Goal: Task Accomplishment & Management: Use online tool/utility

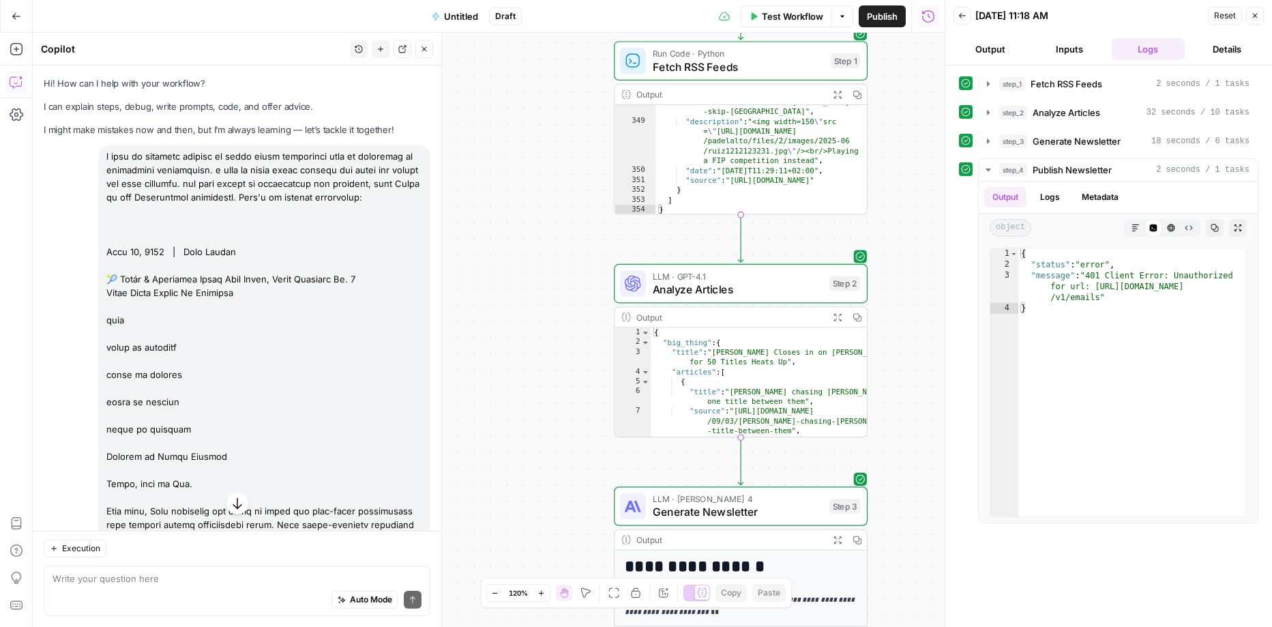
scroll to position [2966, 0]
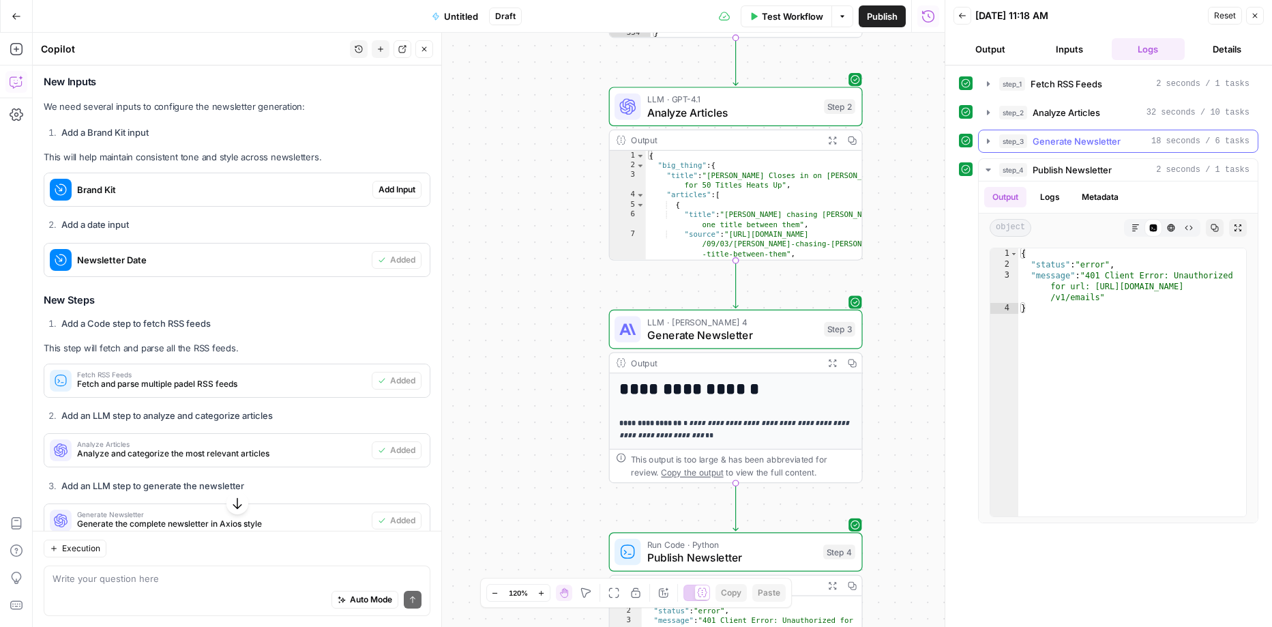
click at [1092, 140] on span "Generate Newsletter" at bounding box center [1076, 141] width 88 height 14
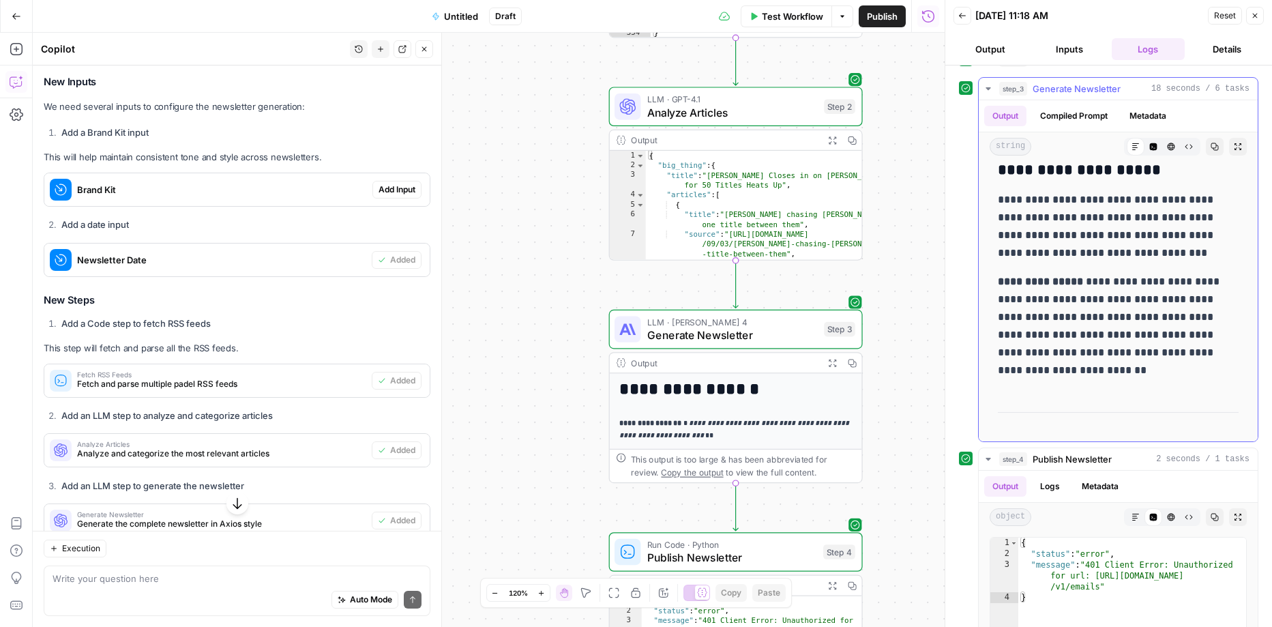
scroll to position [515, 0]
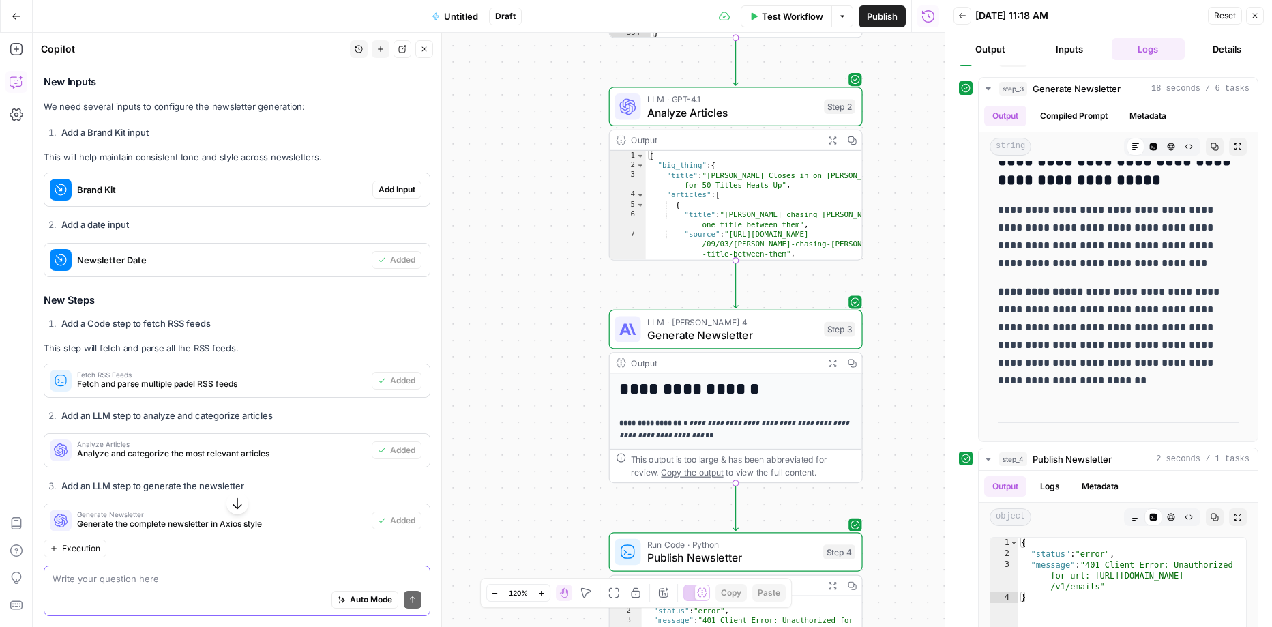
click at [219, 581] on textarea at bounding box center [237, 578] width 369 height 14
type textarea "i want to 1. add a sou"
click at [1101, 584] on span "Reload" at bounding box center [1090, 586] width 27 height 12
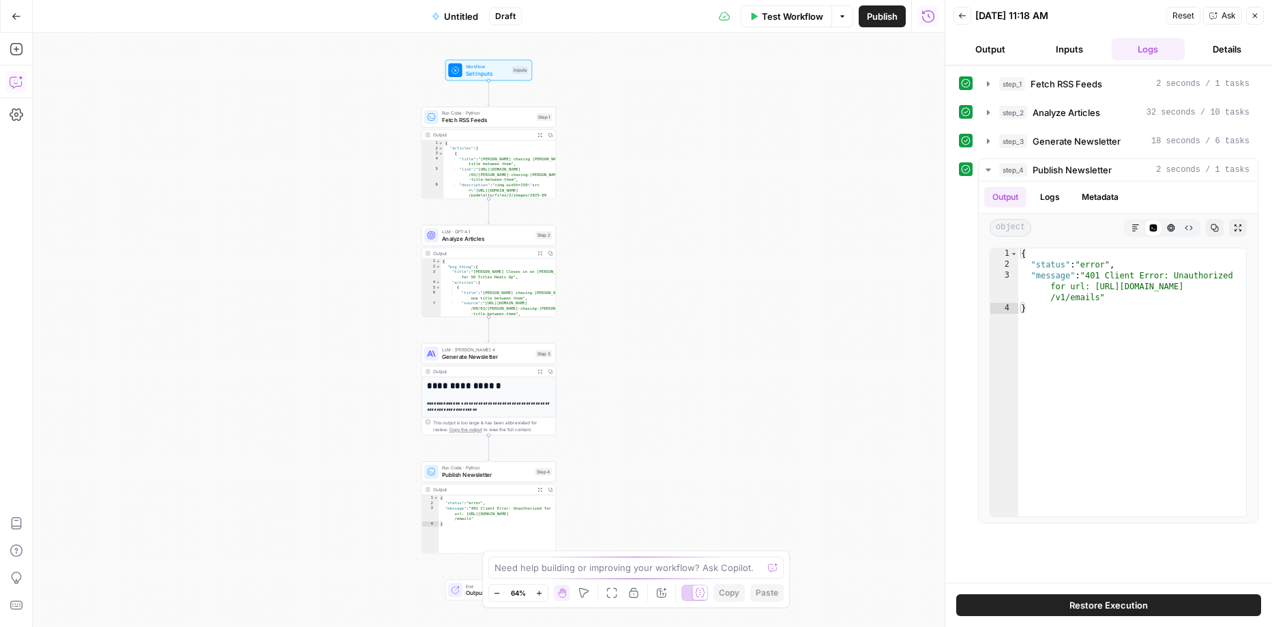
click at [16, 79] on icon "button" at bounding box center [17, 82] width 14 height 14
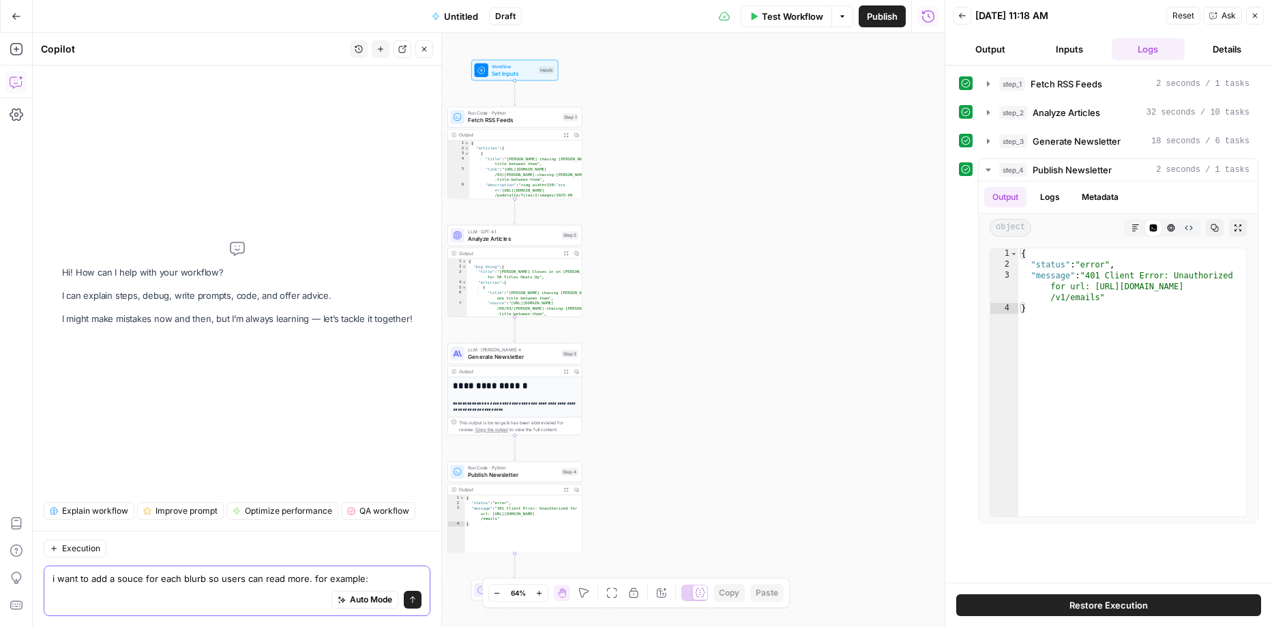
paste textarea "<a href="https://www.w3schools.com/">Visit W3Schools.com!</a>"
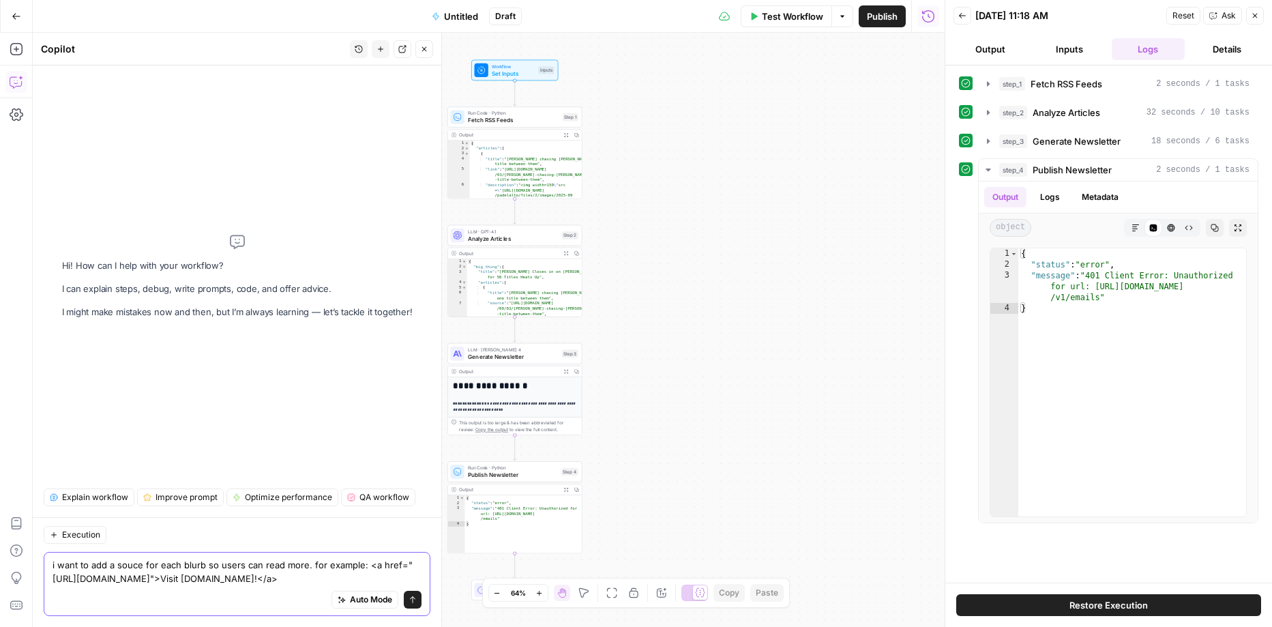
drag, startPoint x: 304, startPoint y: 578, endPoint x: 213, endPoint y: 578, distance: 90.7
click at [213, 578] on textarea "i want to add a souce for each blurb so users can read more. for example: <a hr…" at bounding box center [237, 571] width 369 height 27
drag, startPoint x: 196, startPoint y: 580, endPoint x: 137, endPoint y: 581, distance: 58.7
click at [137, 581] on textarea "i want to add a souce for each blurb so users can read more. for example: <a hr…" at bounding box center [237, 571] width 369 height 27
click at [140, 581] on textarea "i want to add a souce for each blurb so users can read more. for example: <a hr…" at bounding box center [237, 571] width 369 height 27
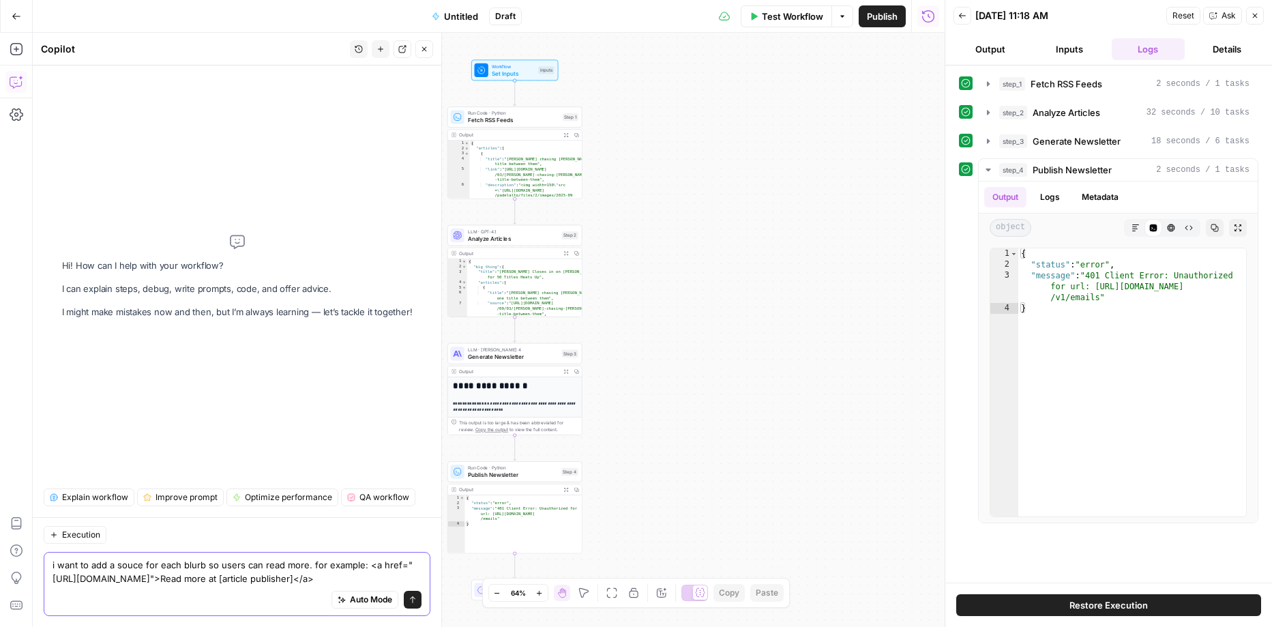
drag, startPoint x: 181, startPoint y: 580, endPoint x: 136, endPoint y: 581, distance: 45.0
click at [136, 581] on textarea "i want to add a souce for each blurb so users can read more. for example: <a hr…" at bounding box center [237, 571] width 369 height 27
drag, startPoint x: 203, startPoint y: 583, endPoint x: 80, endPoint y: 580, distance: 123.5
click at [80, 580] on textarea "i want to add a souce for each blurb so users can read more. for example: <a hr…" at bounding box center [237, 571] width 369 height 27
click at [134, 565] on textarea "i want to add a souce for each blurb so users can read more. for example: <a hr…" at bounding box center [237, 571] width 369 height 27
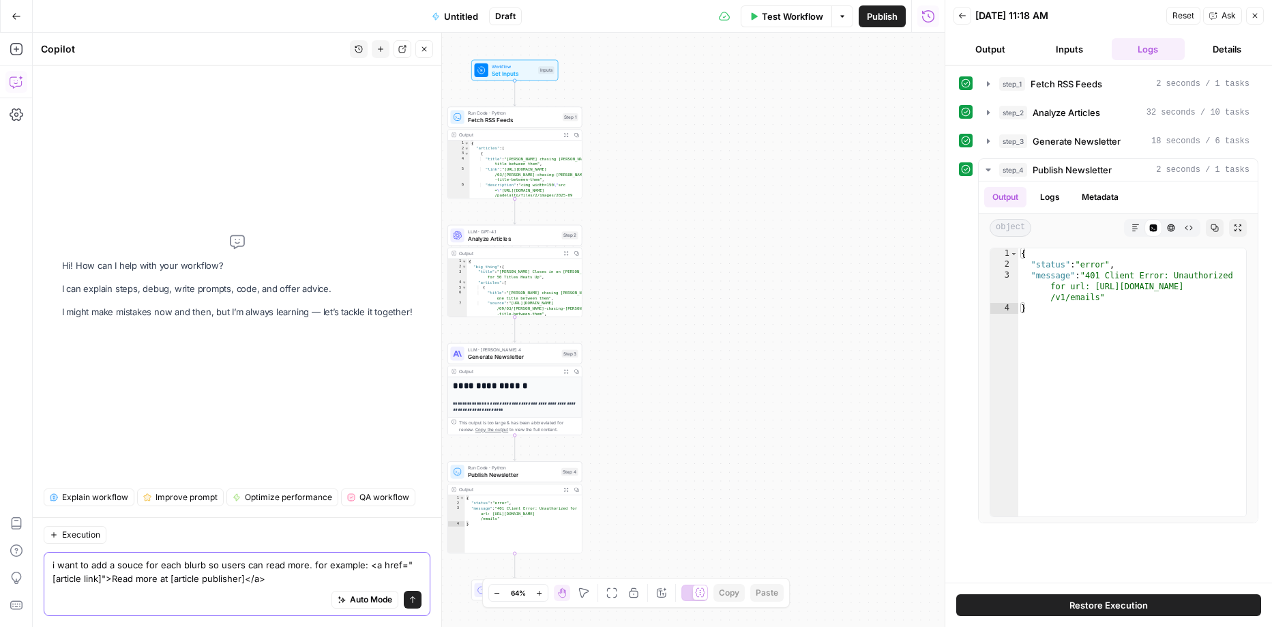
type textarea "i want to add a source for each blurb so users can read more. for example: <a h…"
click at [294, 577] on textarea "i want to add a source for each blurb so users can read more. for example: <a h…" at bounding box center [237, 571] width 369 height 27
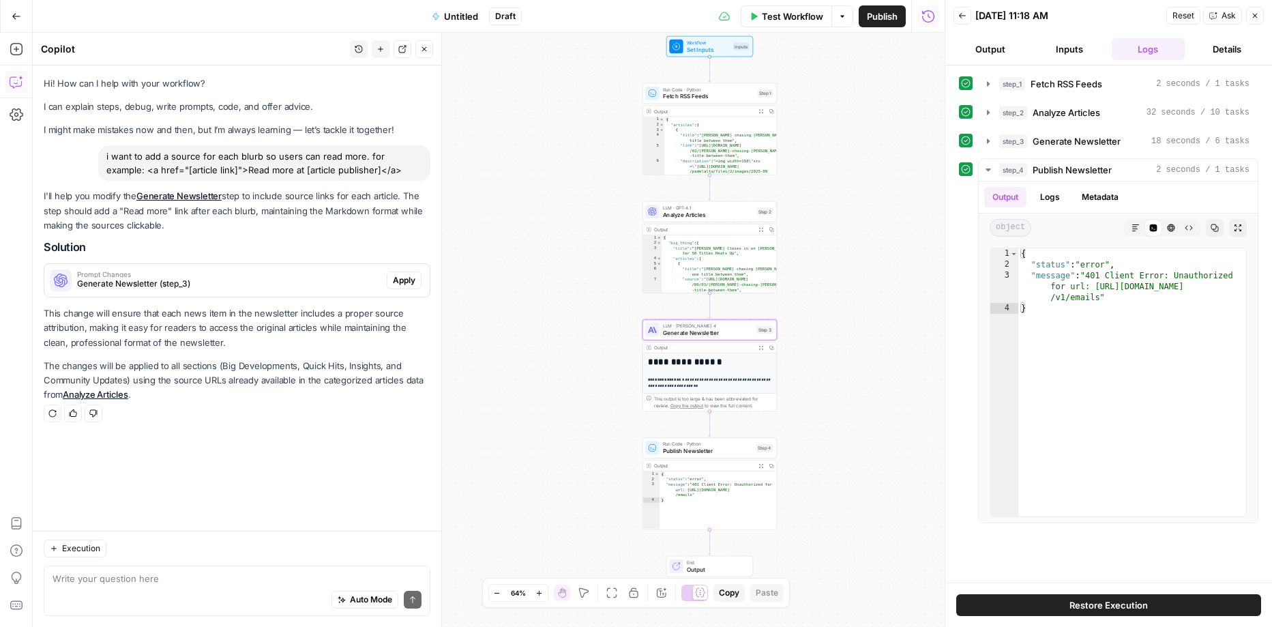
click at [406, 282] on span "Apply" at bounding box center [404, 280] width 23 height 12
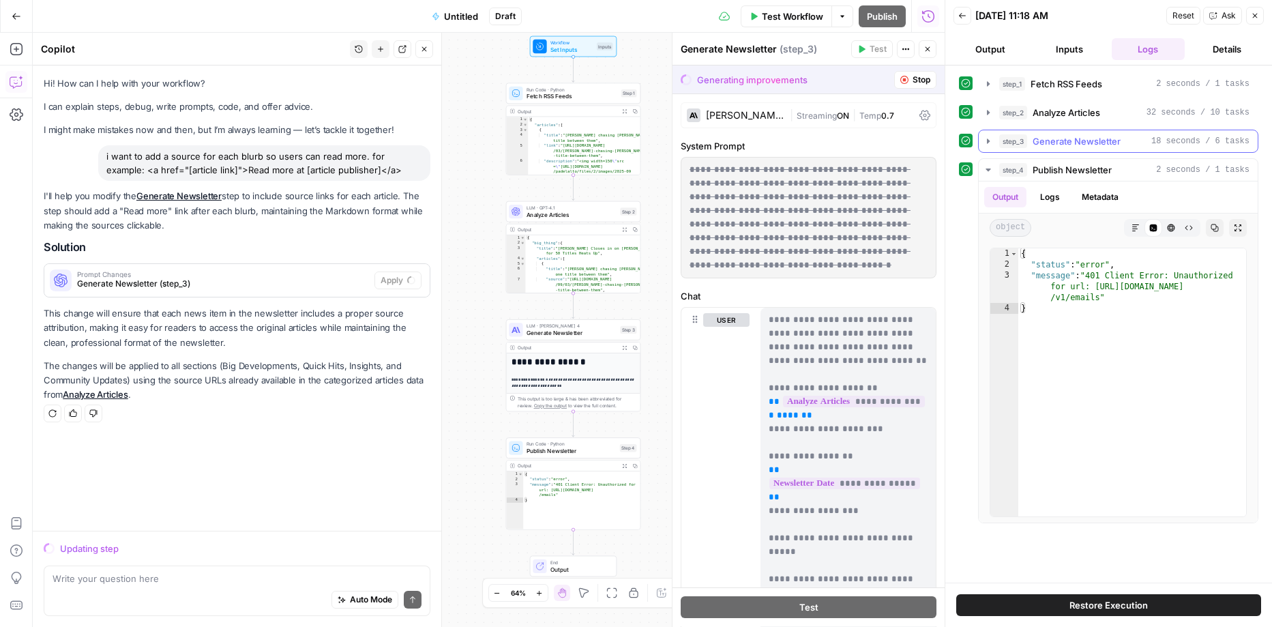
click at [989, 136] on icon "button" at bounding box center [988, 141] width 11 height 11
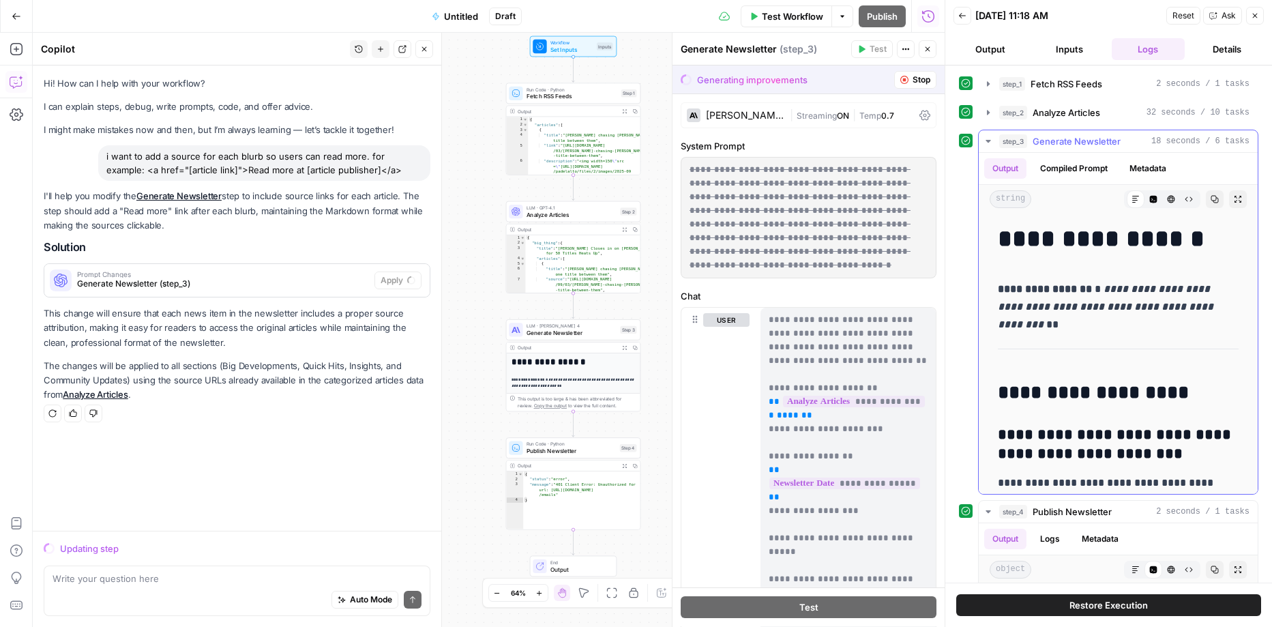
click at [989, 140] on icon "button" at bounding box center [987, 141] width 5 height 3
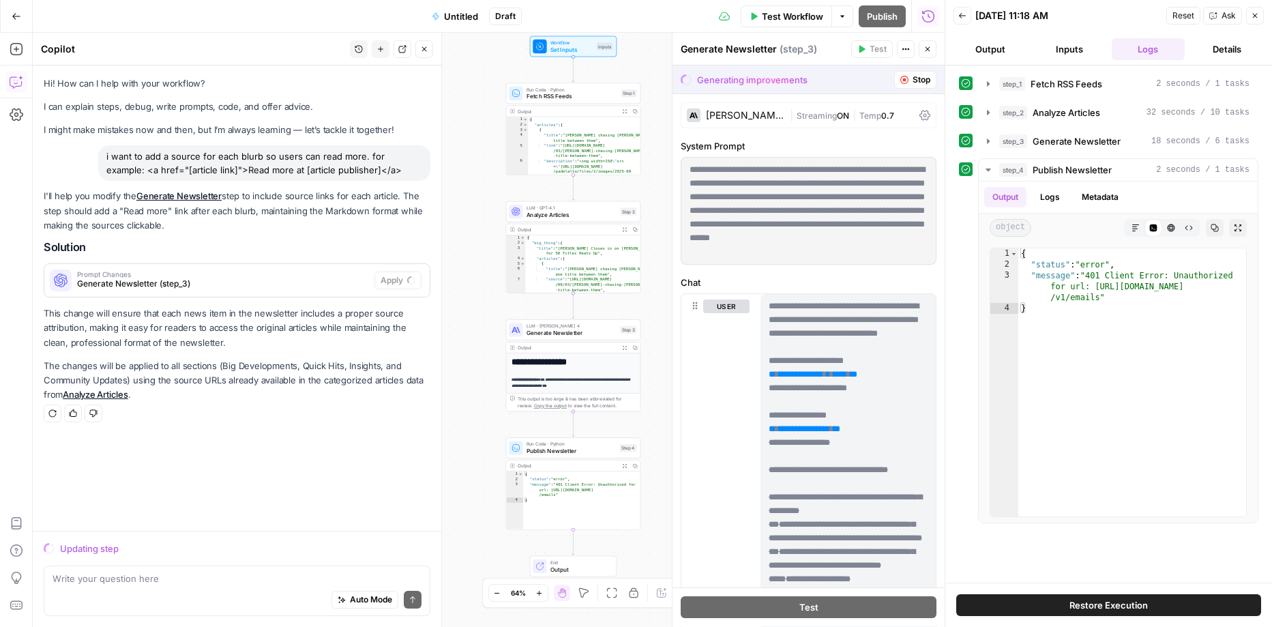
click at [612, 327] on span "LLM · [PERSON_NAME] 4" at bounding box center [571, 326] width 91 height 7
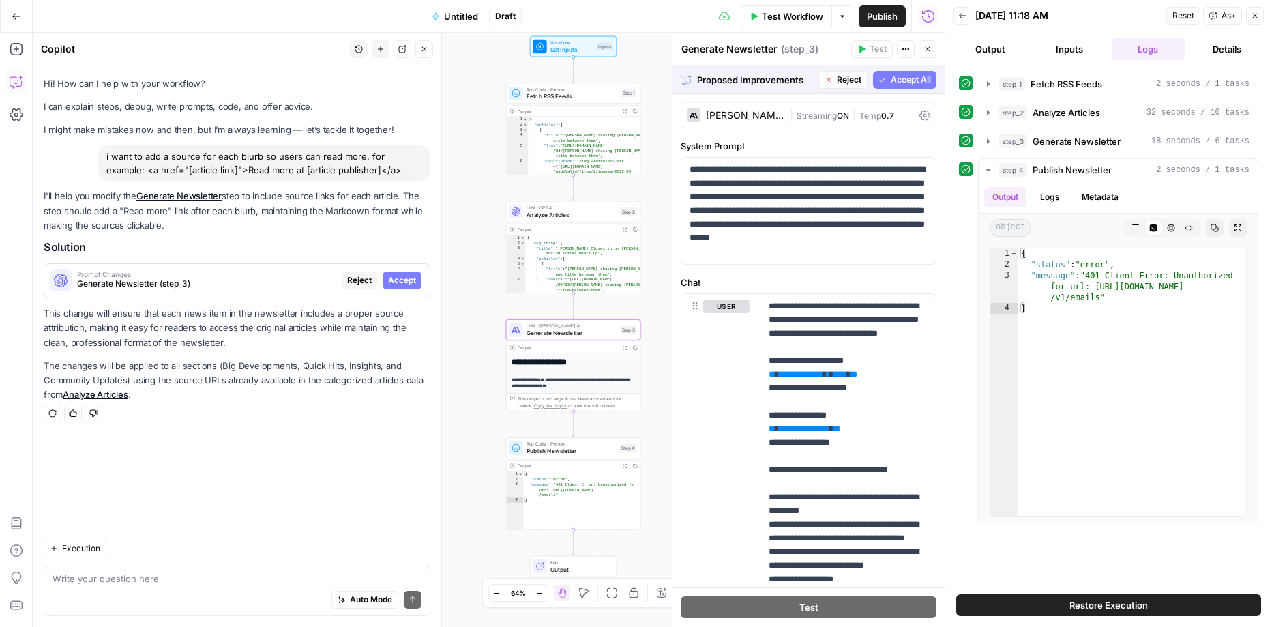
click at [406, 276] on span "Accept" at bounding box center [402, 280] width 28 height 12
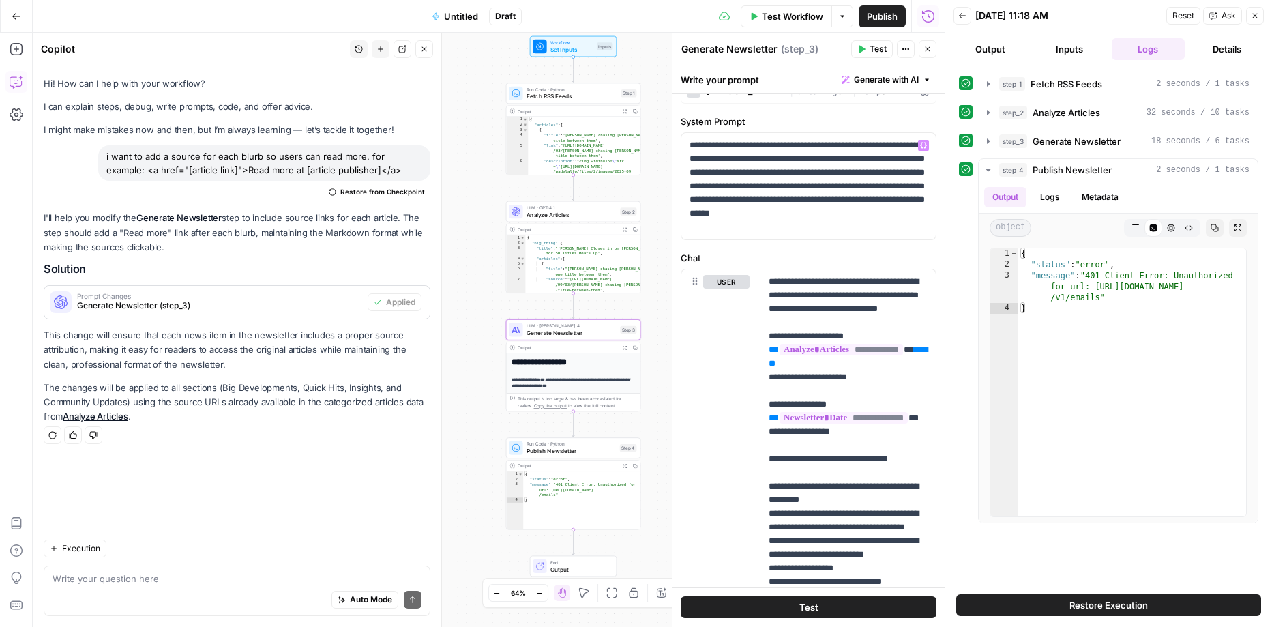
scroll to position [11, 0]
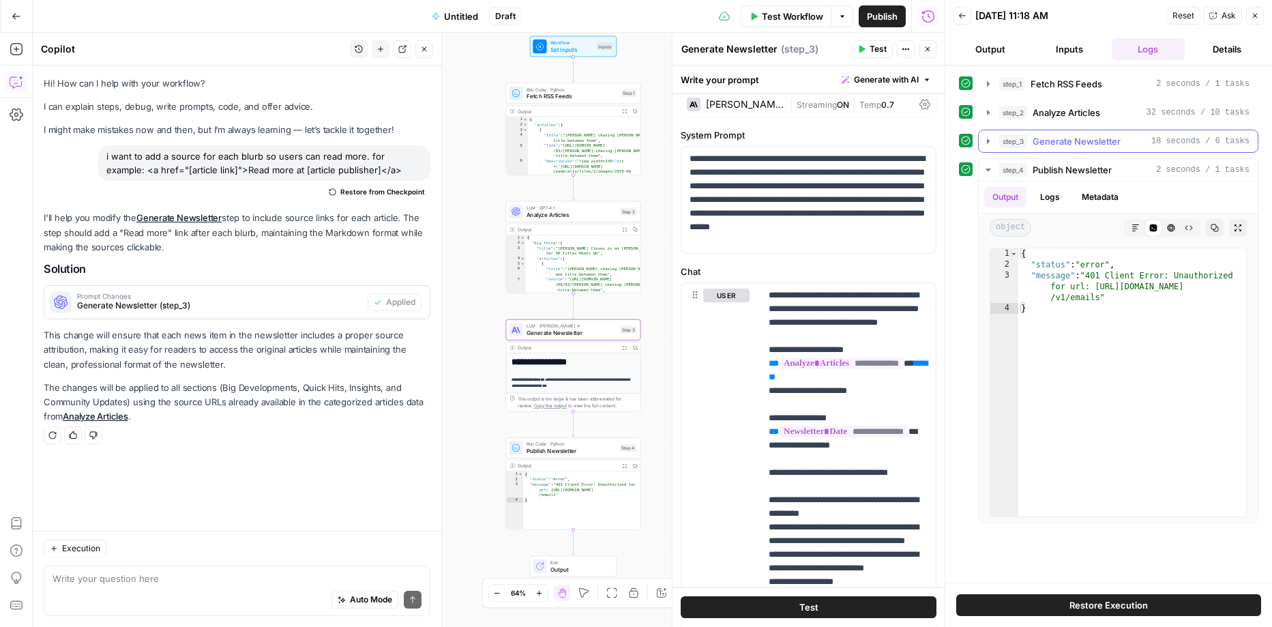
click at [1045, 137] on span "Generate Newsletter" at bounding box center [1076, 141] width 88 height 14
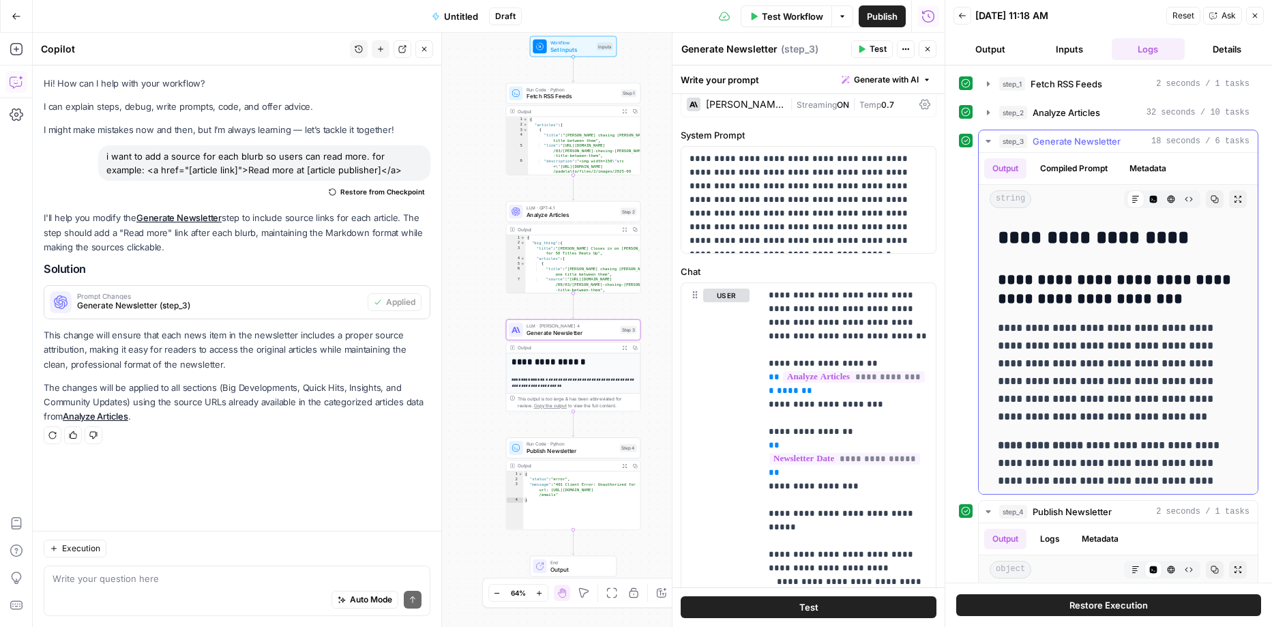
scroll to position [308, 0]
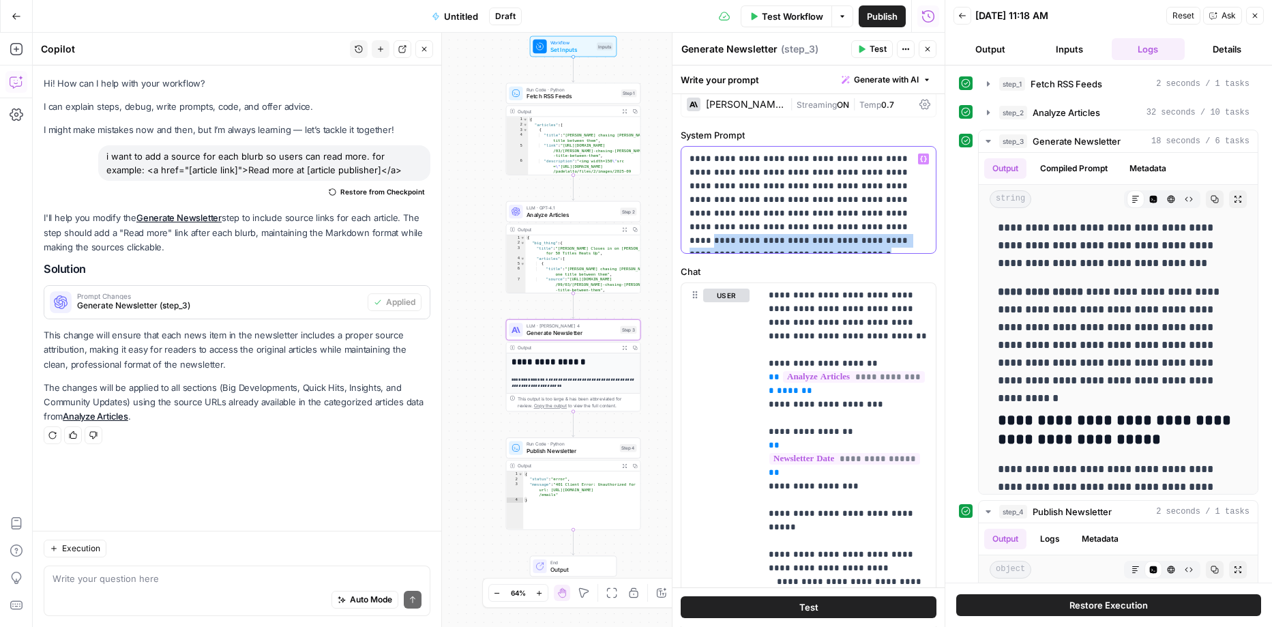
drag, startPoint x: 722, startPoint y: 224, endPoint x: 874, endPoint y: 238, distance: 152.7
click at [874, 238] on p "**********" at bounding box center [808, 199] width 239 height 95
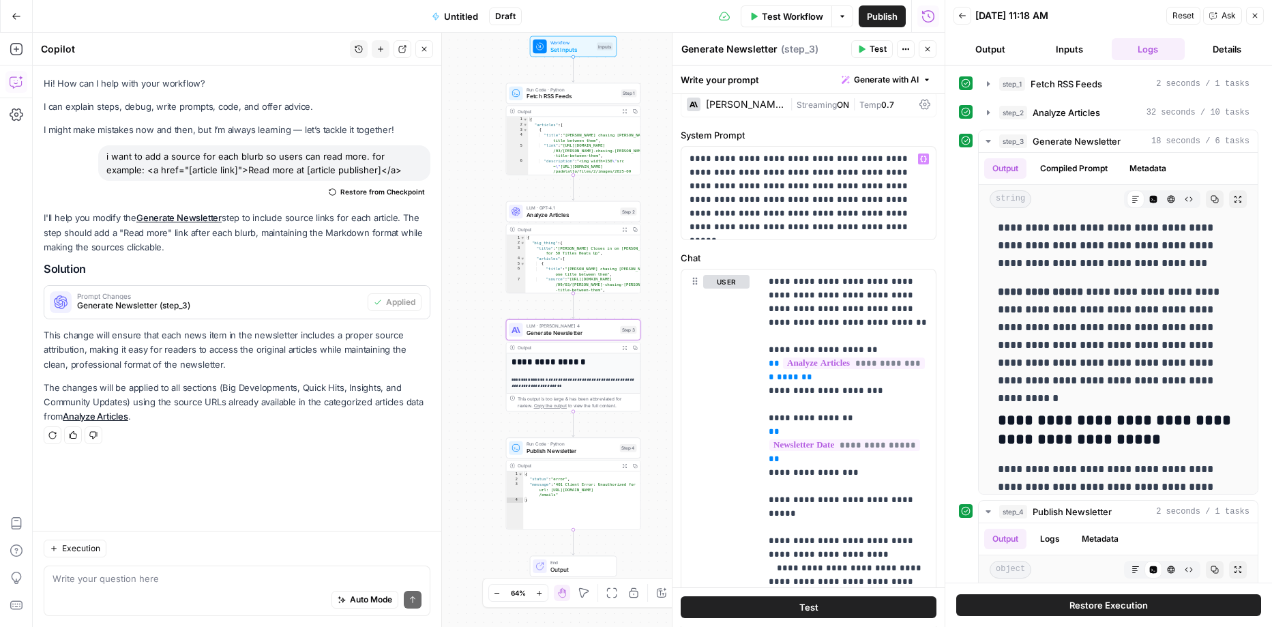
click at [875, 53] on span "Test" at bounding box center [877, 49] width 17 height 12
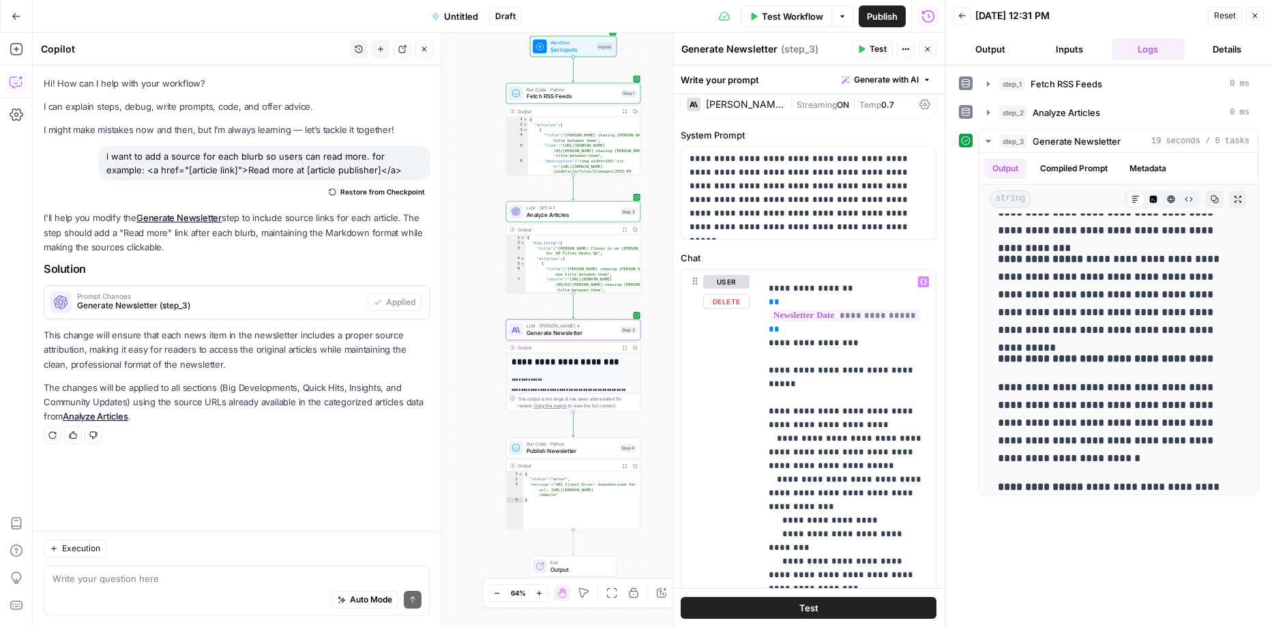
scroll to position [0, 0]
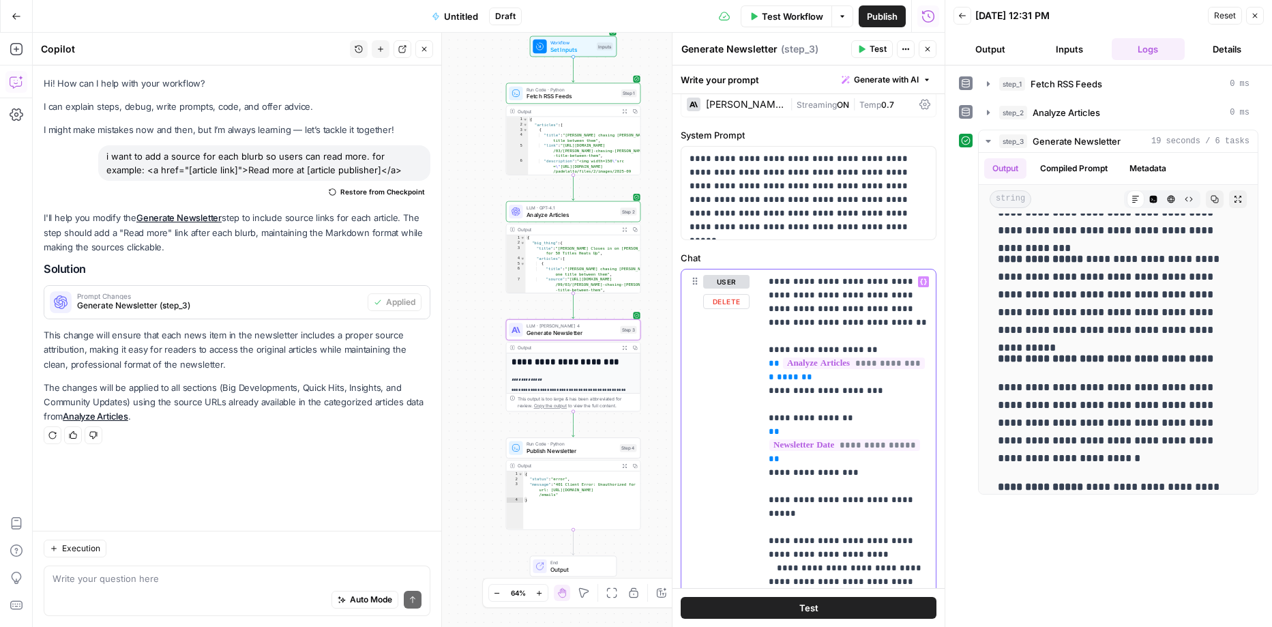
type input "emoji"
click at [889, 252] on span "button" at bounding box center [892, 249] width 7 height 7
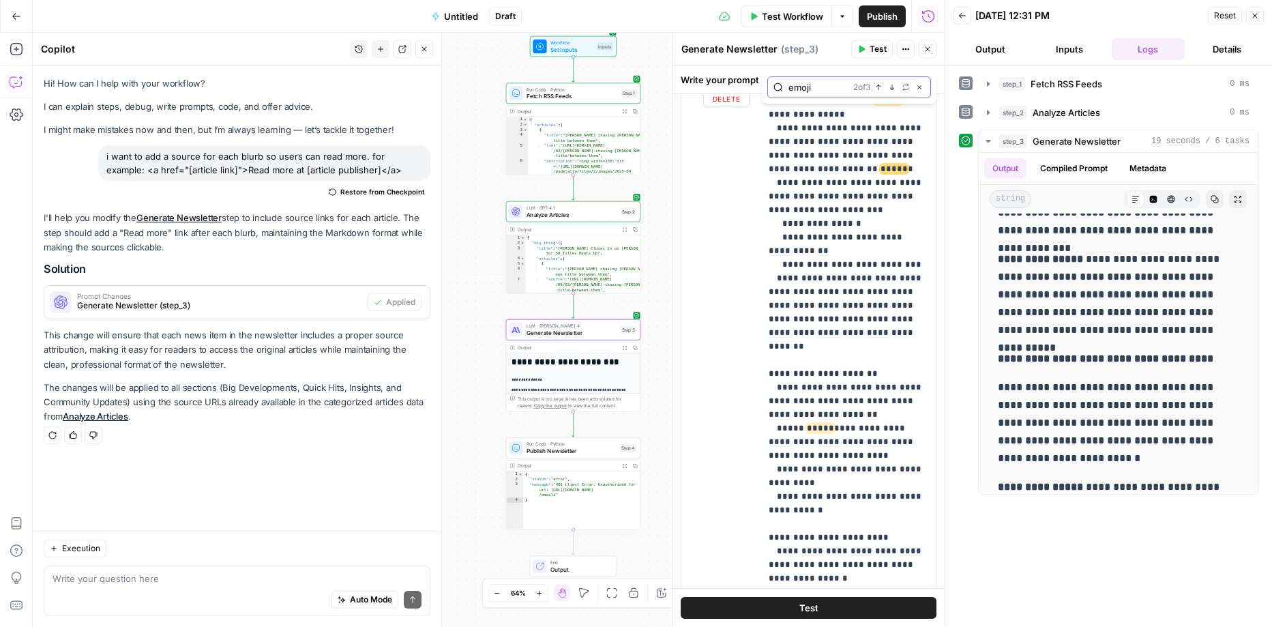
scroll to position [404, 0]
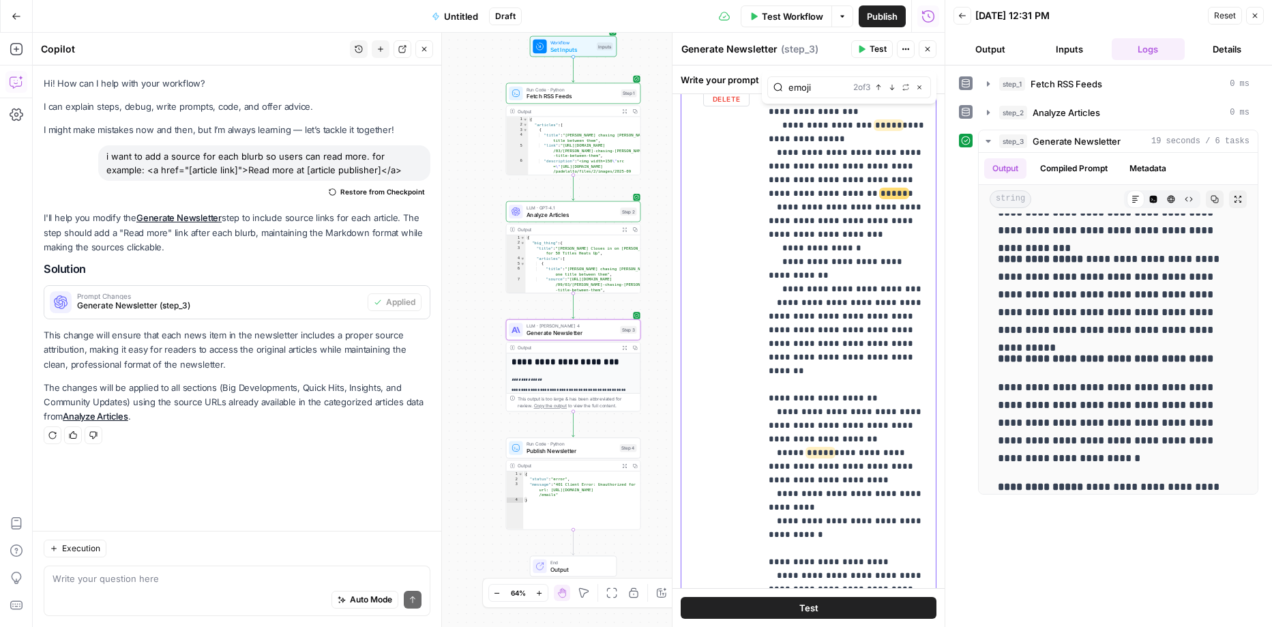
click at [839, 181] on p "**********" at bounding box center [849, 262] width 160 height 1187
drag, startPoint x: 878, startPoint y: 165, endPoint x: 835, endPoint y: 179, distance: 45.3
click at [835, 179] on p "**********" at bounding box center [849, 262] width 160 height 1187
drag, startPoint x: 863, startPoint y: 436, endPoint x: 752, endPoint y: 413, distance: 113.6
click at [752, 413] on div "**********" at bounding box center [808, 361] width 254 height 588
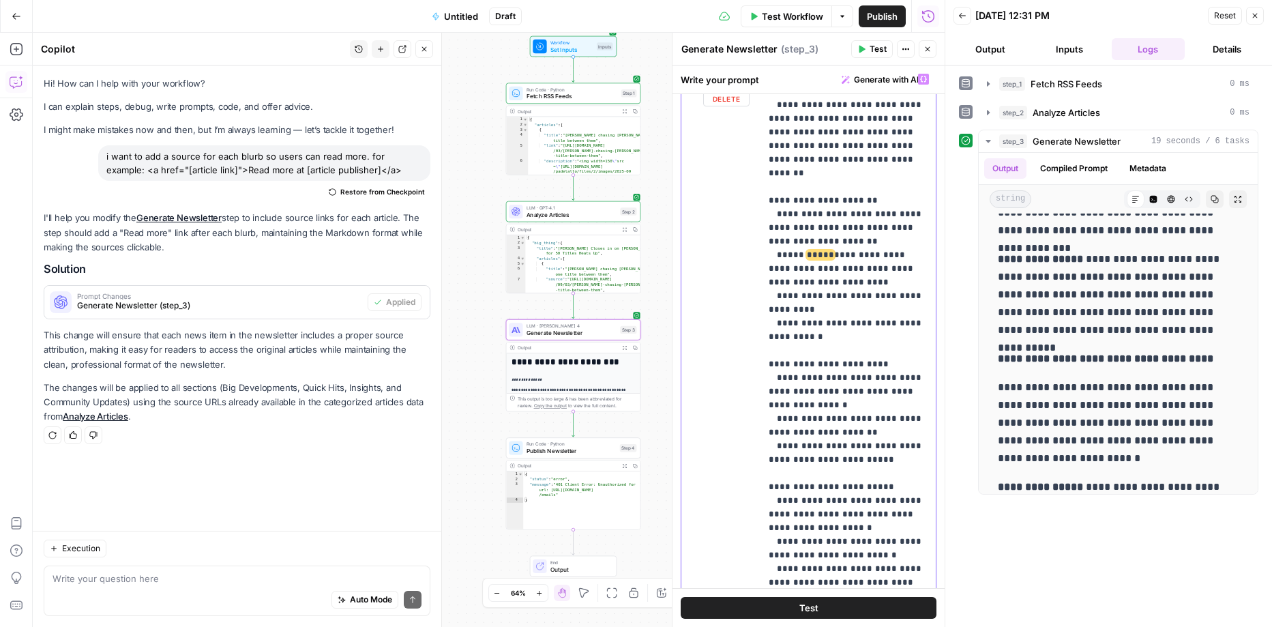
scroll to position [628, 0]
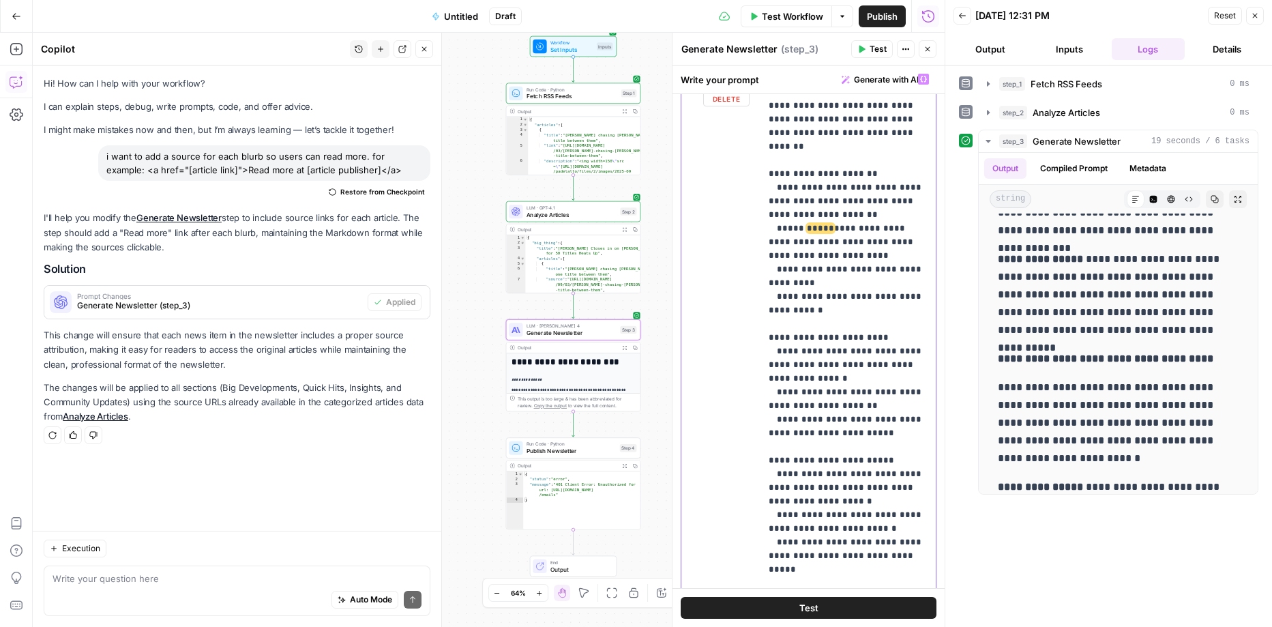
click at [872, 439] on p "**********" at bounding box center [849, 30] width 160 height 1173
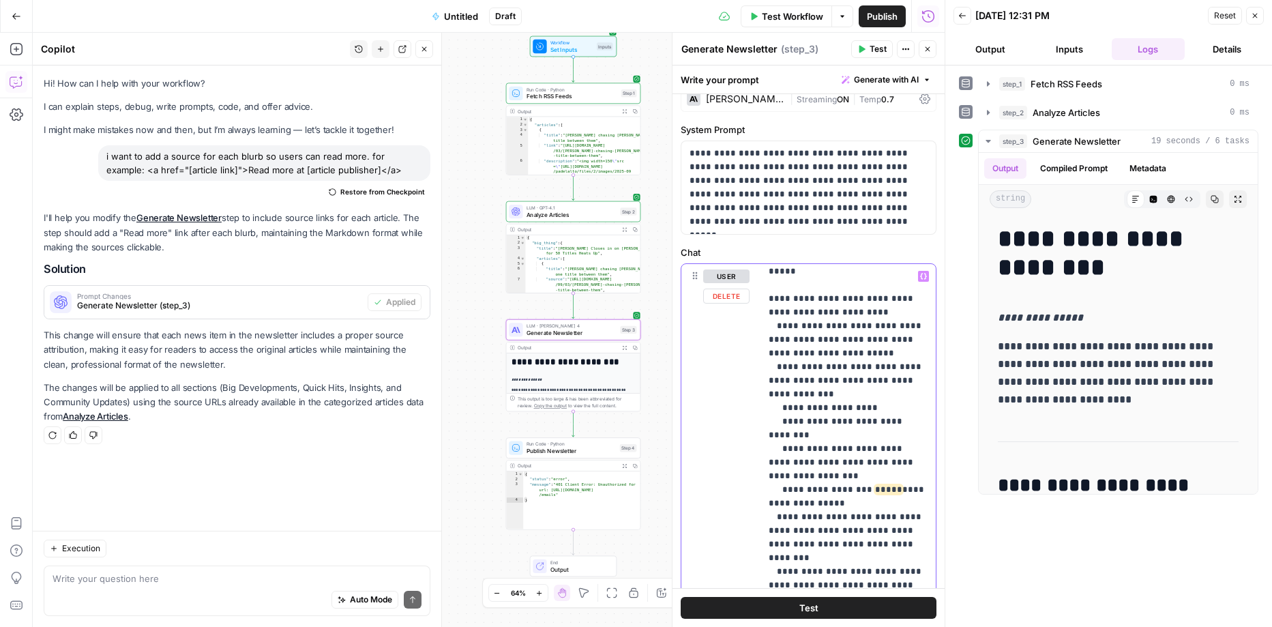
scroll to position [240, 0]
click at [892, 319] on p "**********" at bounding box center [849, 615] width 160 height 1173
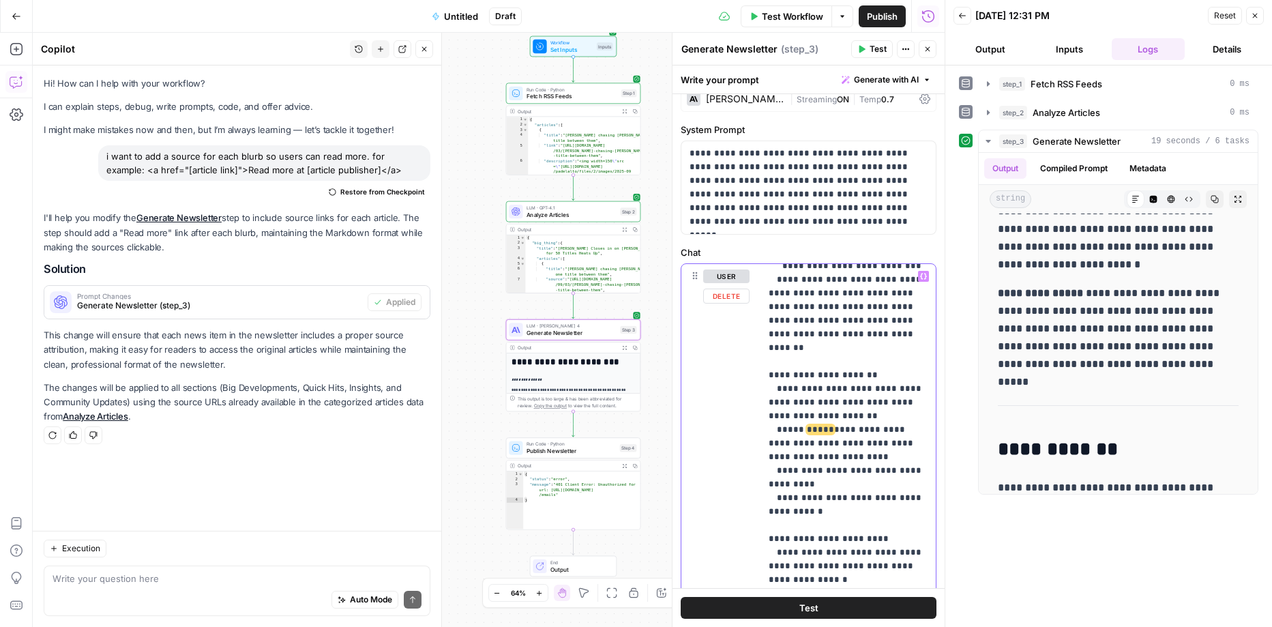
scroll to position [642, 0]
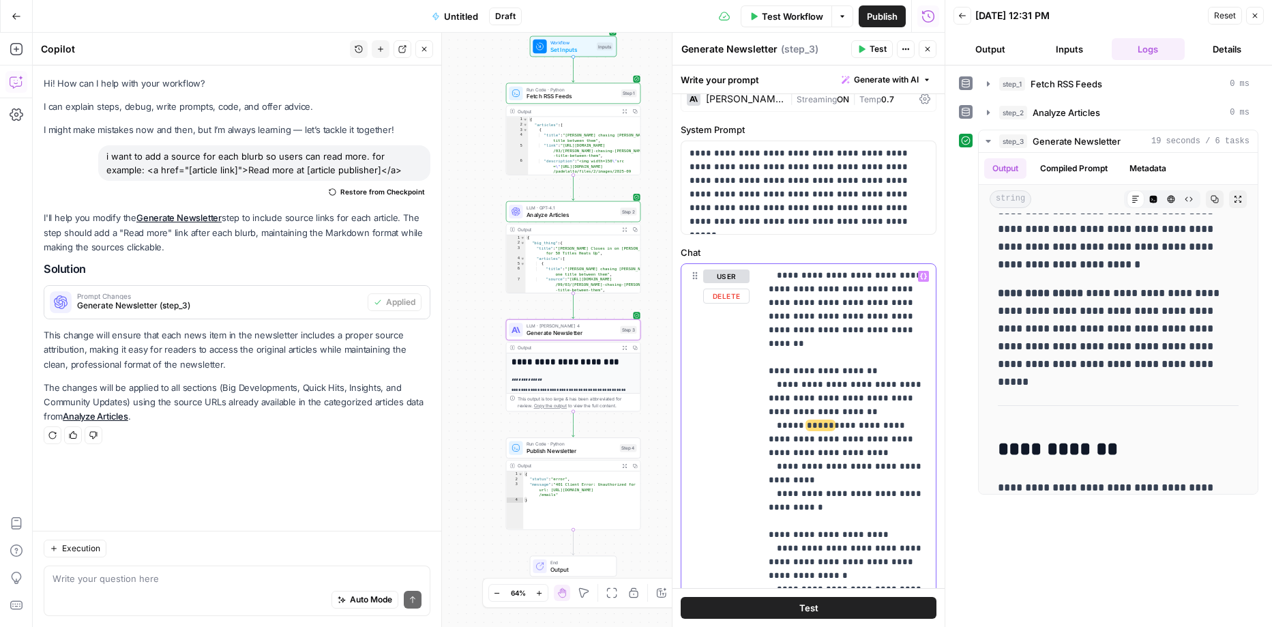
click at [837, 465] on p "**********" at bounding box center [849, 221] width 160 height 1187
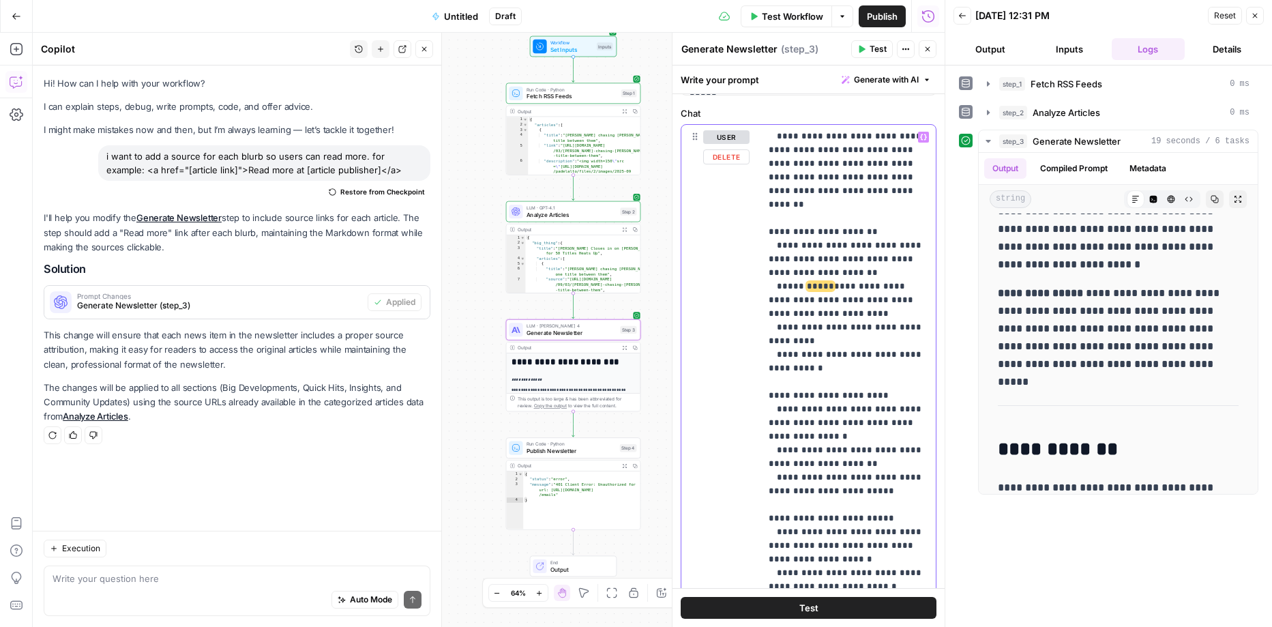
scroll to position [318, 0]
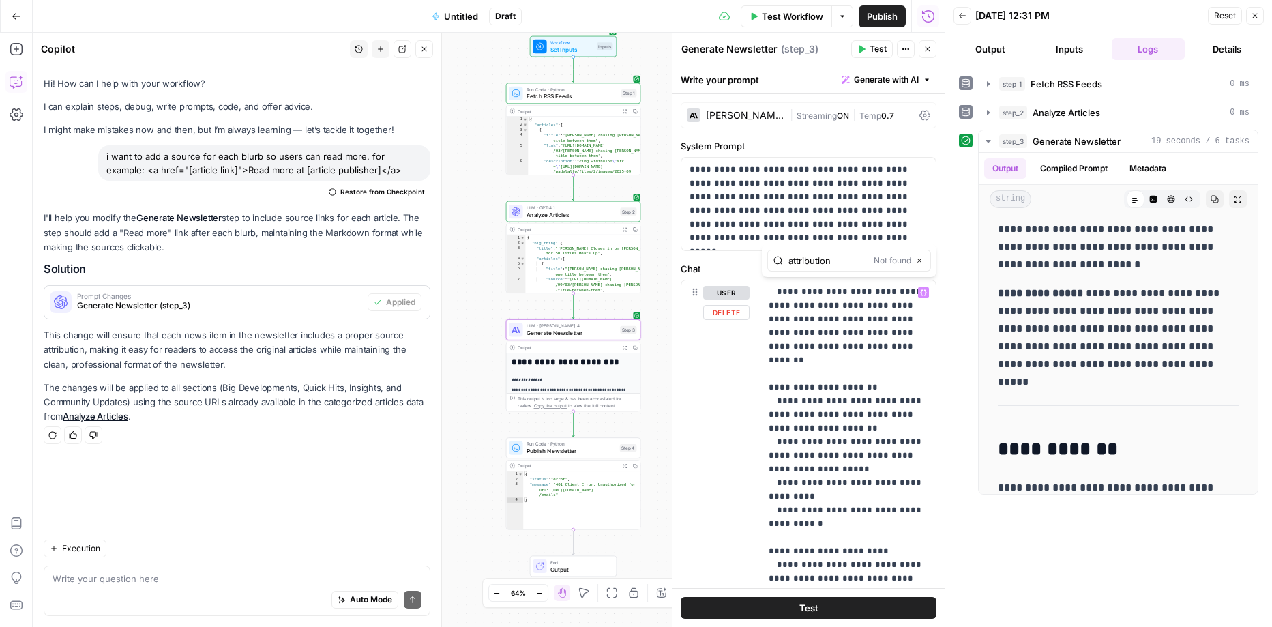
type input "attribution"
click at [822, 426] on p "**********" at bounding box center [849, 237] width 160 height 1187
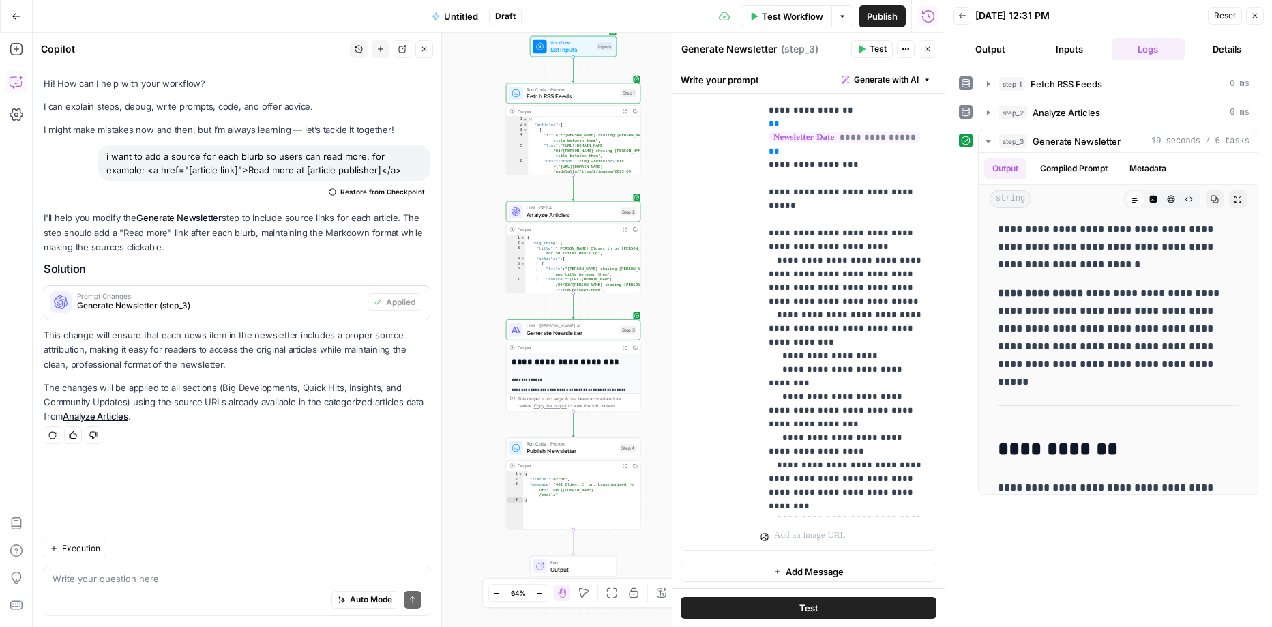
drag, startPoint x: 373, startPoint y: 167, endPoint x: 367, endPoint y: 156, distance: 12.5
click at [367, 156] on div "i want to add a source for each blurb so users can read more. for example: <a h…" at bounding box center [264, 162] width 332 height 35
copy div "for example: <a href="[article link]">Read more at [article publisher]</a>"
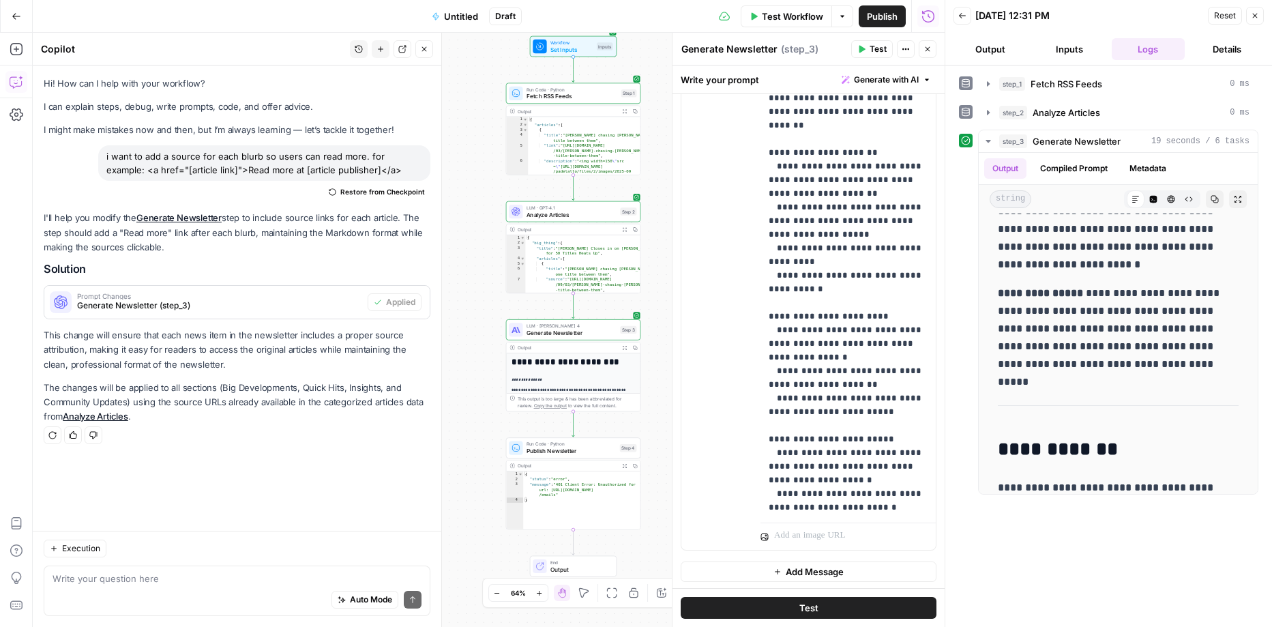
scroll to position [619, 0]
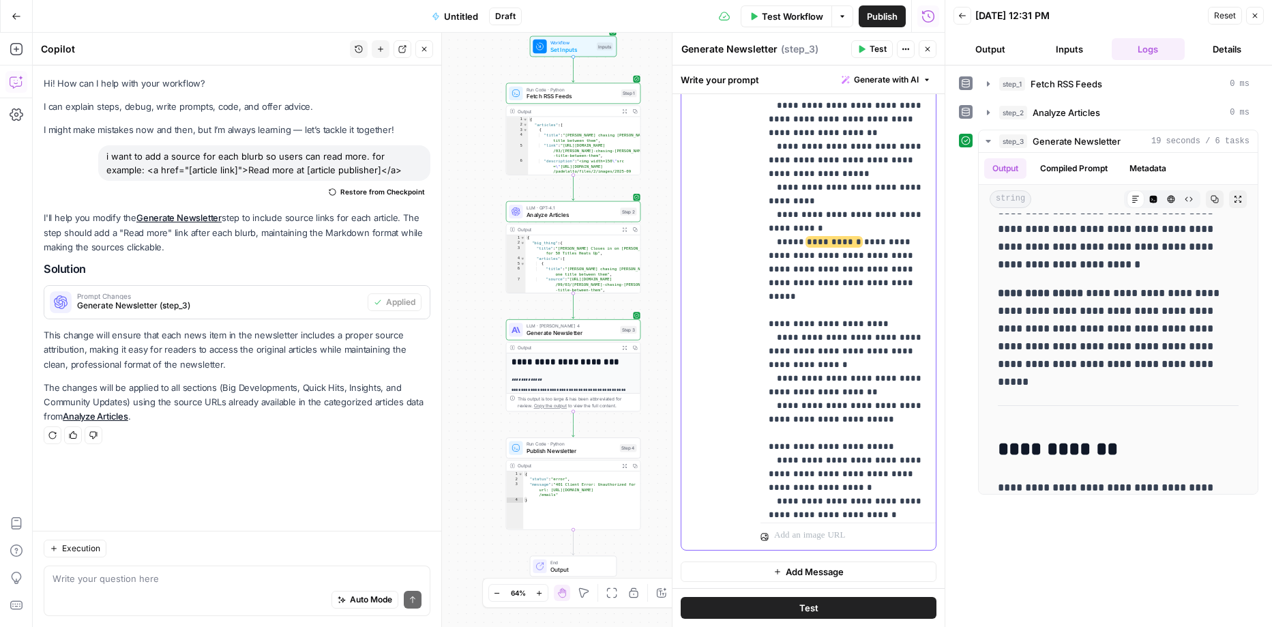
click at [823, 604] on button "Test" at bounding box center [809, 608] width 256 height 22
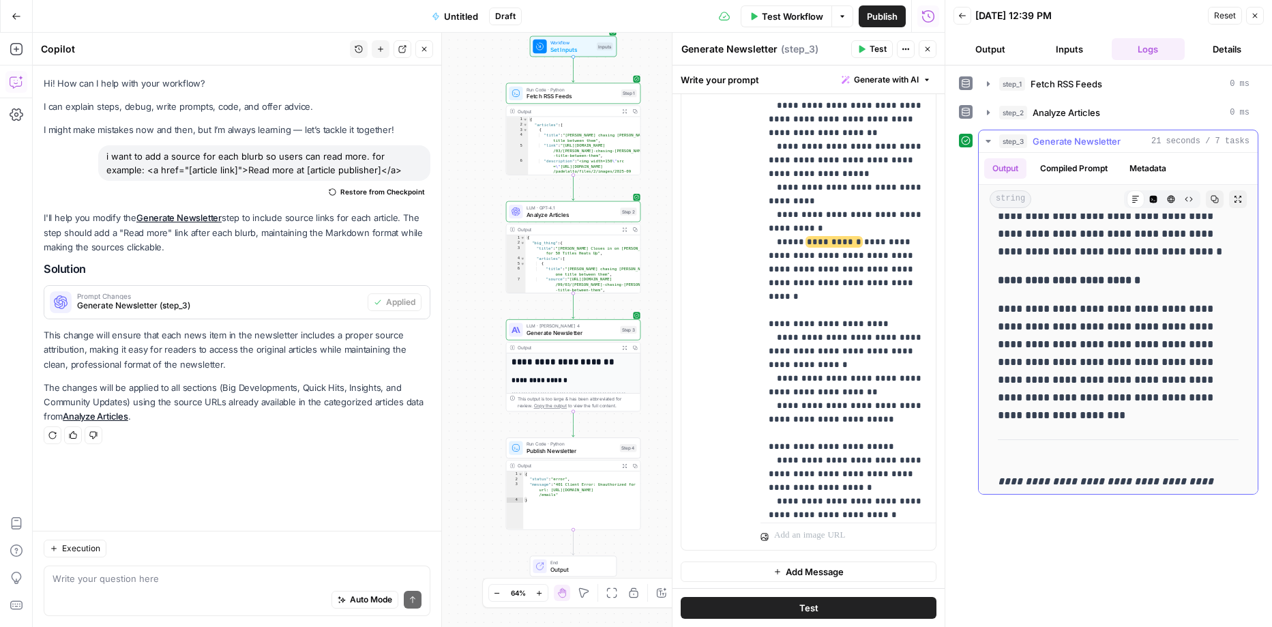
scroll to position [1669, 0]
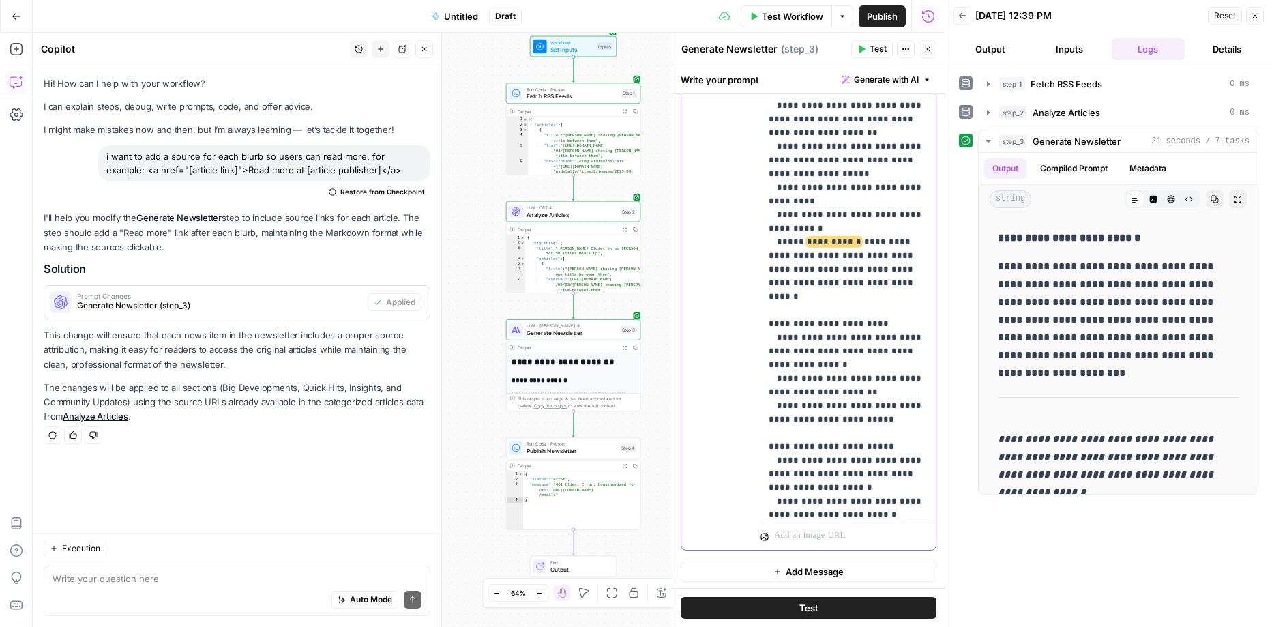
drag, startPoint x: 843, startPoint y: 215, endPoint x: 769, endPoint y: 213, distance: 74.4
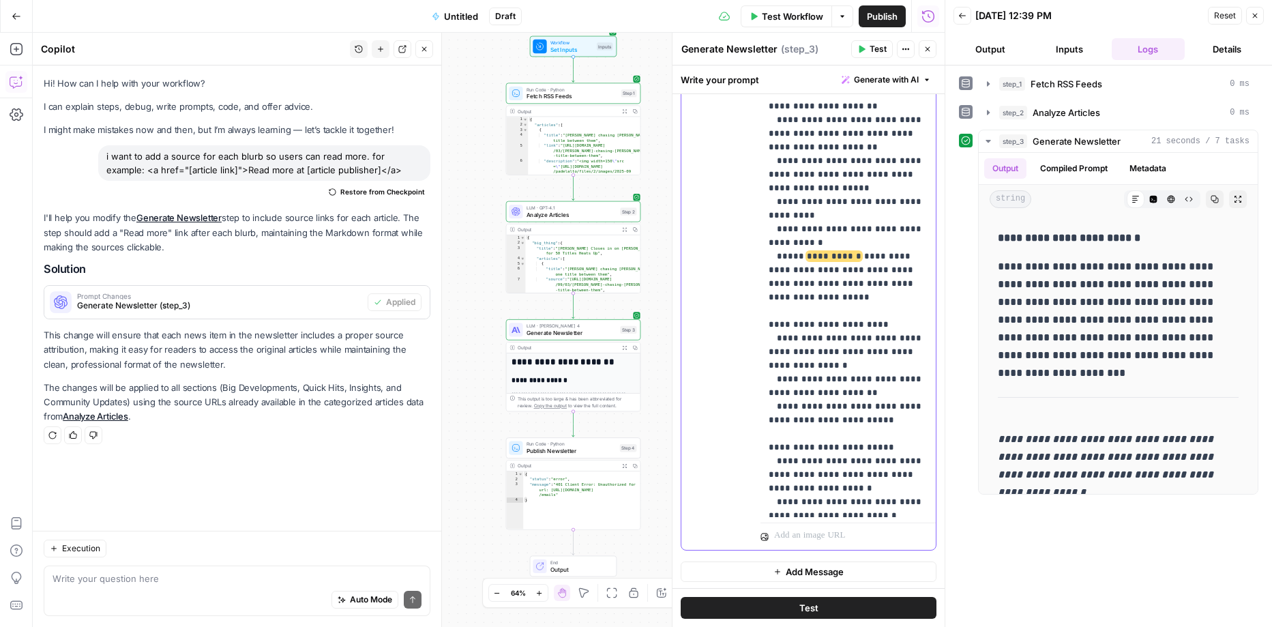
scroll to position [602, 0]
drag, startPoint x: 878, startPoint y: 146, endPoint x: 800, endPoint y: 130, distance: 79.4
drag, startPoint x: 874, startPoint y: 145, endPoint x: 767, endPoint y: 125, distance: 108.3
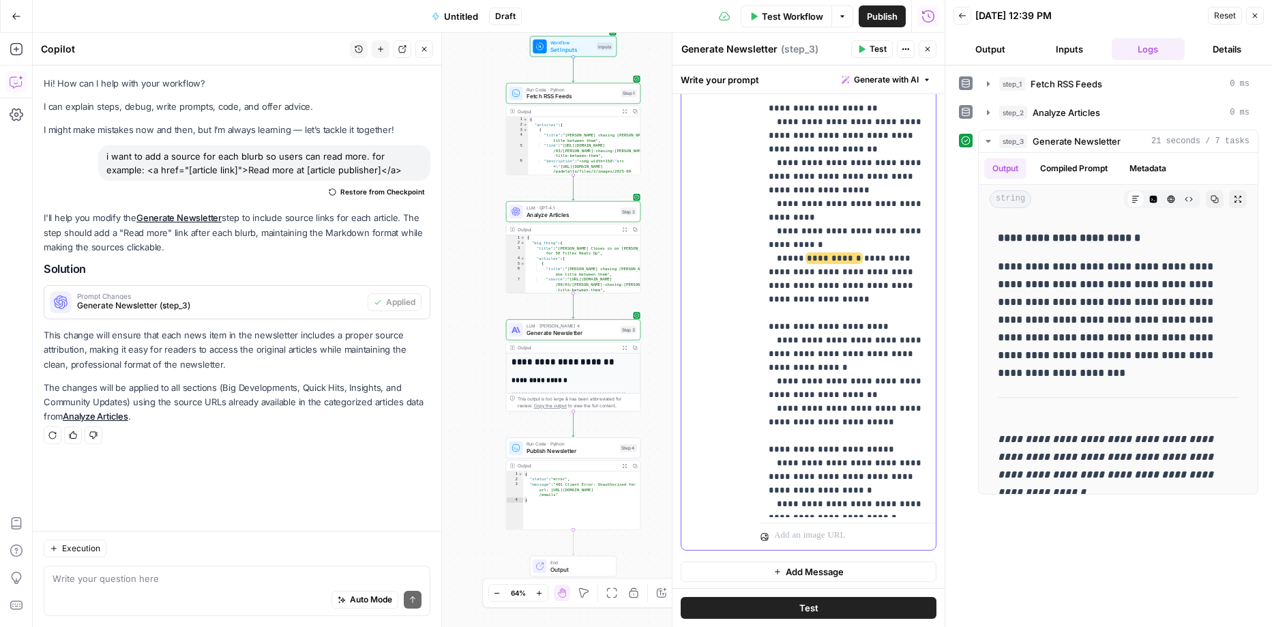
click at [767, 125] on div "**********" at bounding box center [848, 239] width 176 height 555
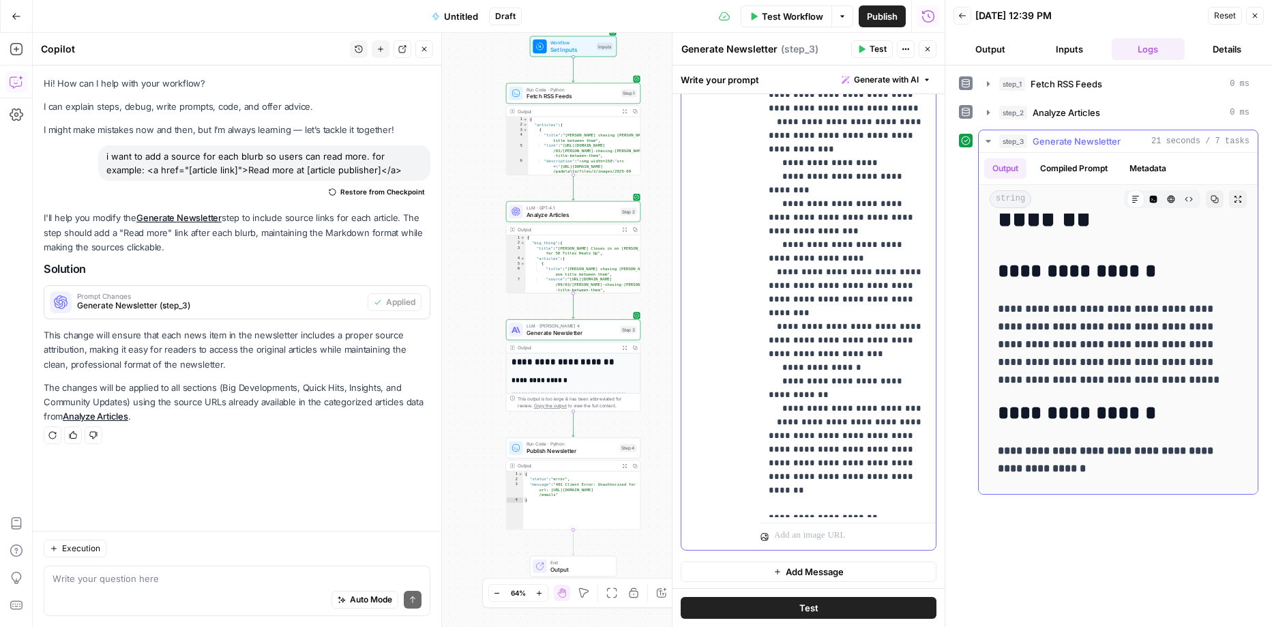
scroll to position [0, 0]
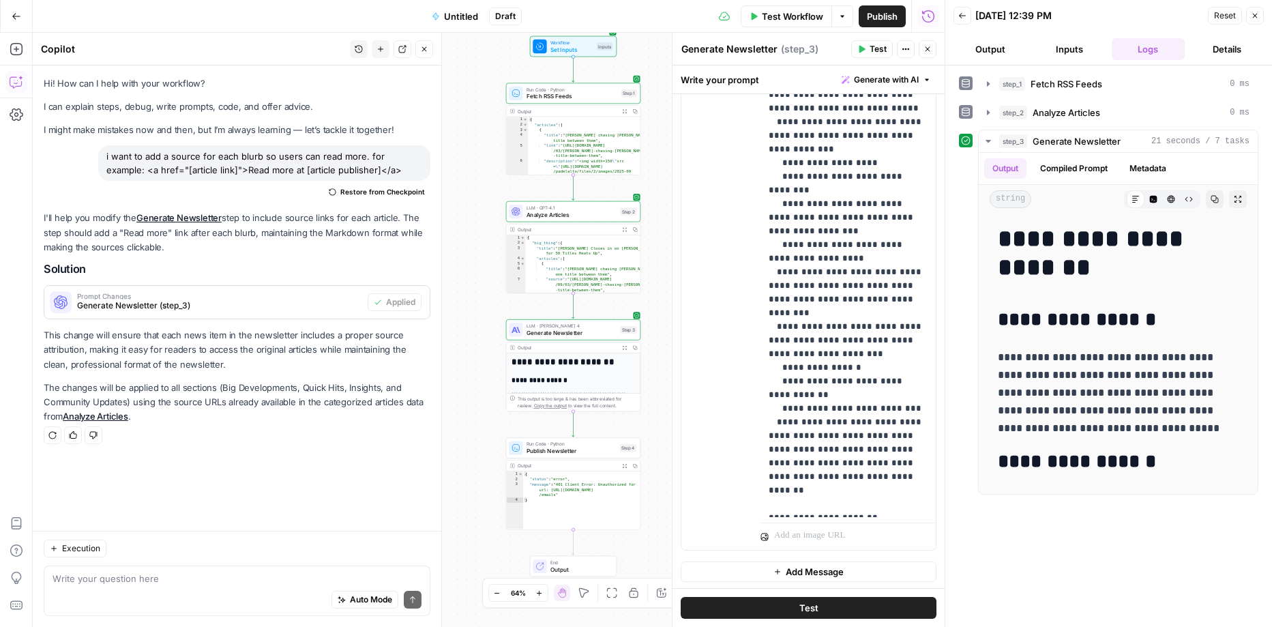
click at [867, 599] on button "Test" at bounding box center [809, 608] width 256 height 22
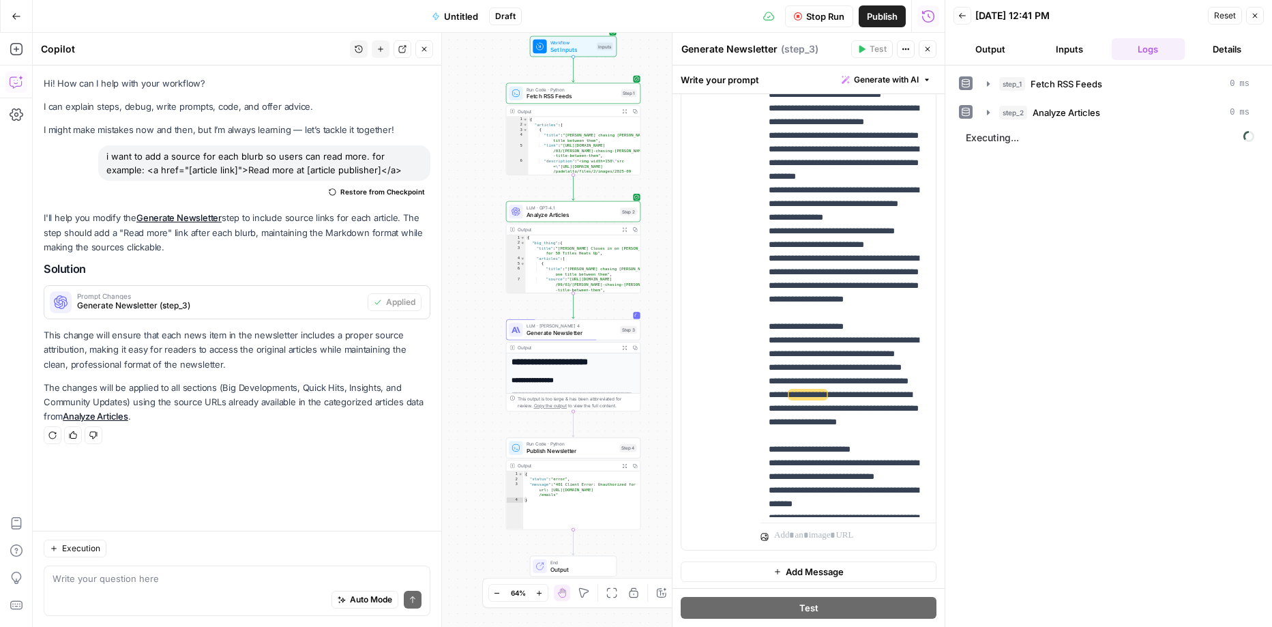
click at [464, 21] on span "Untitled" at bounding box center [461, 17] width 34 height 14
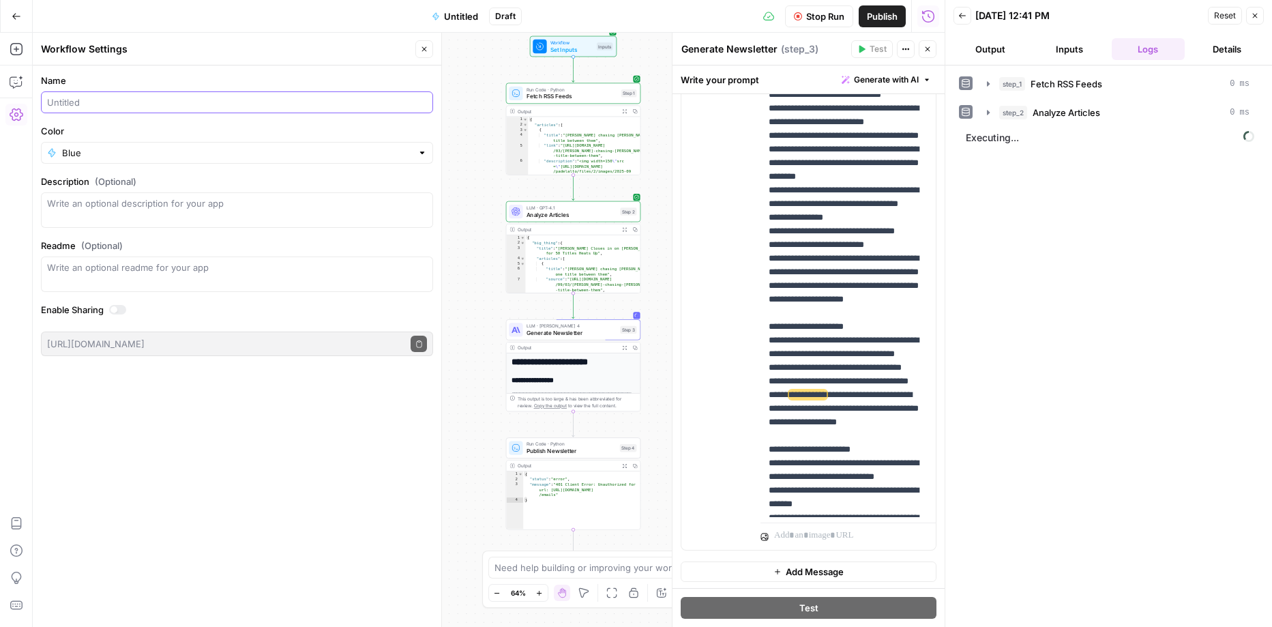
click at [318, 107] on input "Name" at bounding box center [237, 102] width 380 height 14
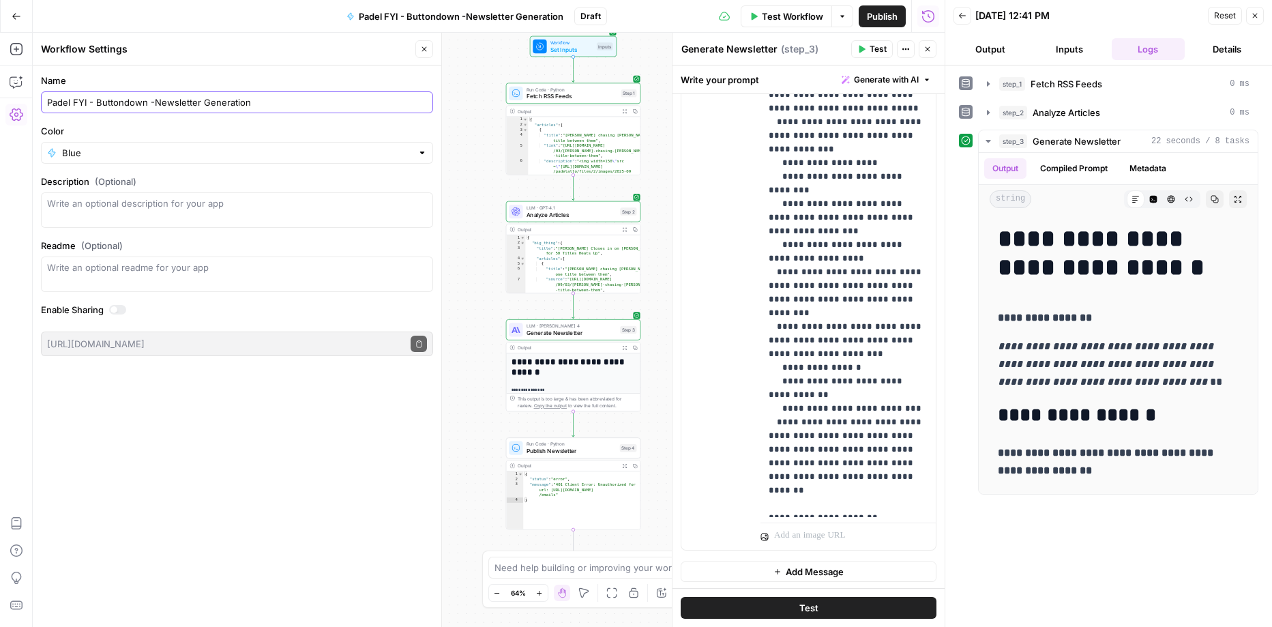
type input "Padel FYI - Buttondown -Newsletter Generation"
click at [507, 65] on div "Workflow Set Inputs Inputs Run Code · Python Fetch RSS Feeds Step 1 Output Expa…" at bounding box center [489, 330] width 912 height 594
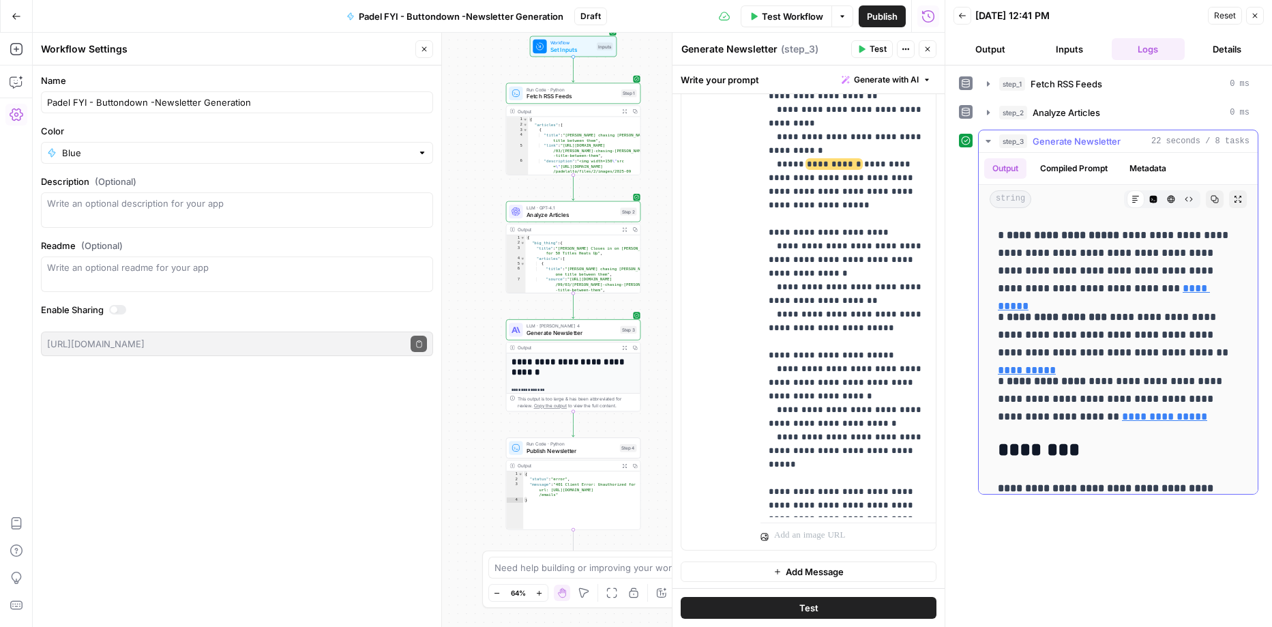
scroll to position [856, 0]
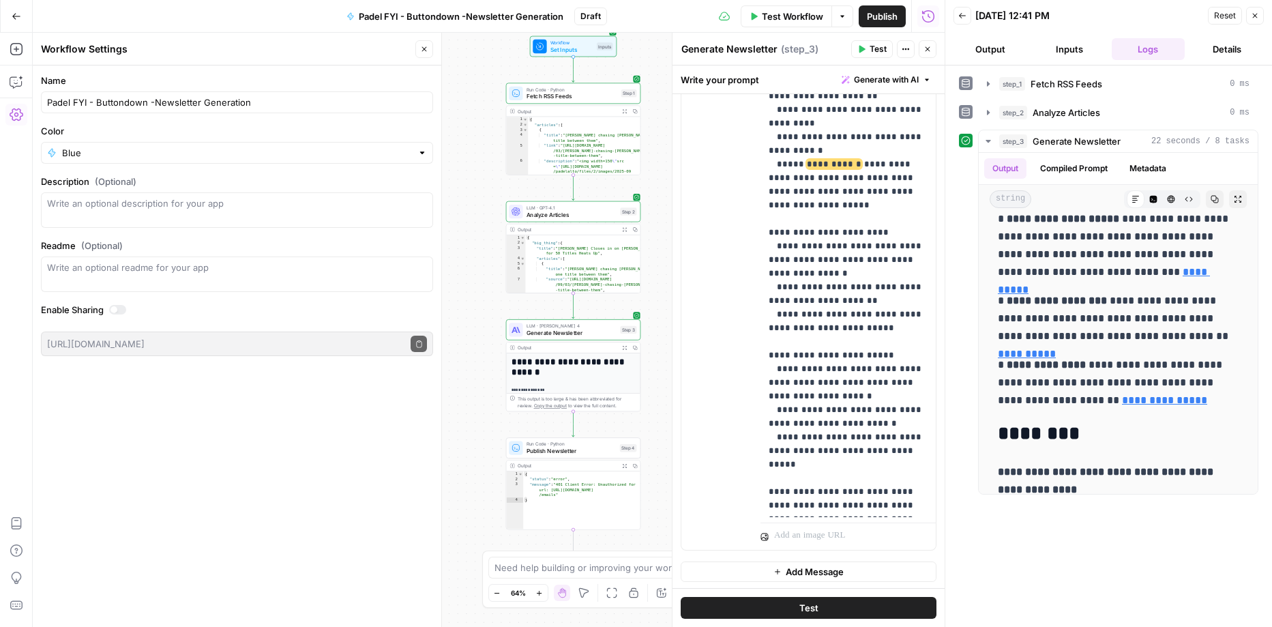
click at [1258, 16] on span "Close" at bounding box center [1258, 16] width 1 height 1
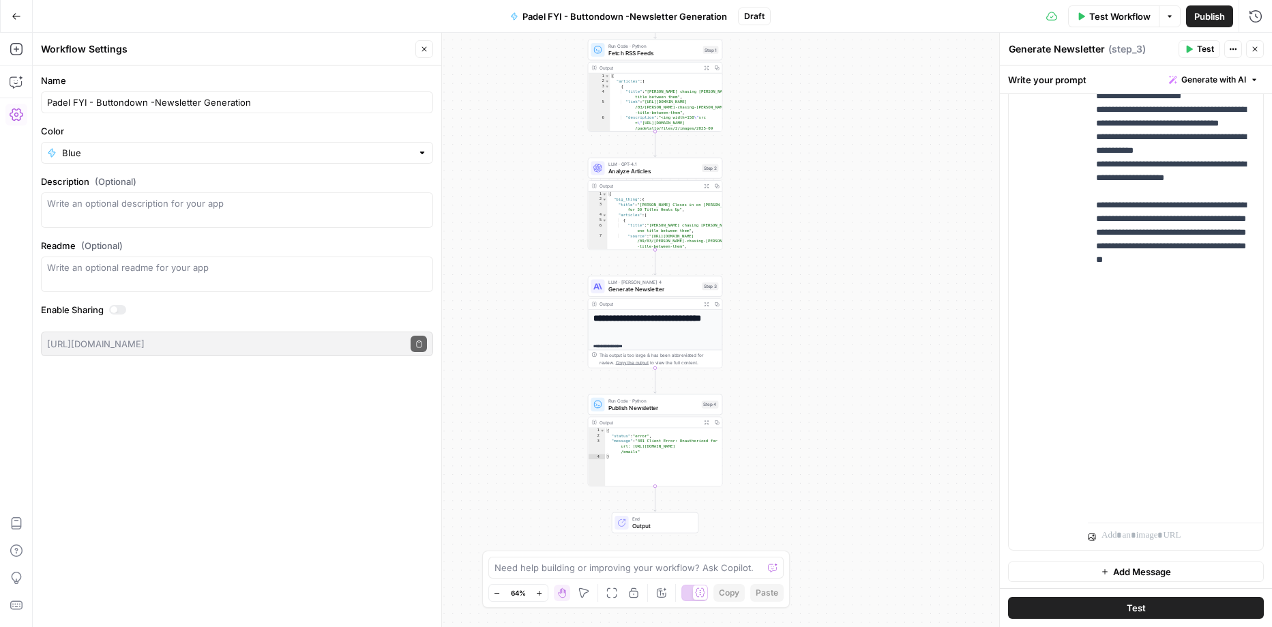
click at [655, 419] on div "Output" at bounding box center [648, 422] width 99 height 7
click at [661, 439] on div "{ "status" : "error" , "message" : "401 Client Error: Unauthorized for url: htt…" at bounding box center [663, 462] width 117 height 69
click at [669, 409] on span "Publish Newsletter" at bounding box center [653, 407] width 90 height 9
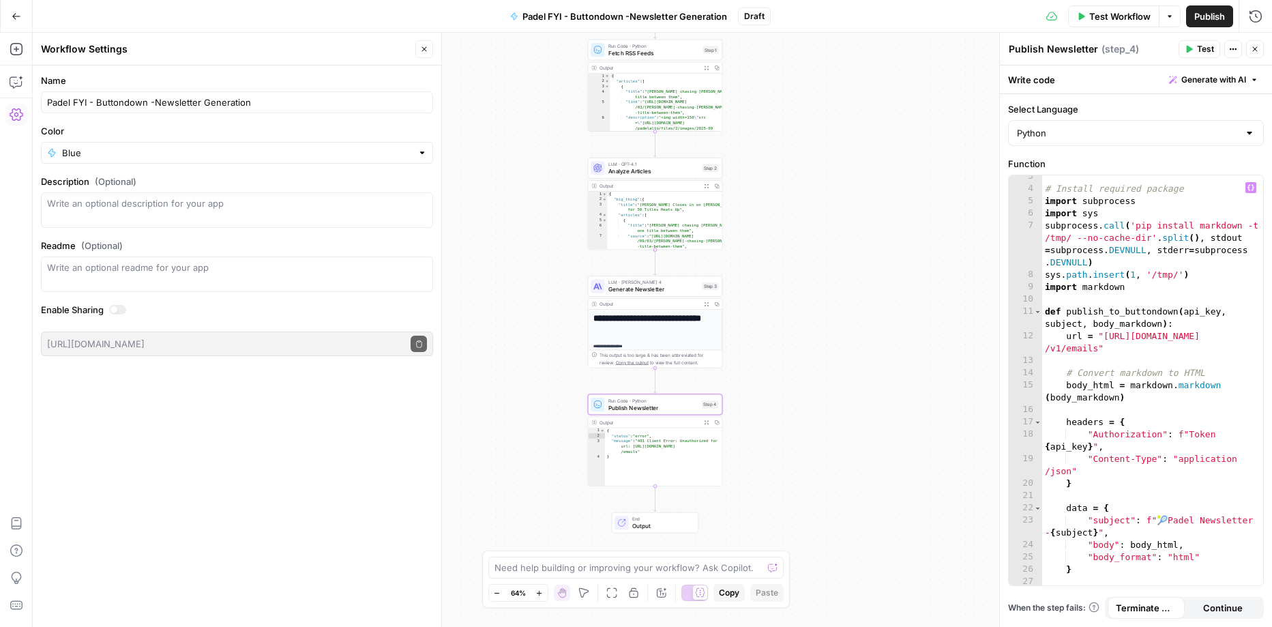
scroll to position [151, 0]
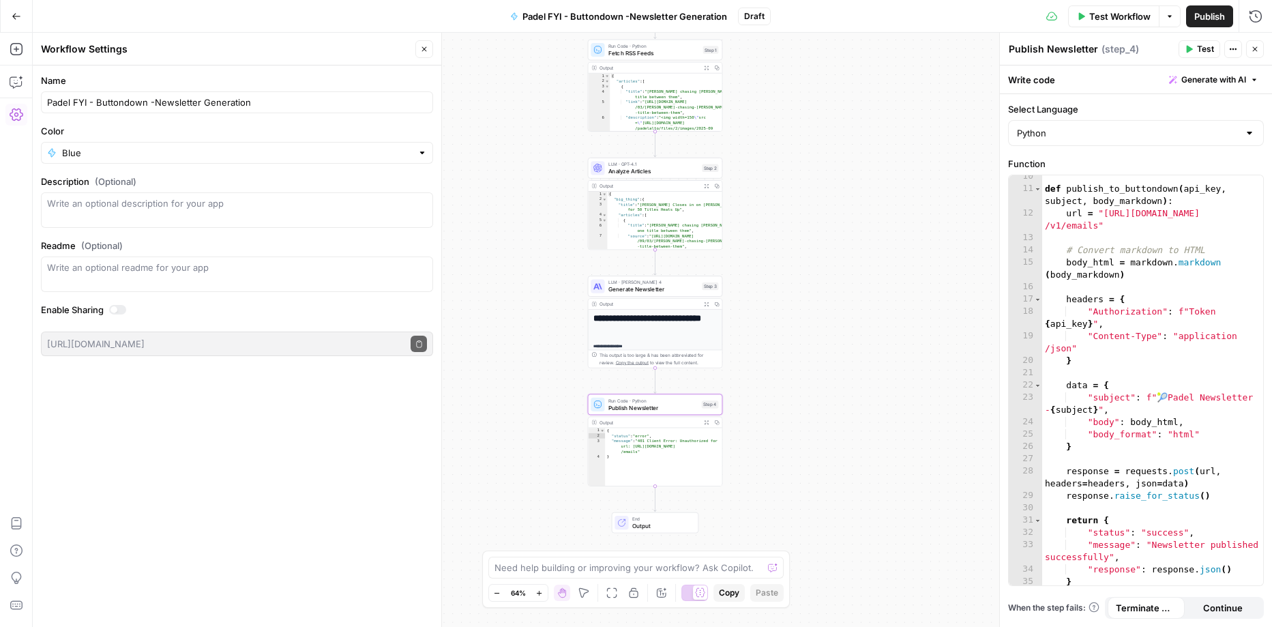
click at [657, 407] on span "Publish Newsletter" at bounding box center [653, 407] width 90 height 9
type textarea "*"
click at [659, 432] on div "{ "status" : "error" , "message" : "401 Client Error: Unauthorized for url: htt…" at bounding box center [663, 462] width 117 height 69
click at [681, 410] on span "Publish Newsletter" at bounding box center [653, 407] width 90 height 9
click at [18, 115] on icon "button" at bounding box center [17, 115] width 14 height 14
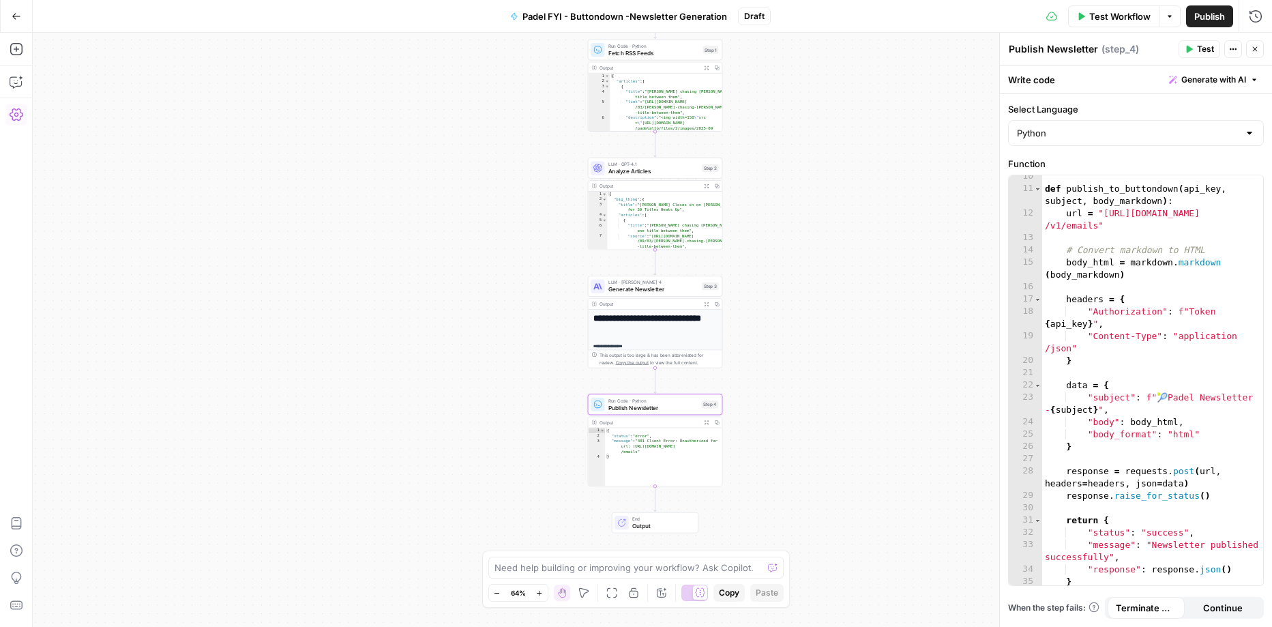
click at [18, 115] on icon "button" at bounding box center [17, 115] width 14 height 14
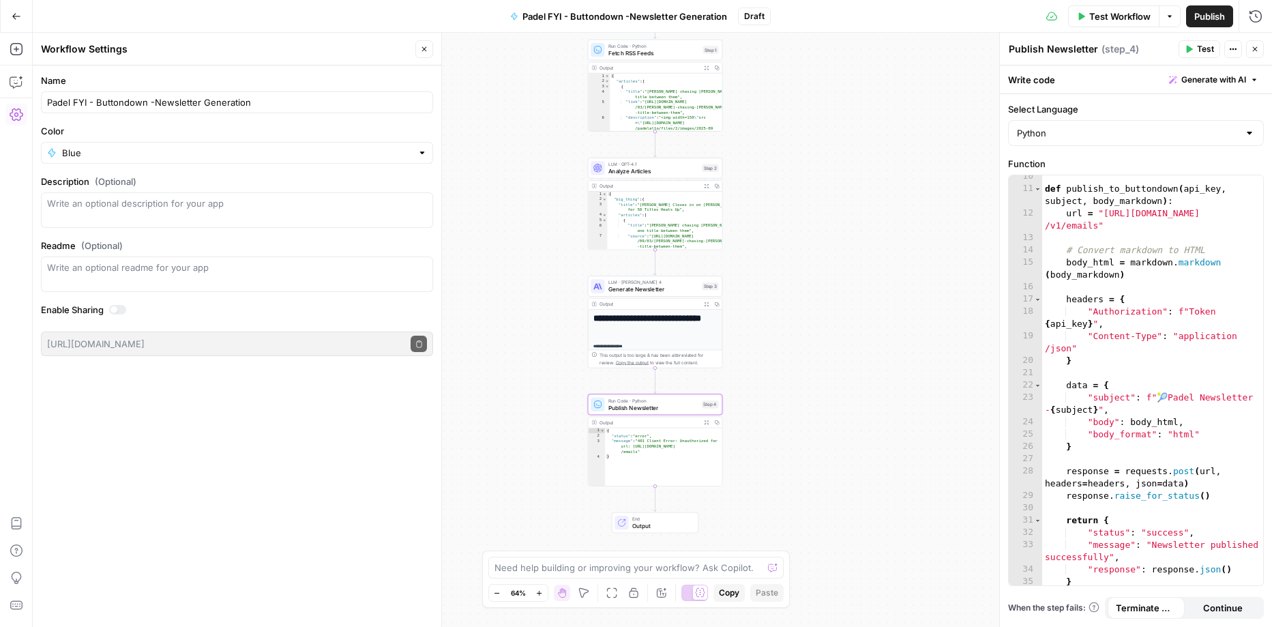
click at [20, 20] on icon "button" at bounding box center [17, 17] width 10 height 10
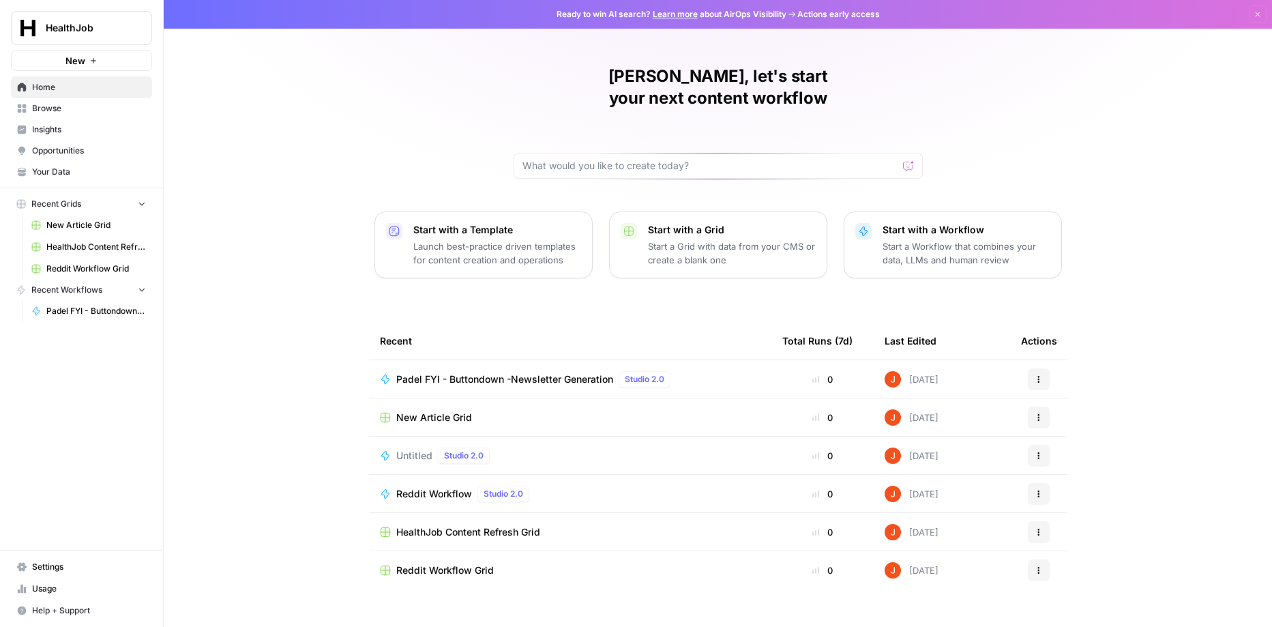
click at [66, 567] on span "Settings" at bounding box center [89, 567] width 114 height 12
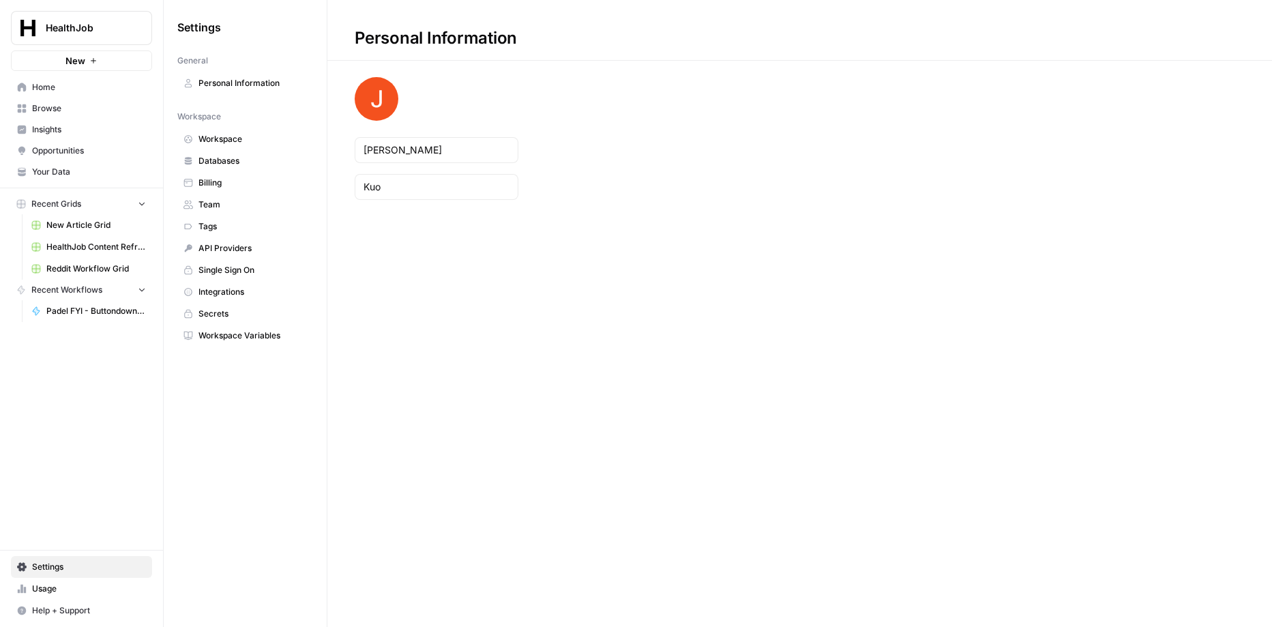
click at [264, 244] on span "API Providers" at bounding box center [252, 248] width 108 height 12
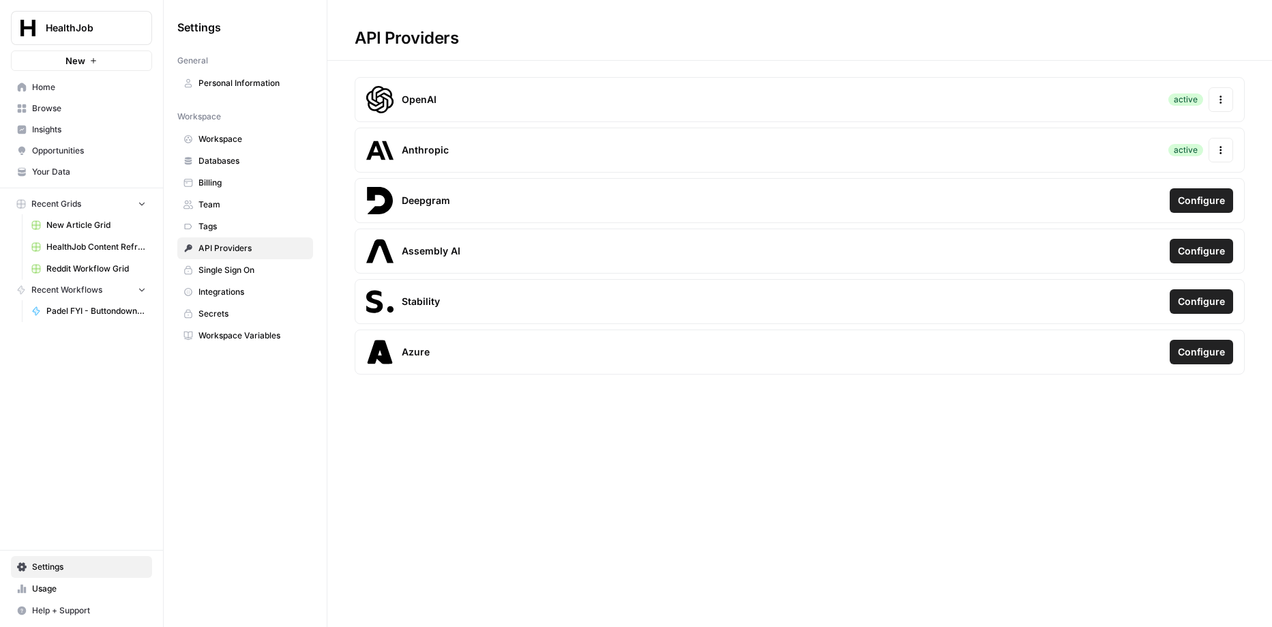
click at [255, 312] on span "Secrets" at bounding box center [252, 314] width 108 height 12
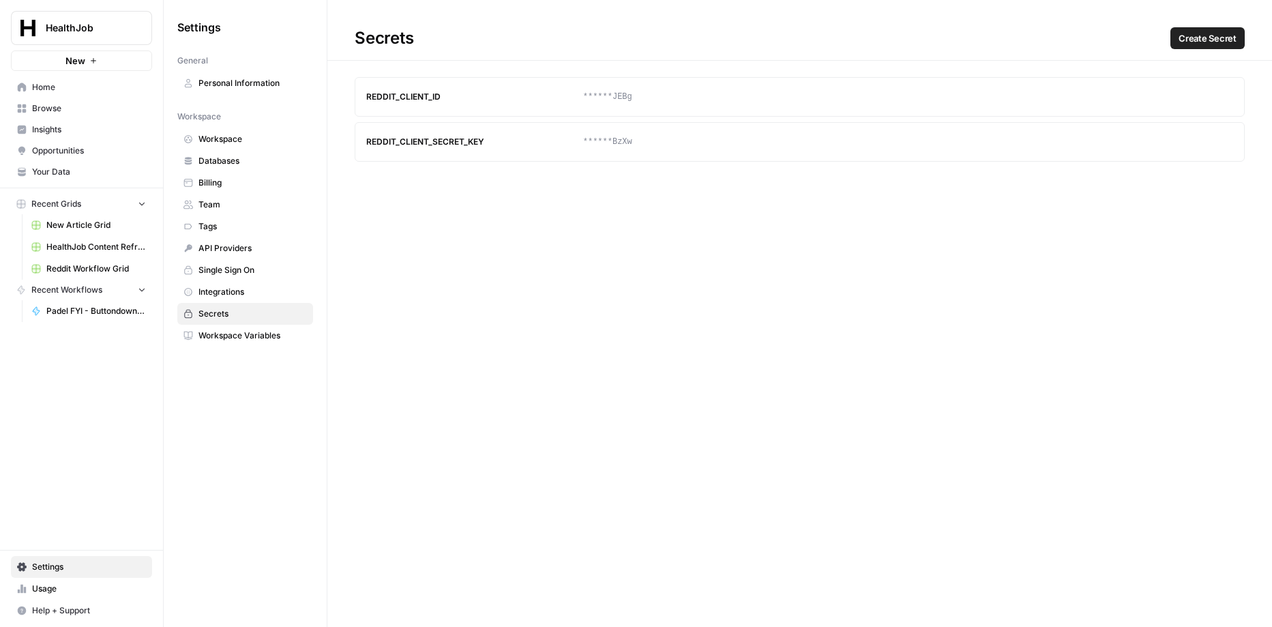
click at [1196, 44] on span "Create Secret" at bounding box center [1207, 38] width 58 height 14
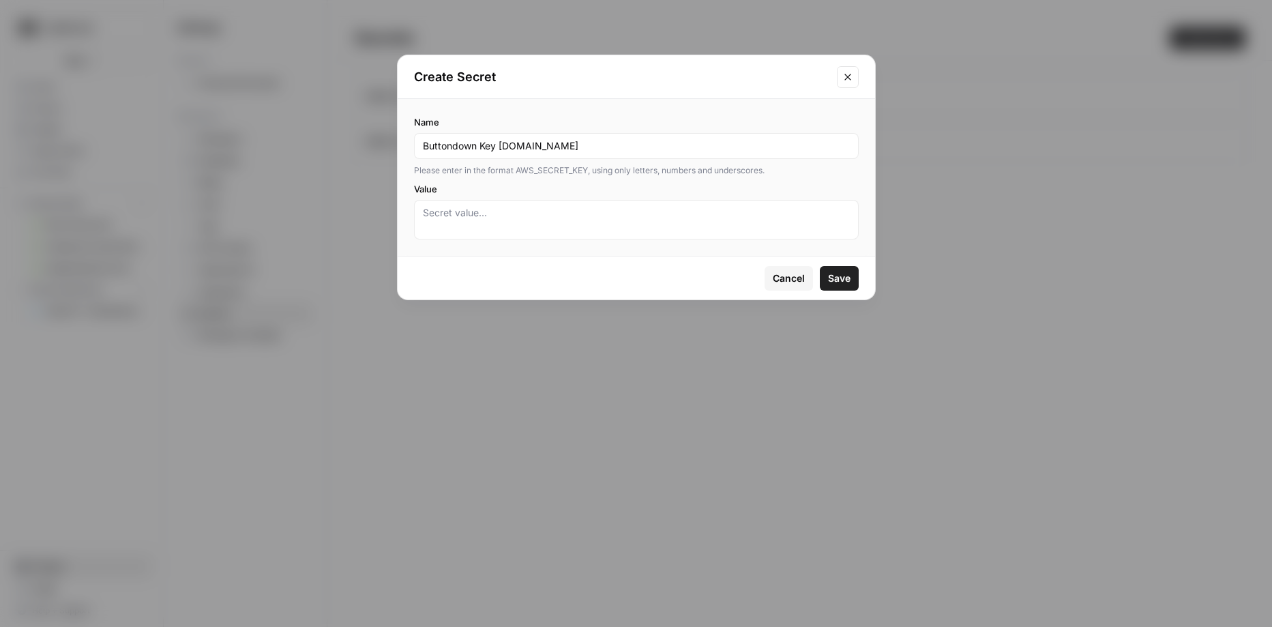
type input "Buttondown Key Padel.fyi"
click at [747, 214] on textarea "Value" at bounding box center [636, 219] width 427 height 27
paste textarea "46c17a5e-367b-4a73-9542-d6fbb4eb92b0"
type textarea "46c17a5e-367b-4a73-9542-d6fbb4eb92b0"
click at [844, 279] on span "Save" at bounding box center [839, 278] width 23 height 14
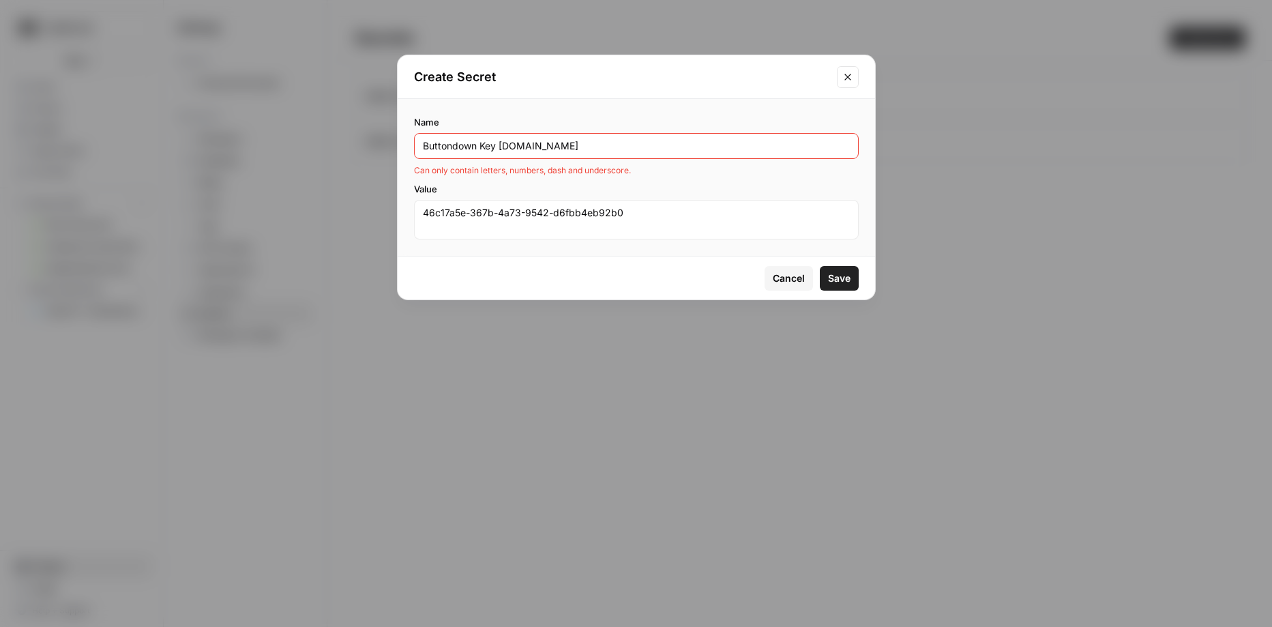
click at [606, 147] on input "Buttondown Key Padel.fyi" at bounding box center [636, 146] width 427 height 14
click at [820, 266] on button "Save" at bounding box center [839, 278] width 39 height 25
click at [845, 278] on span "Save" at bounding box center [839, 278] width 23 height 14
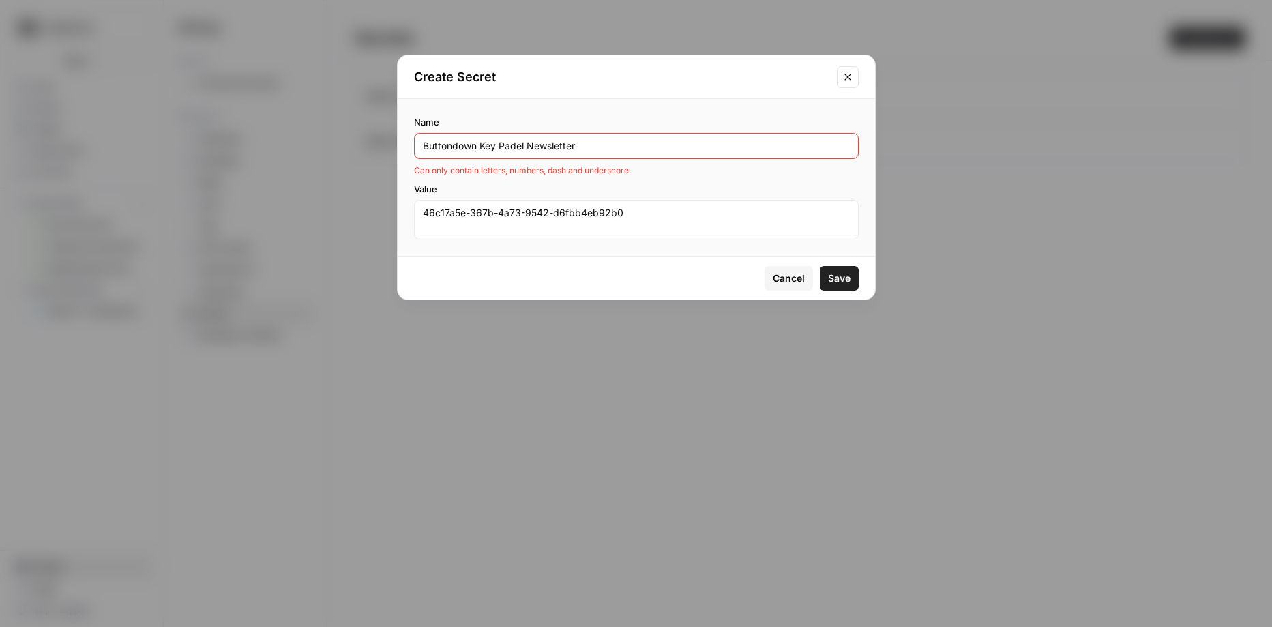
drag, startPoint x: 705, startPoint y: 136, endPoint x: 511, endPoint y: 145, distance: 194.5
click at [511, 145] on div "Buttondown Key Padel Newsletter" at bounding box center [636, 146] width 445 height 26
type input "button_down_key"
click at [820, 266] on button "Save" at bounding box center [839, 278] width 39 height 25
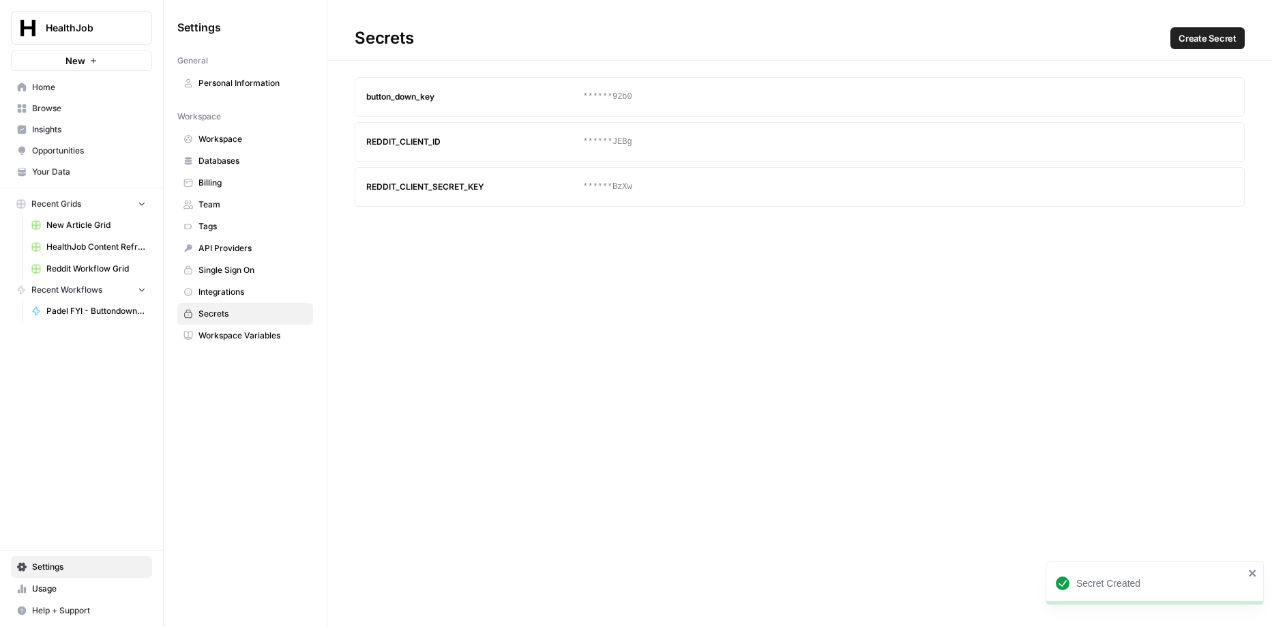
click at [70, 85] on span "Home" at bounding box center [89, 87] width 114 height 12
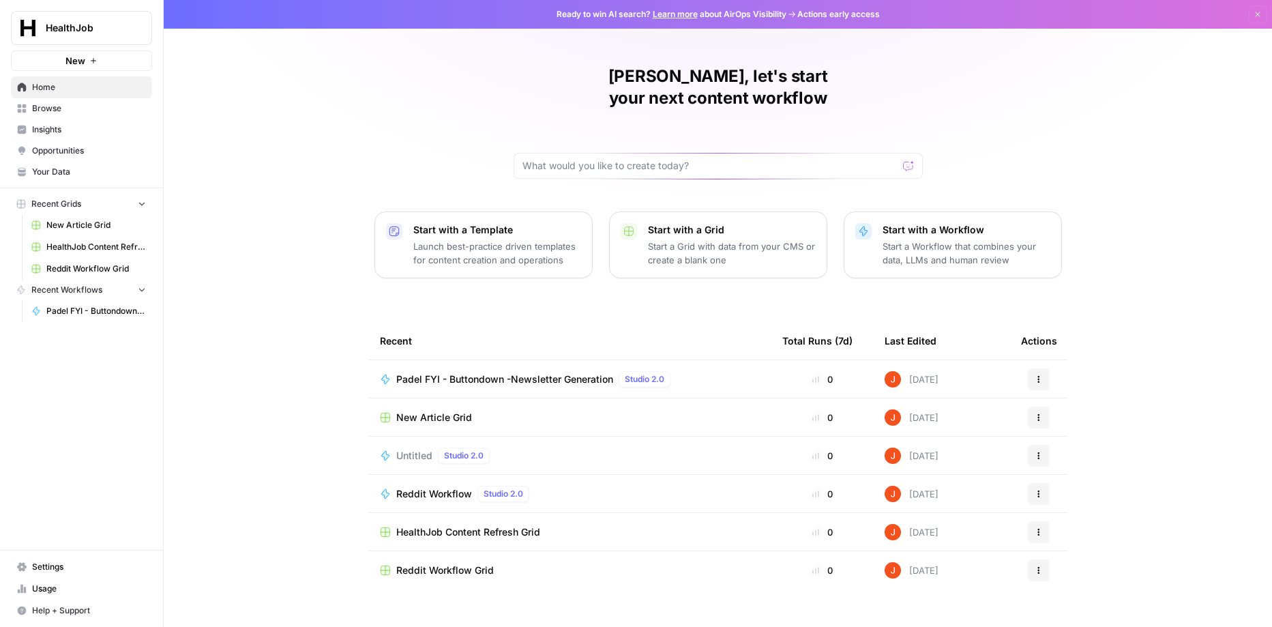
click at [503, 371] on div "Padel FYI - Buttondown -Newsletter Generation Studio 2.0" at bounding box center [536, 379] width 280 height 16
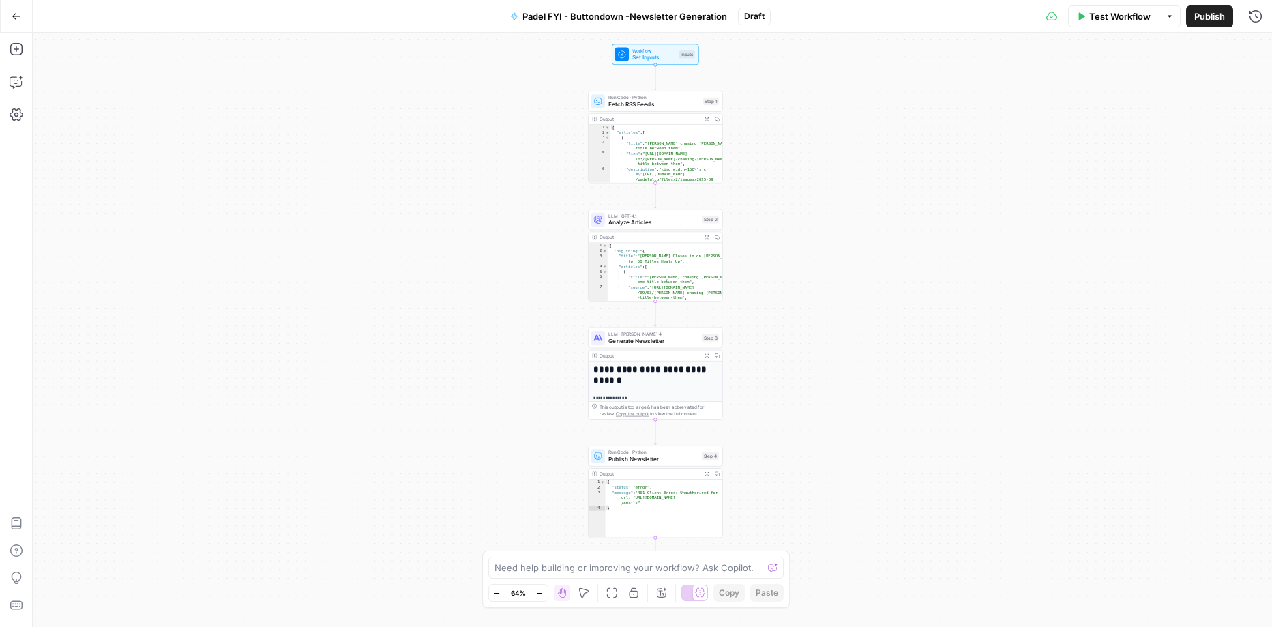
click at [671, 464] on div "Run Code · Python Publish Newsletter Step 4 Copy step Delete step Add Note Test" at bounding box center [655, 455] width 134 height 21
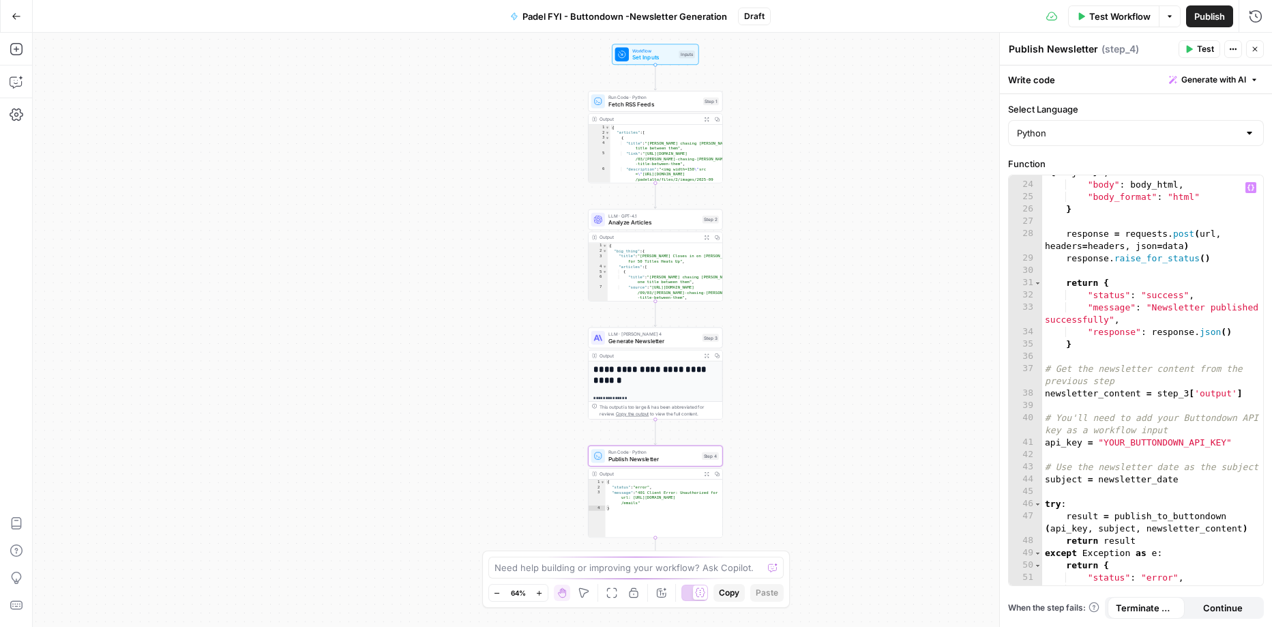
scroll to position [423, 0]
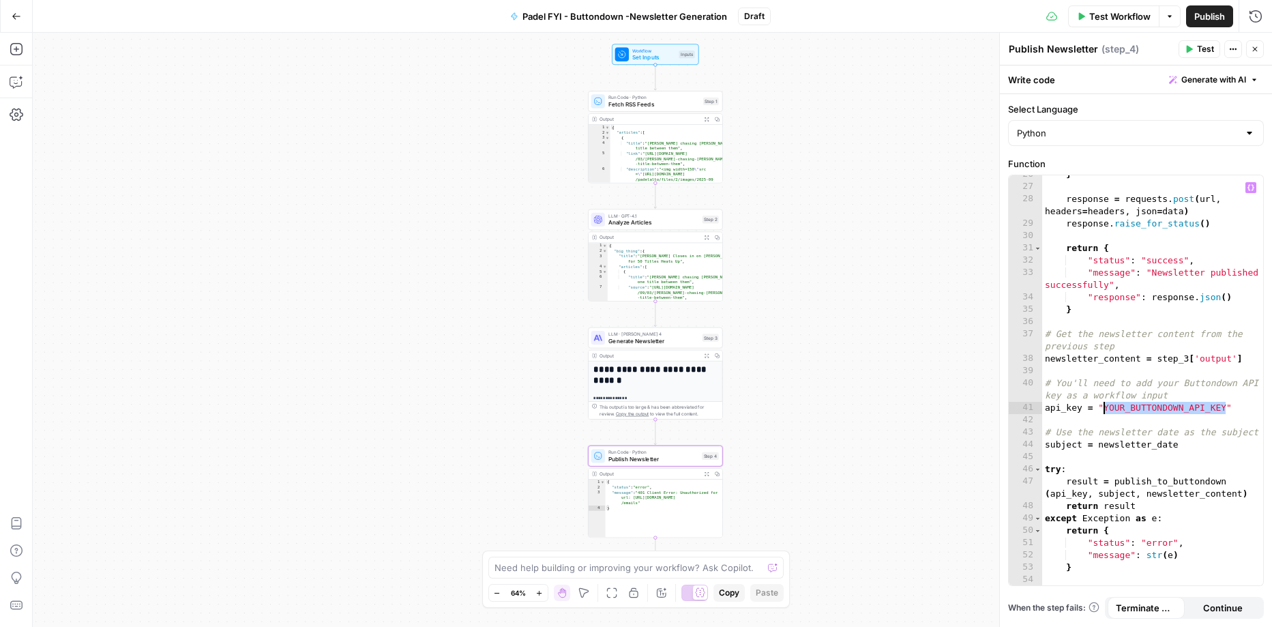
drag, startPoint x: 1223, startPoint y: 408, endPoint x: 1105, endPoint y: 413, distance: 118.7
click at [1105, 412] on div "} response = requests . post ( url , headers = headers , json = data ) response…" at bounding box center [1153, 385] width 222 height 435
click at [1251, 188] on icon "button" at bounding box center [1250, 187] width 7 height 7
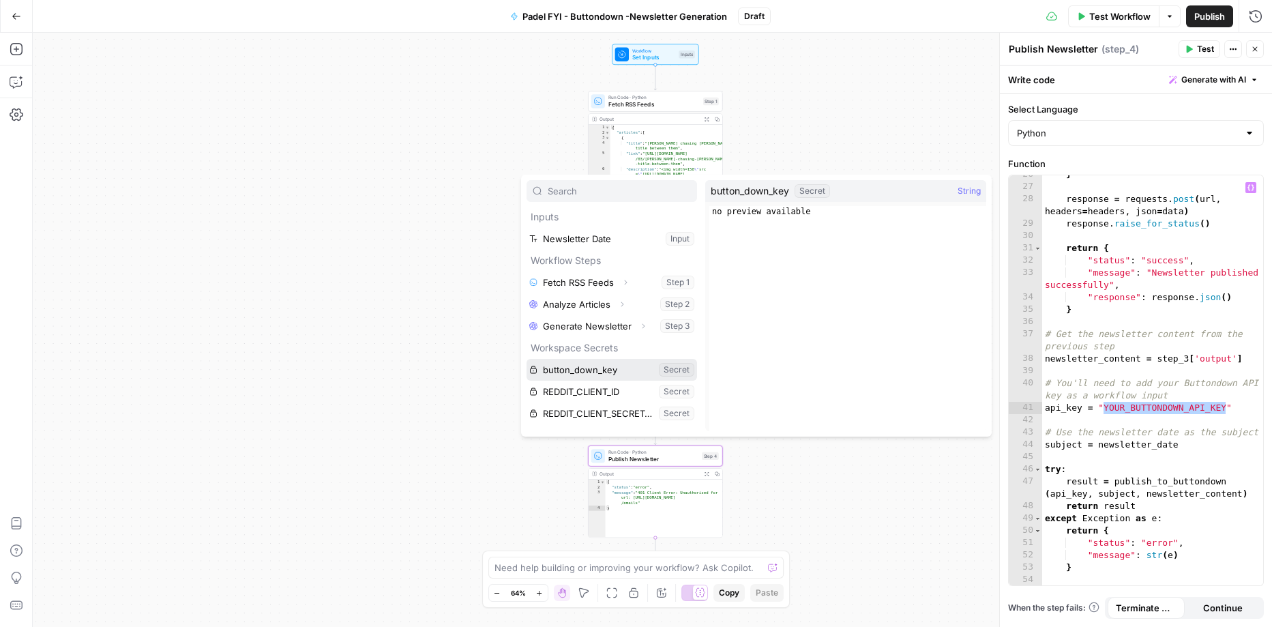
click at [614, 370] on button "Select variable button_down_key" at bounding box center [611, 370] width 170 height 22
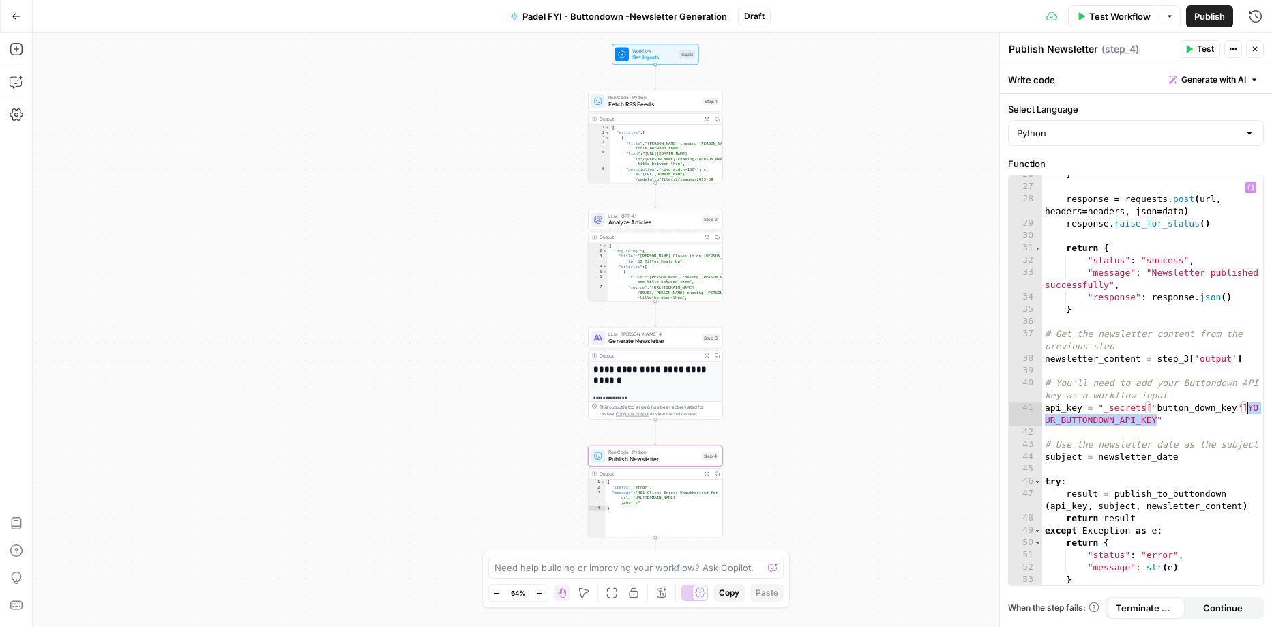
type textarea "**********"
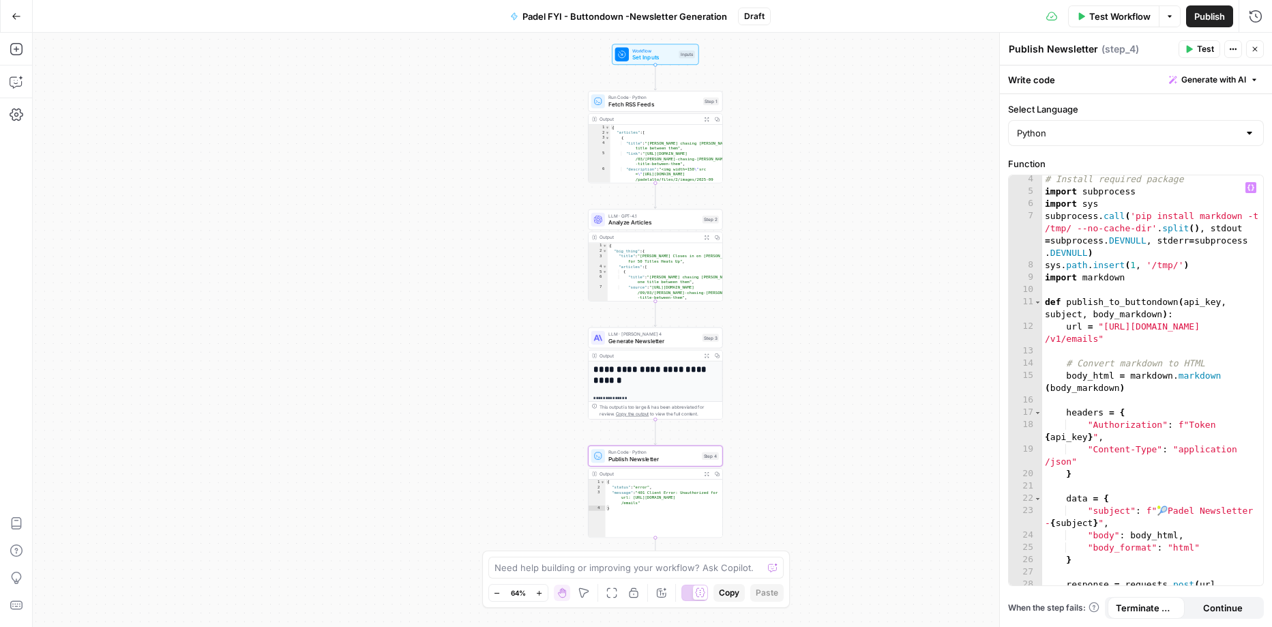
scroll to position [0, 0]
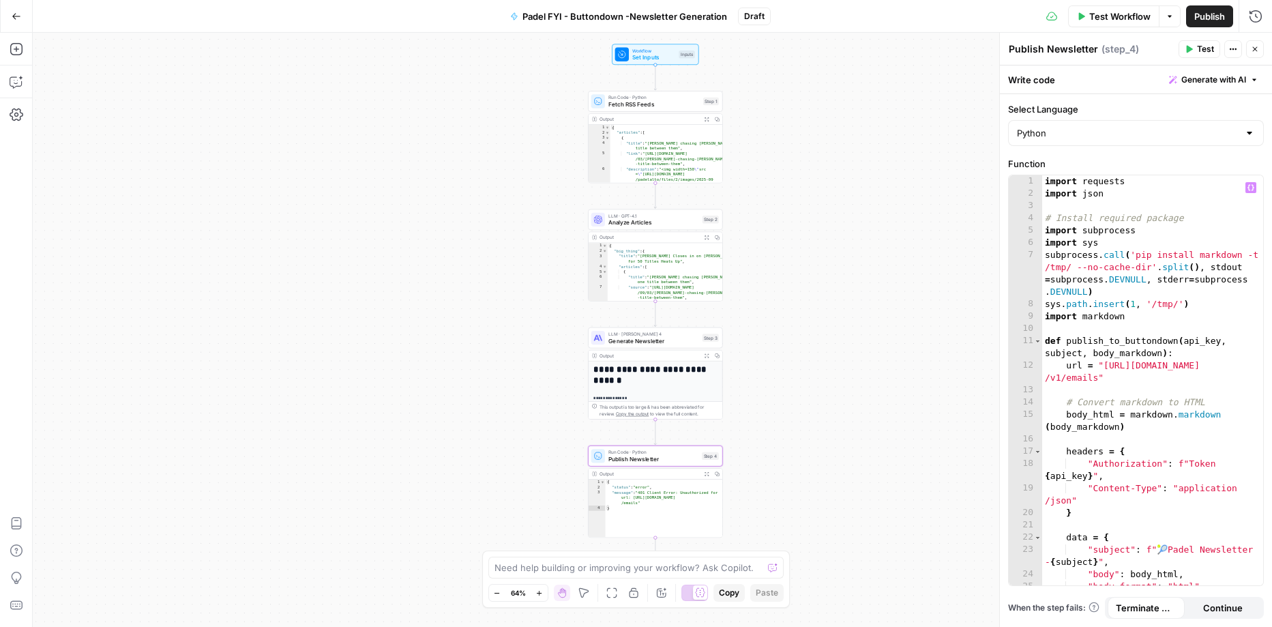
click at [893, 358] on div "Workflow Set Inputs Inputs Run Code · Python Fetch RSS Feeds Step 1 Output Expa…" at bounding box center [652, 330] width 1239 height 594
click at [20, 81] on icon "button" at bounding box center [17, 82] width 14 height 14
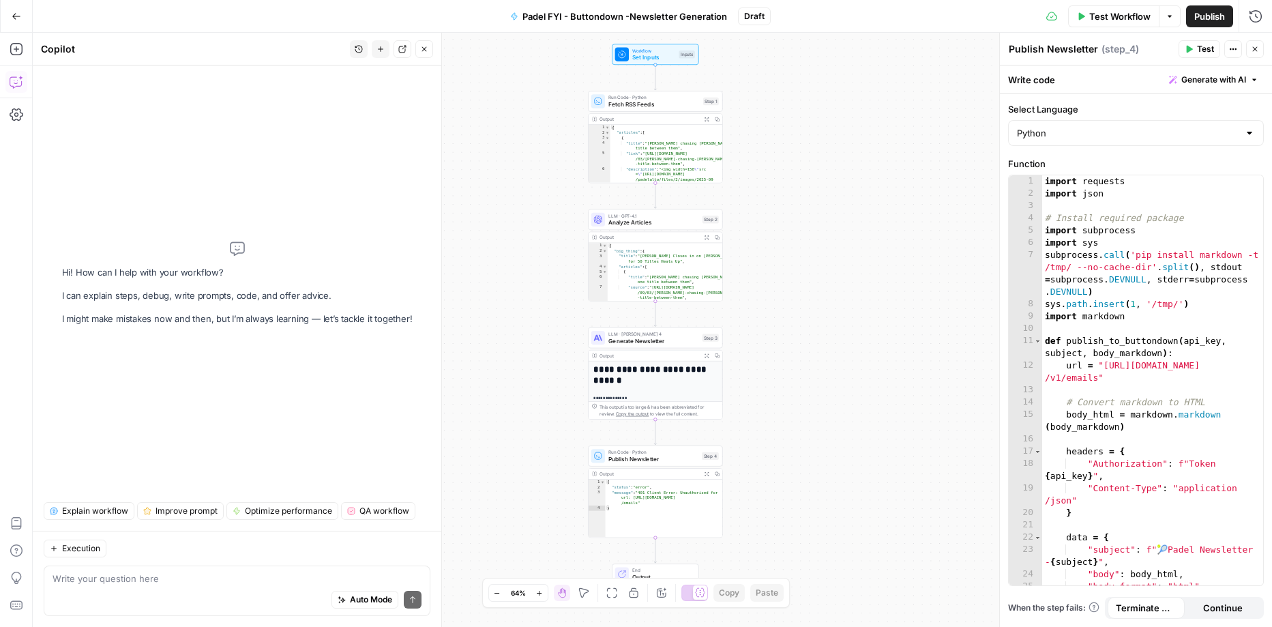
click at [178, 577] on textarea at bounding box center [237, 578] width 369 height 14
type textarea "Here's the documentation for scheduling emails [URL][DOMAIN_NAME]"
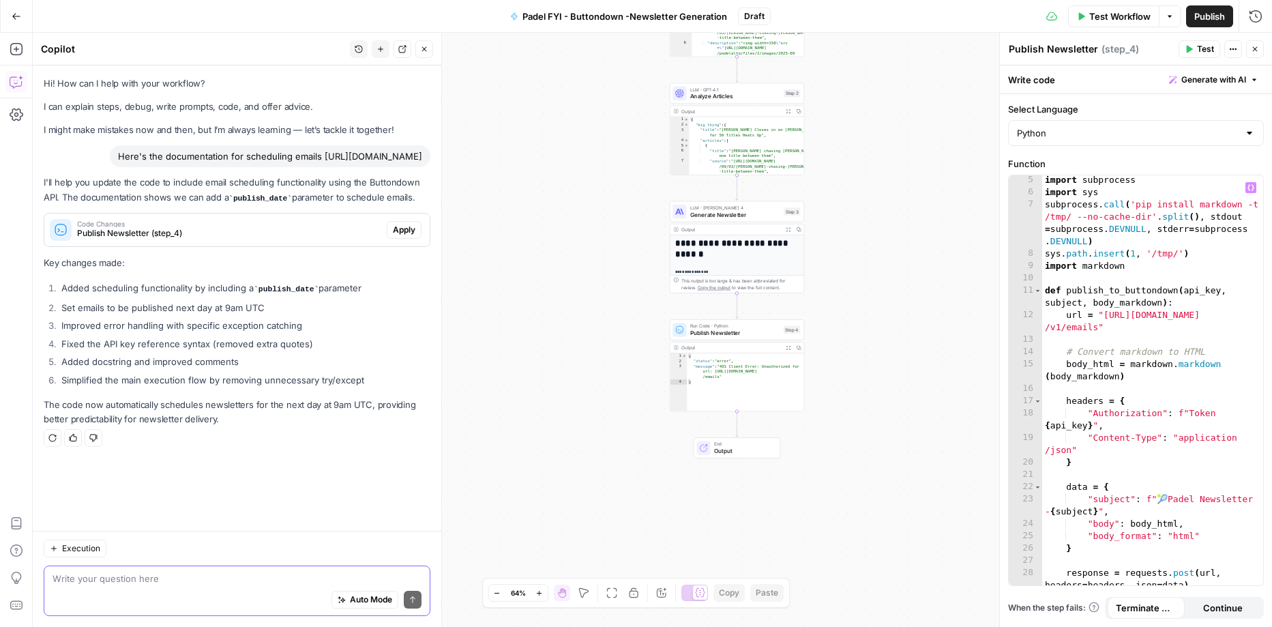
scroll to position [50, 0]
click at [782, 314] on icon "button" at bounding box center [779, 313] width 7 height 7
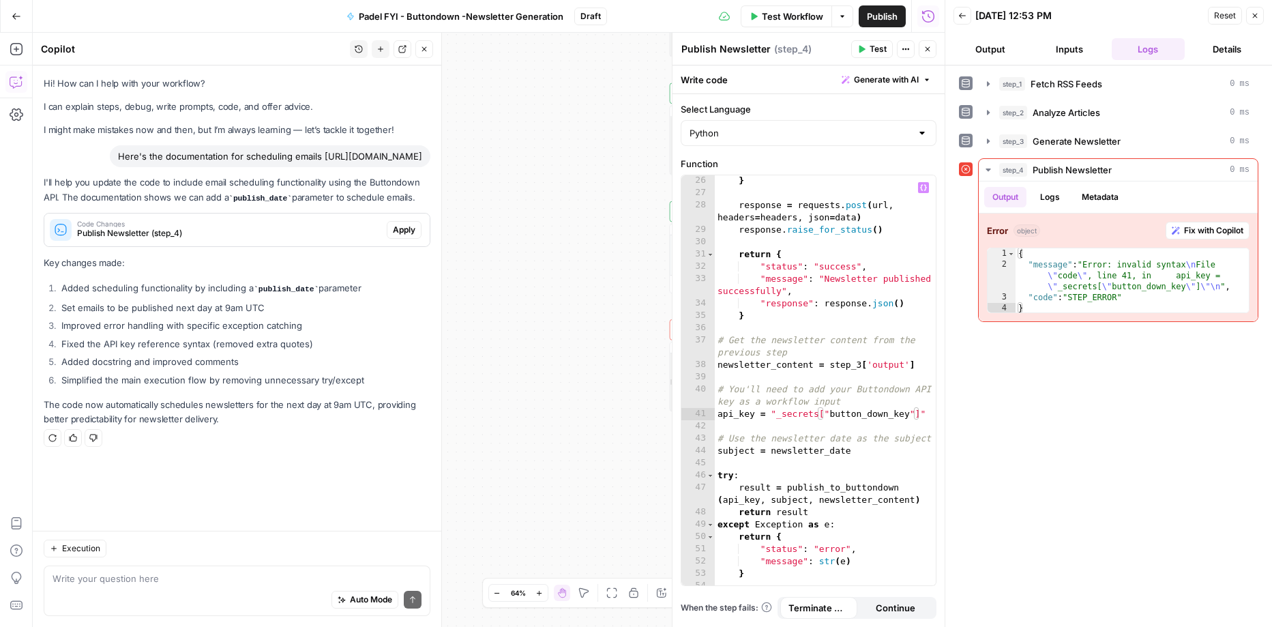
scroll to position [415, 0]
click at [840, 402] on div ""body_format" : "html" } response = requests . post ( url , headers = headers ,…" at bounding box center [826, 382] width 222 height 435
drag, startPoint x: 927, startPoint y: 415, endPoint x: 772, endPoint y: 417, distance: 155.5
click at [772, 417] on div "**********" at bounding box center [808, 380] width 254 height 410
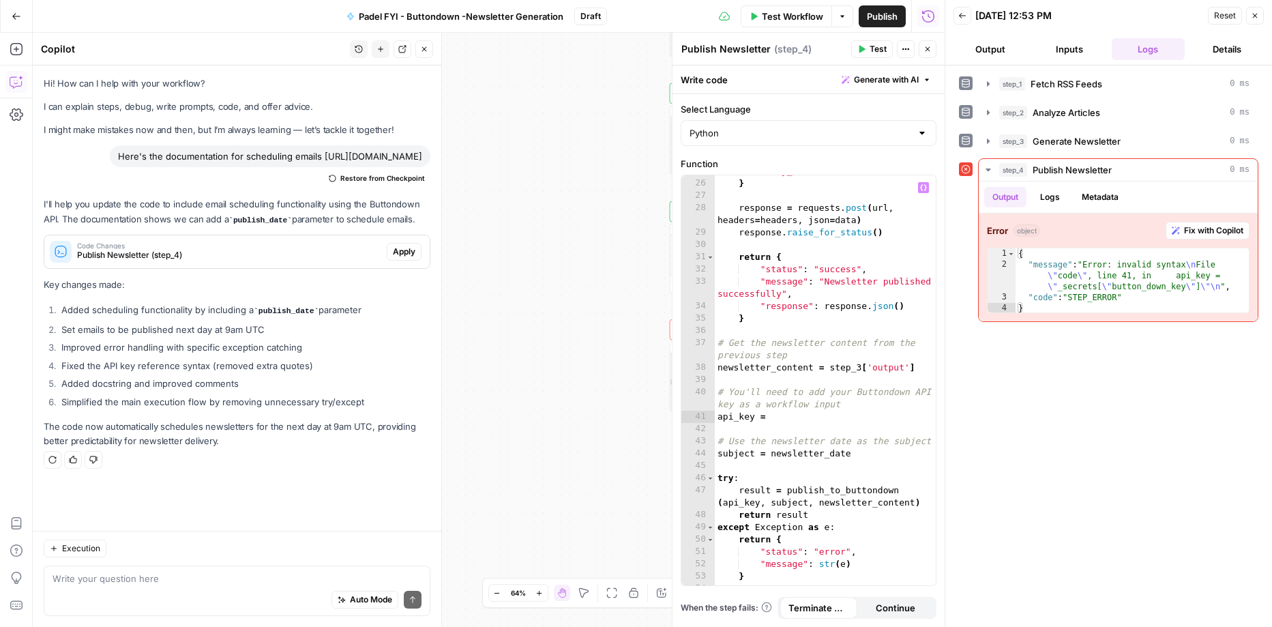
click at [925, 190] on icon "button" at bounding box center [923, 188] width 7 height 6
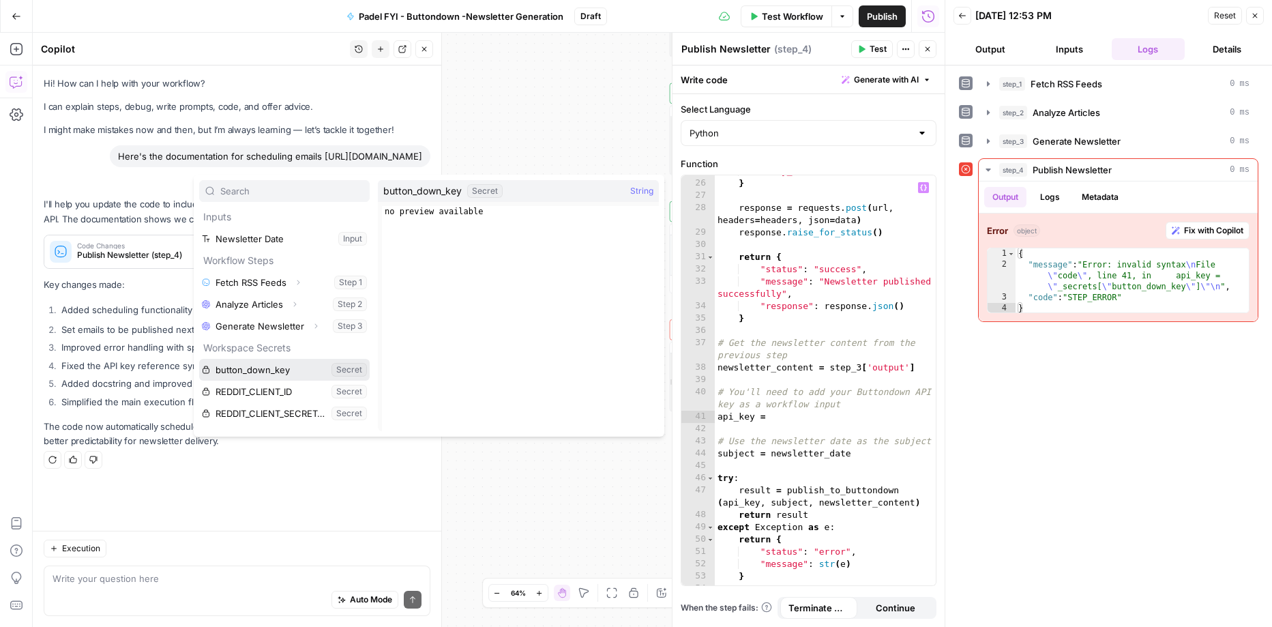
click at [314, 370] on button "Select variable button_down_key" at bounding box center [284, 370] width 170 height 22
type textarea "**********"
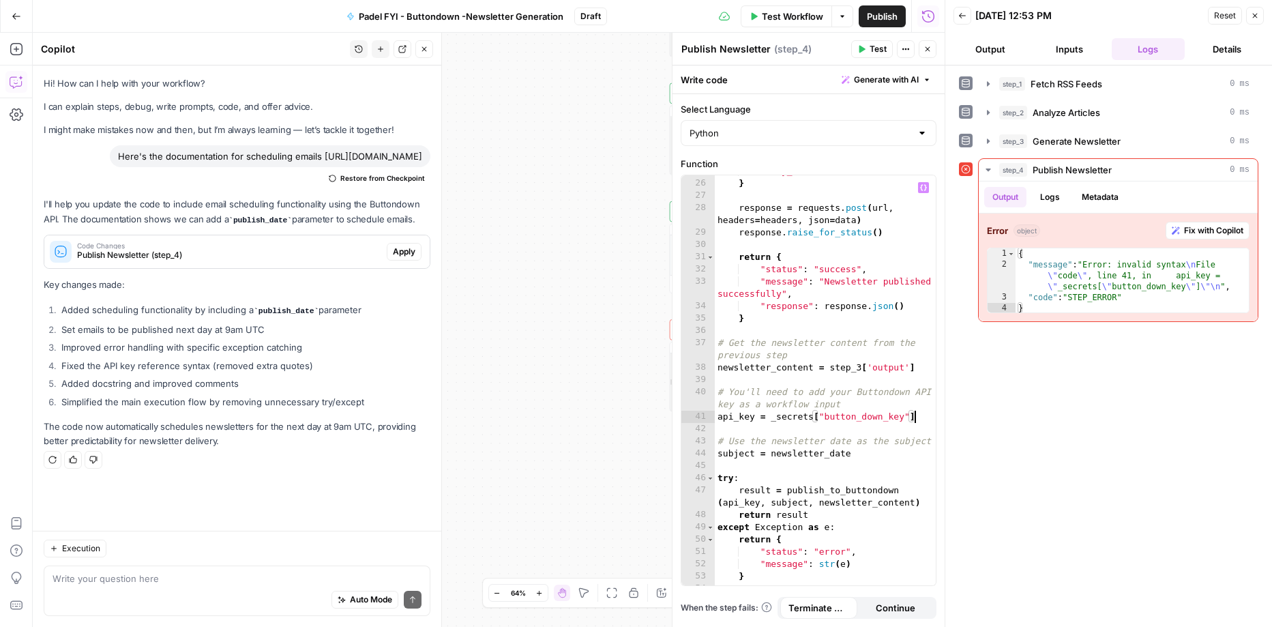
click at [875, 47] on span "Test" at bounding box center [877, 49] width 17 height 12
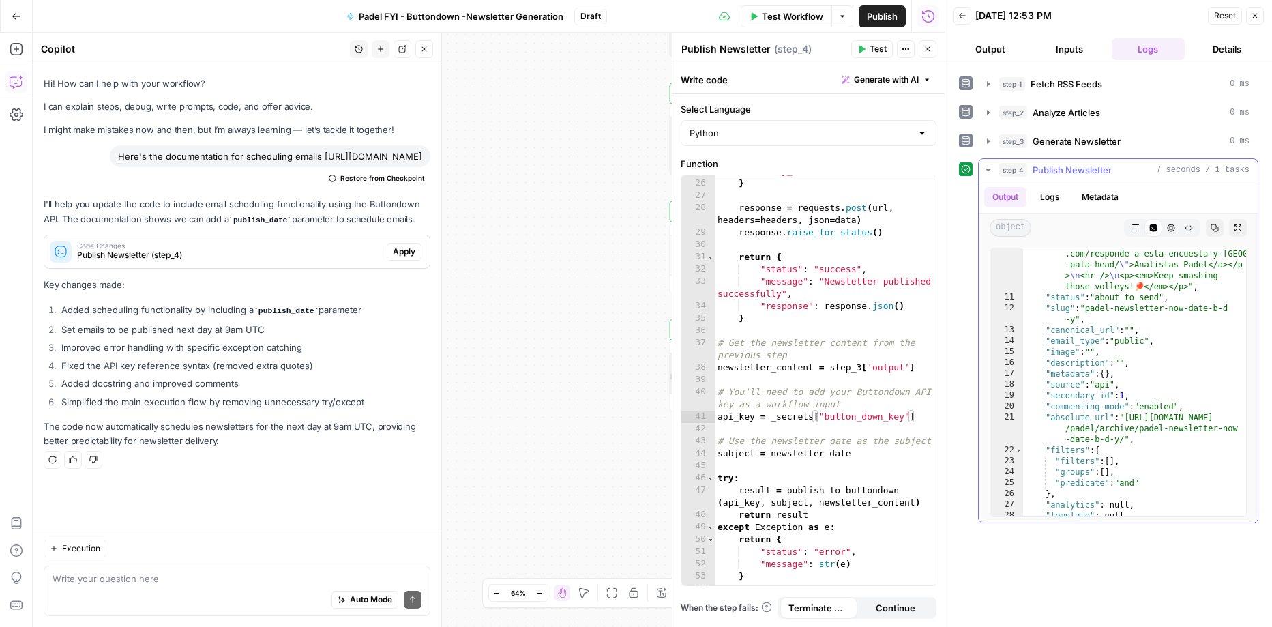
scroll to position [1669, 0]
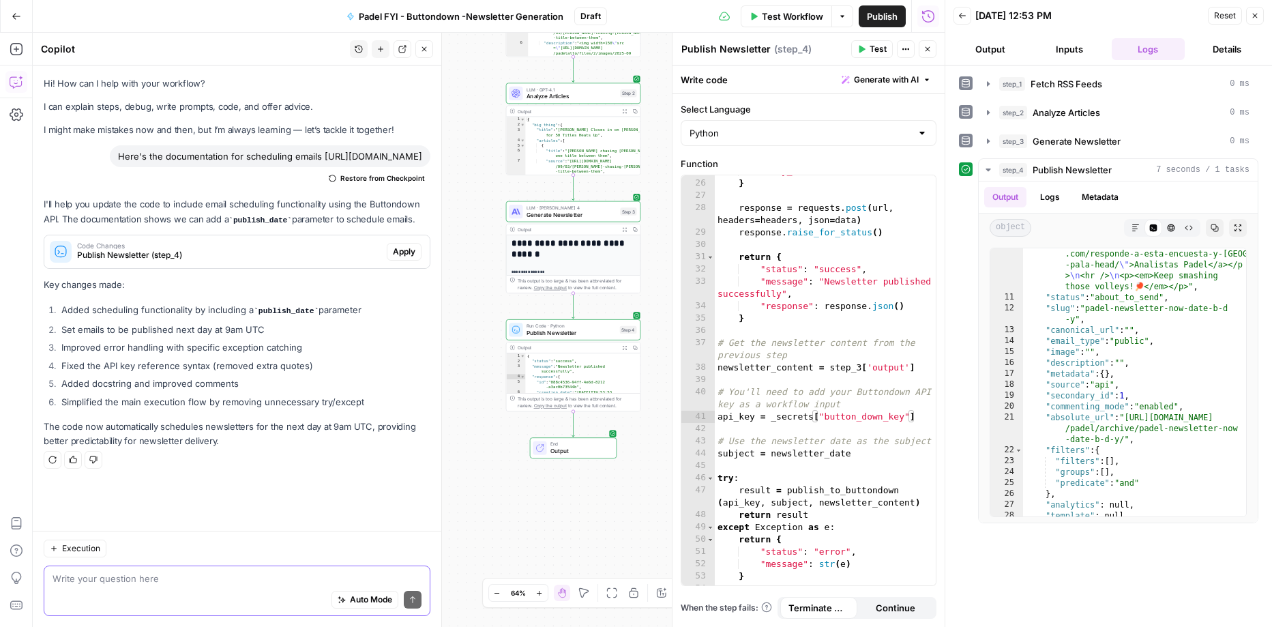
click at [198, 579] on textarea at bounding box center [237, 578] width 369 height 14
paste textarea "🎾 Padel Newsletter - {{ "now" | date: "%B %d, %Y" }} Padel Power Rankings Newsl…"
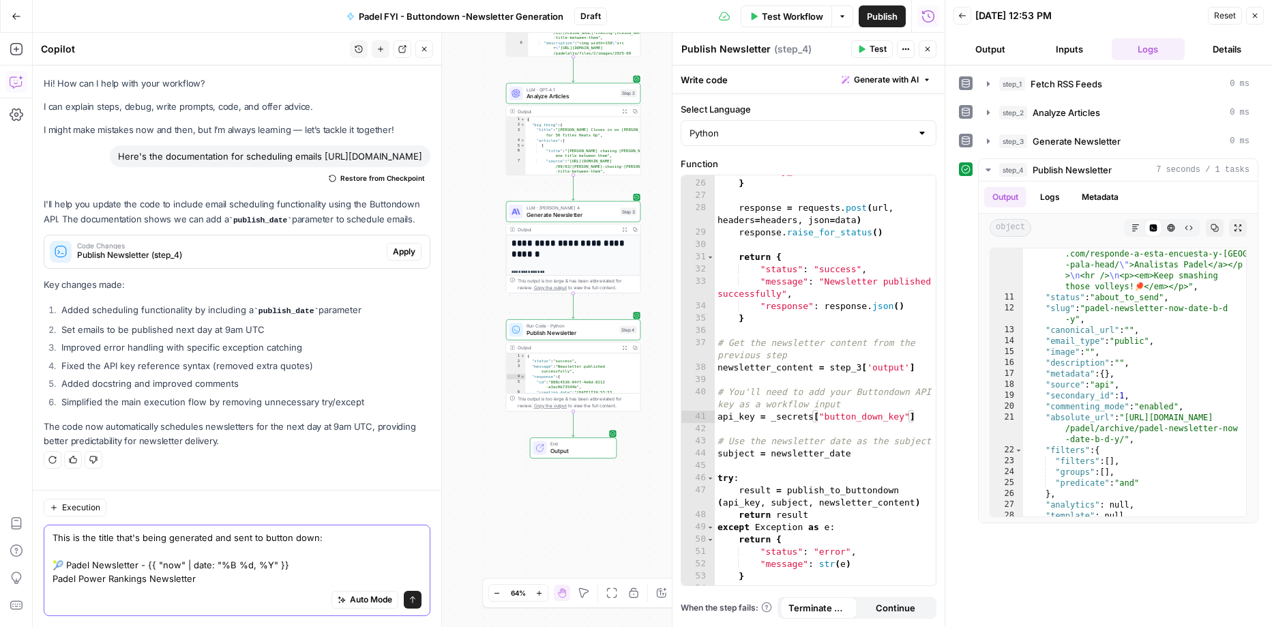
scroll to position [16, 0]
click at [158, 589] on div "Auto Mode Send" at bounding box center [237, 600] width 369 height 30
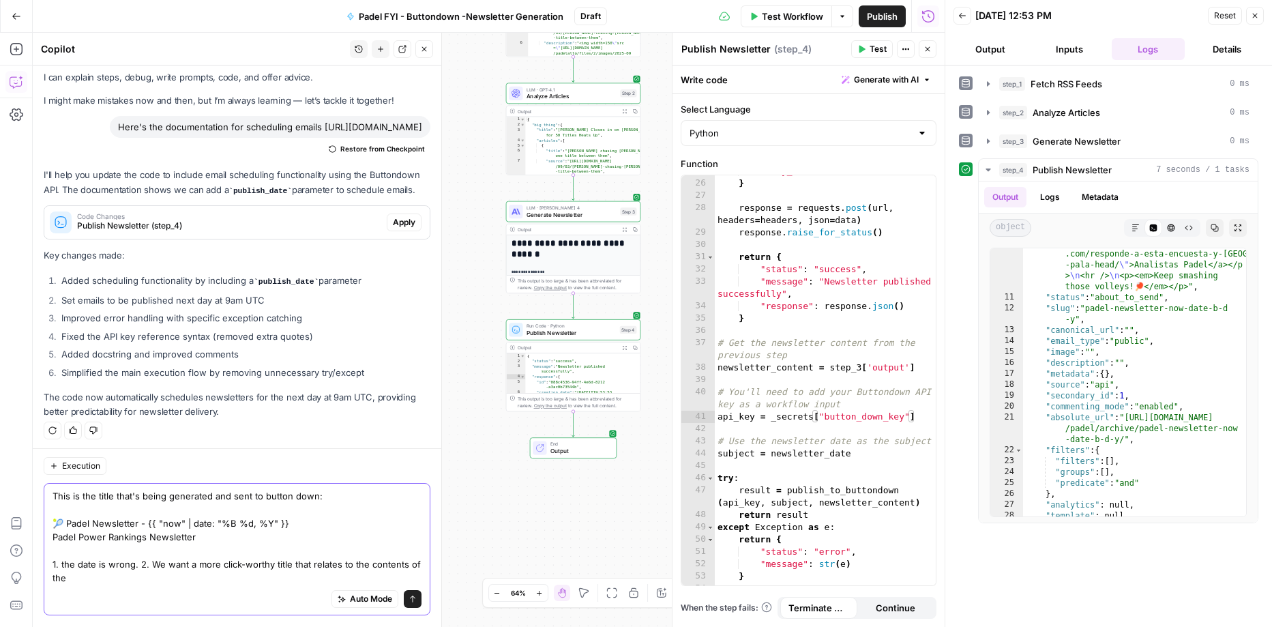
scroll to position [43, 0]
click at [291, 501] on textarea "This is the title that's being generated and sent to button down: 🎾 Padel Newsl…" at bounding box center [237, 537] width 369 height 95
type textarea "This is the title that's being generated and sent to buttondown: 🎾 Padel Newsle…"
click at [415, 599] on icon "submit" at bounding box center [412, 599] width 8 height 8
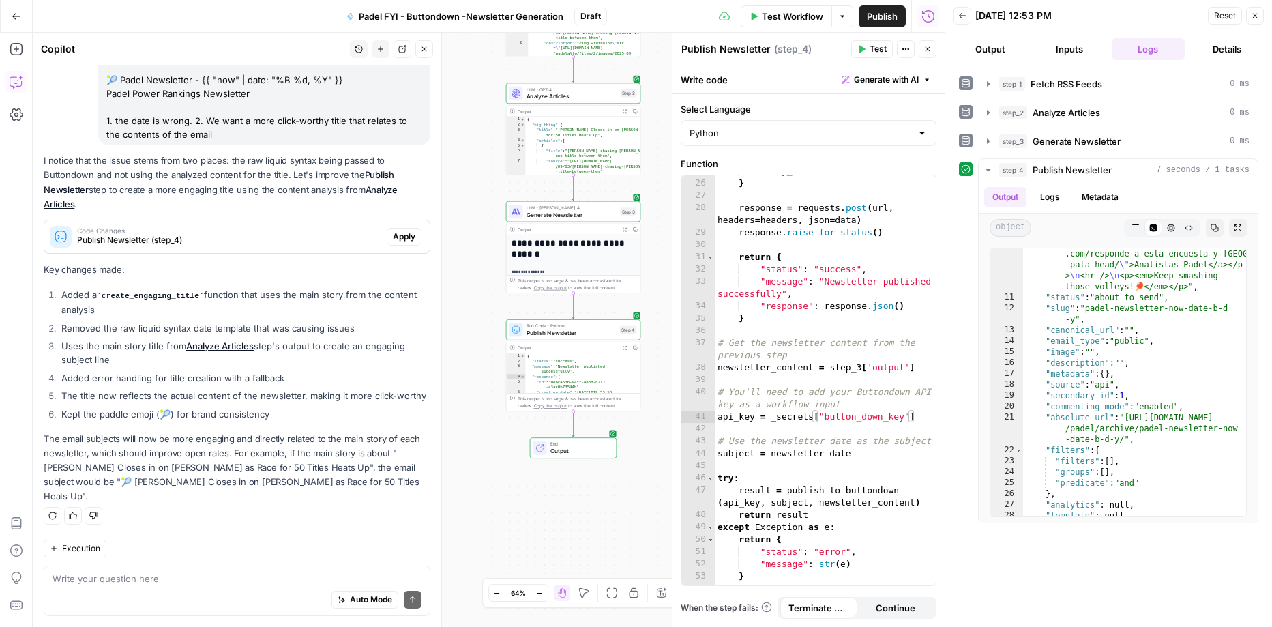
scroll to position [415, 0]
click at [405, 242] on span "Apply" at bounding box center [404, 236] width 23 height 12
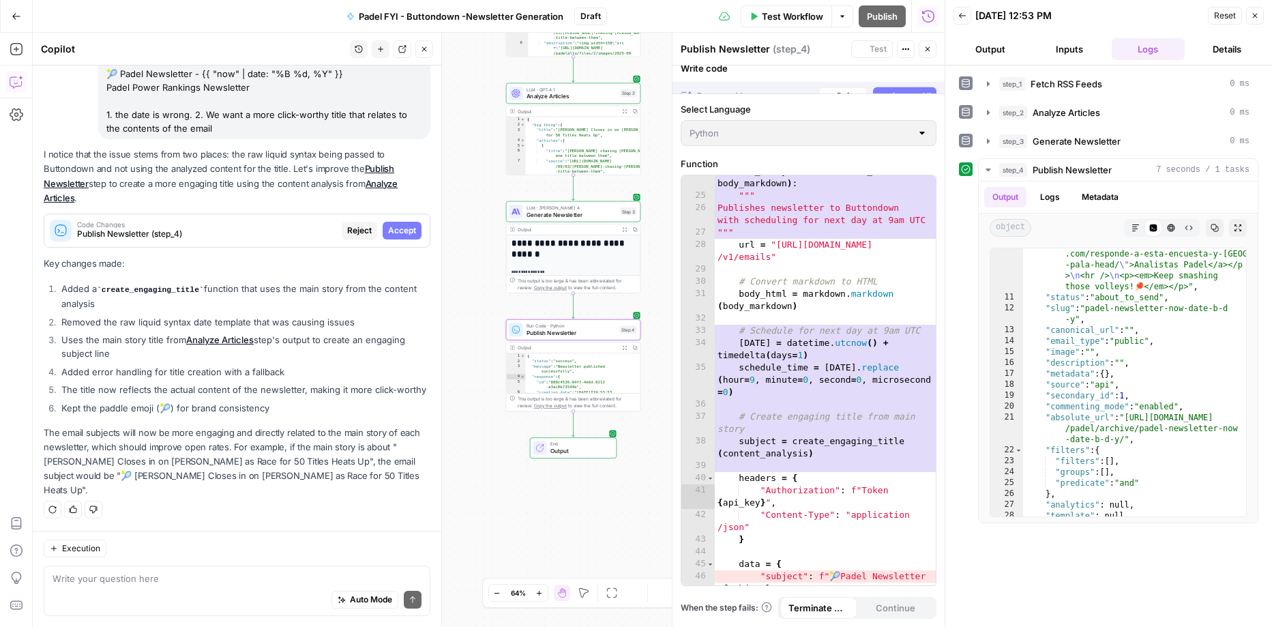
scroll to position [440, 0]
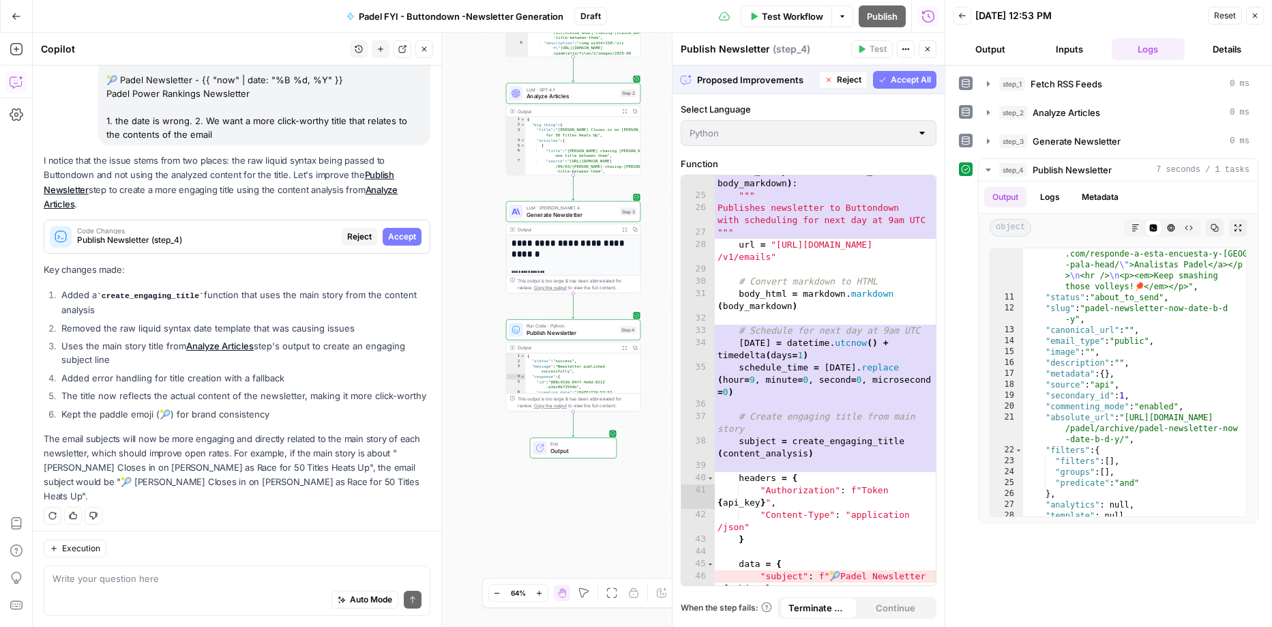
click at [908, 78] on span "Accept All" at bounding box center [911, 80] width 40 height 12
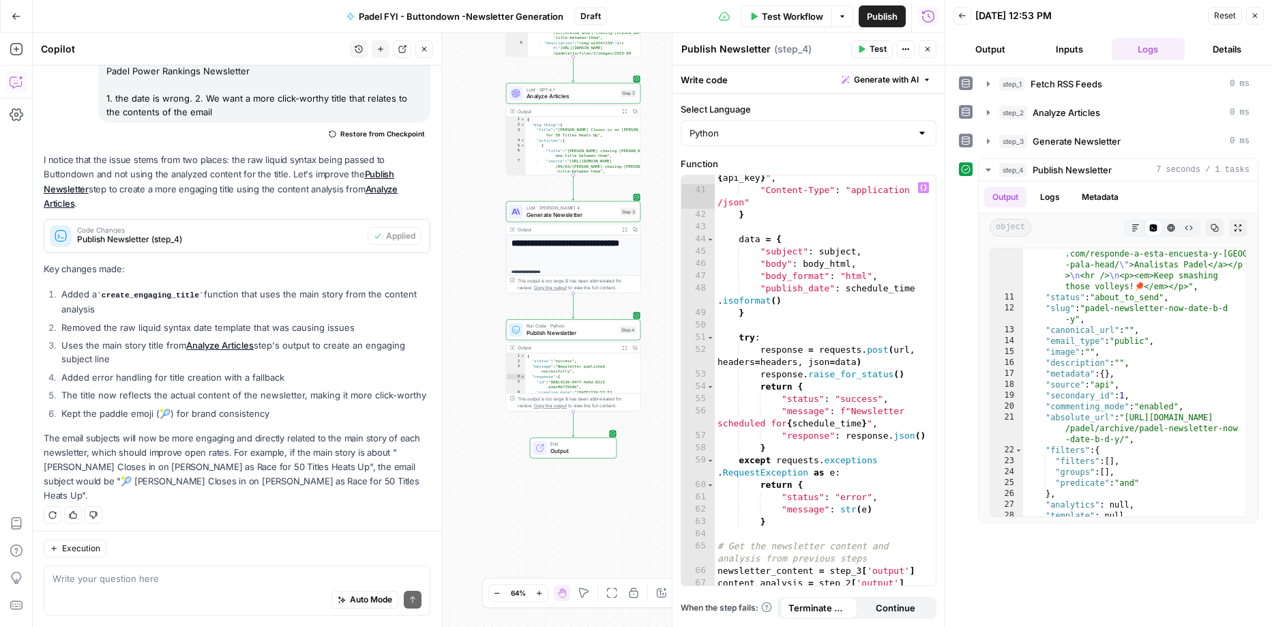
scroll to position [853, 0]
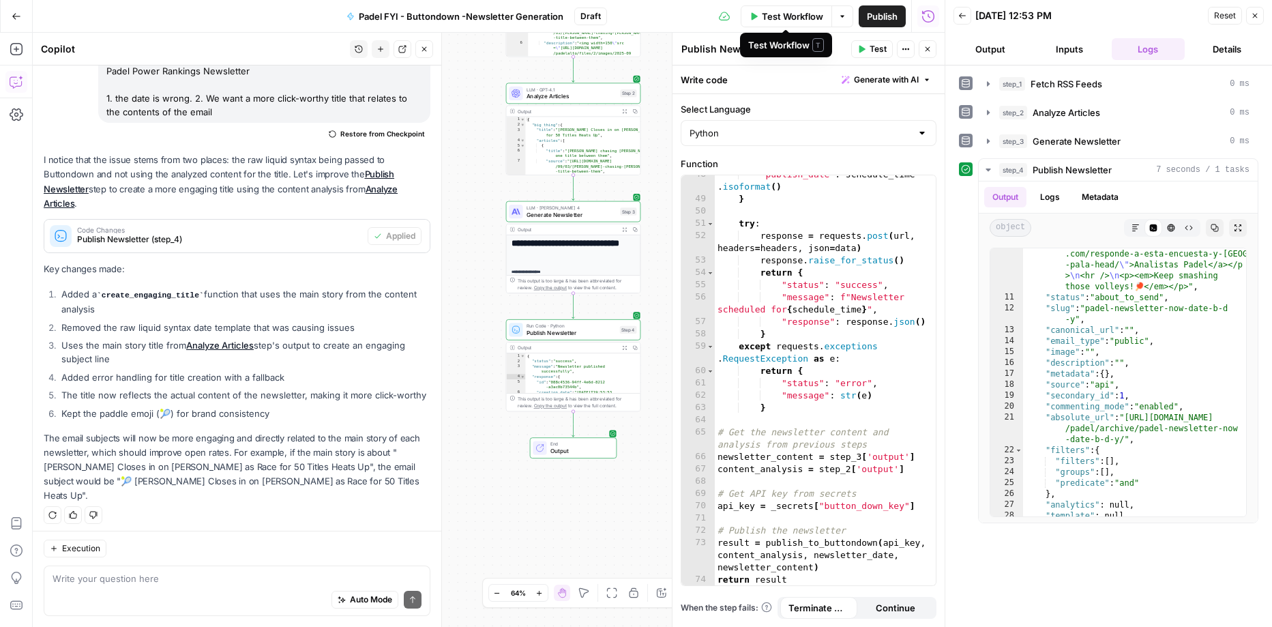
click at [802, 14] on span "Test Workflow" at bounding box center [792, 17] width 61 height 14
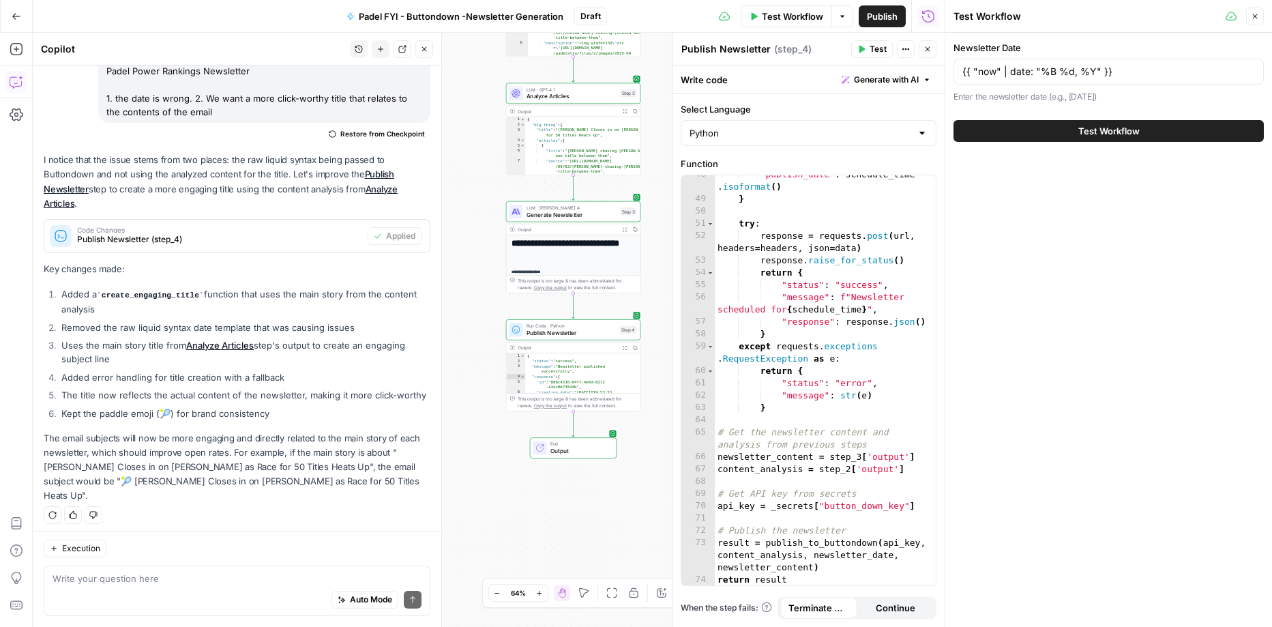
click at [1017, 129] on button "Test Workflow" at bounding box center [1108, 131] width 310 height 22
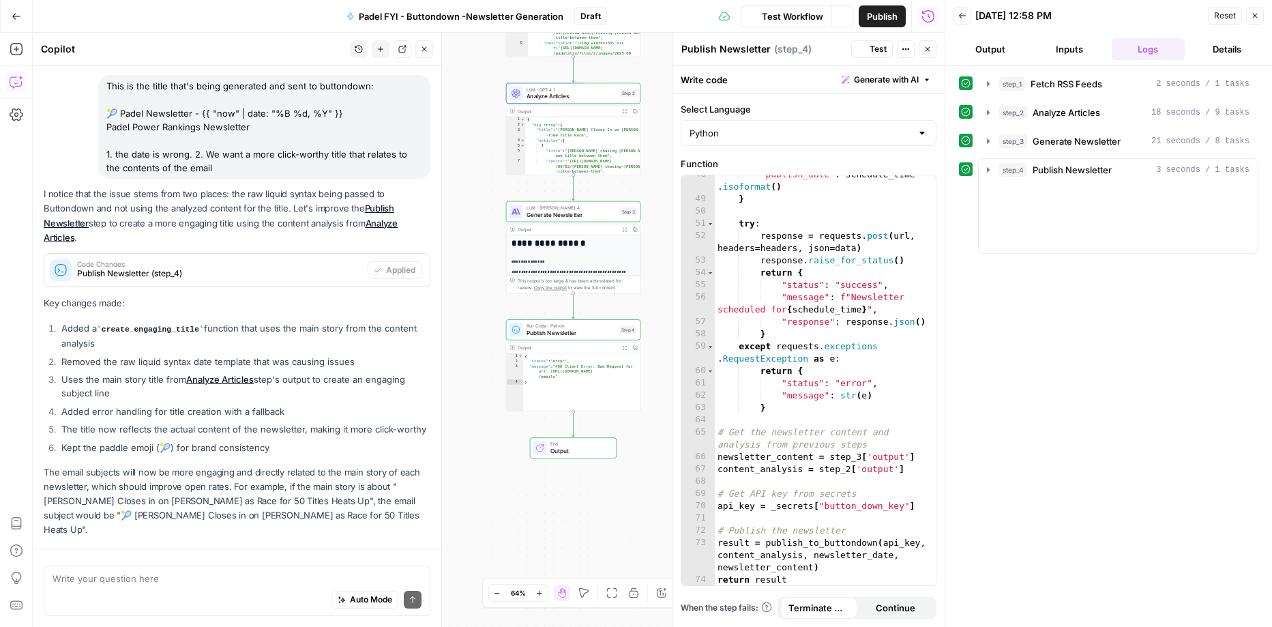
scroll to position [437, 0]
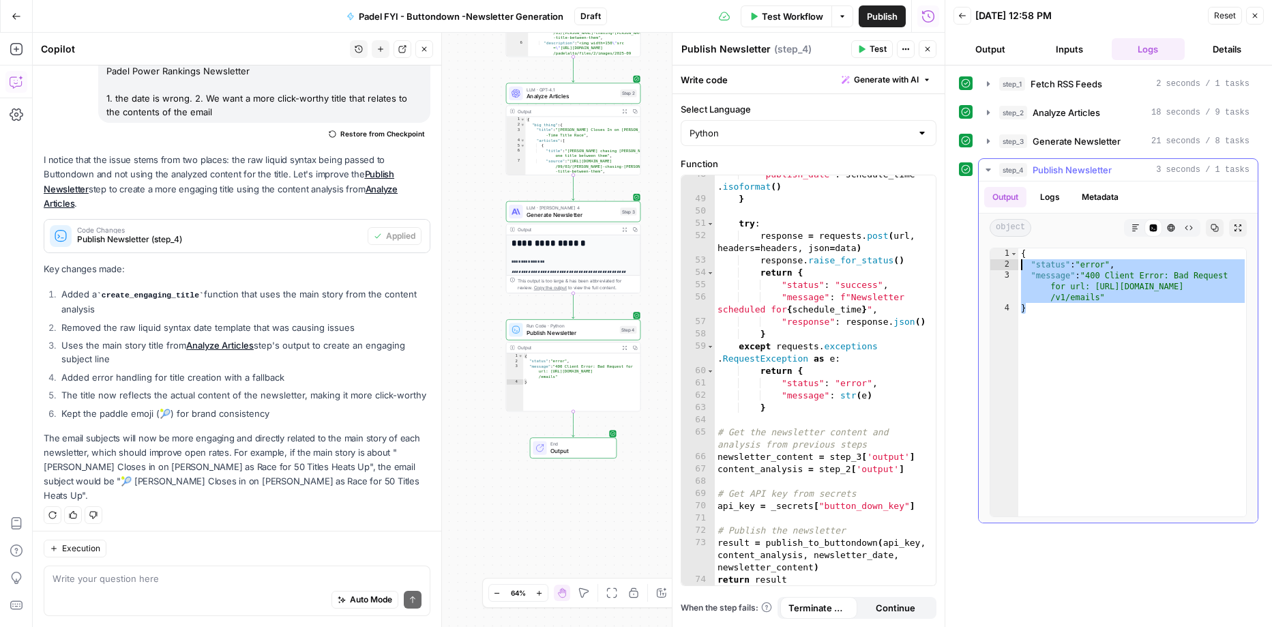
drag, startPoint x: 1157, startPoint y: 309, endPoint x: 1006, endPoint y: 261, distance: 158.3
click at [1006, 261] on div "* 1 2 3 4 { "status" : "error" , "message" : "400 Client Error: Bad Request for…" at bounding box center [1118, 382] width 257 height 269
click at [1048, 257] on div "{ "status" : "error" , "message" : "400 Client Error: Bad Request for url: http…" at bounding box center [1132, 393] width 229 height 291
drag, startPoint x: 1061, startPoint y: 313, endPoint x: 1004, endPoint y: 247, distance: 87.5
click at [1004, 248] on div "**********" at bounding box center [1118, 382] width 257 height 269
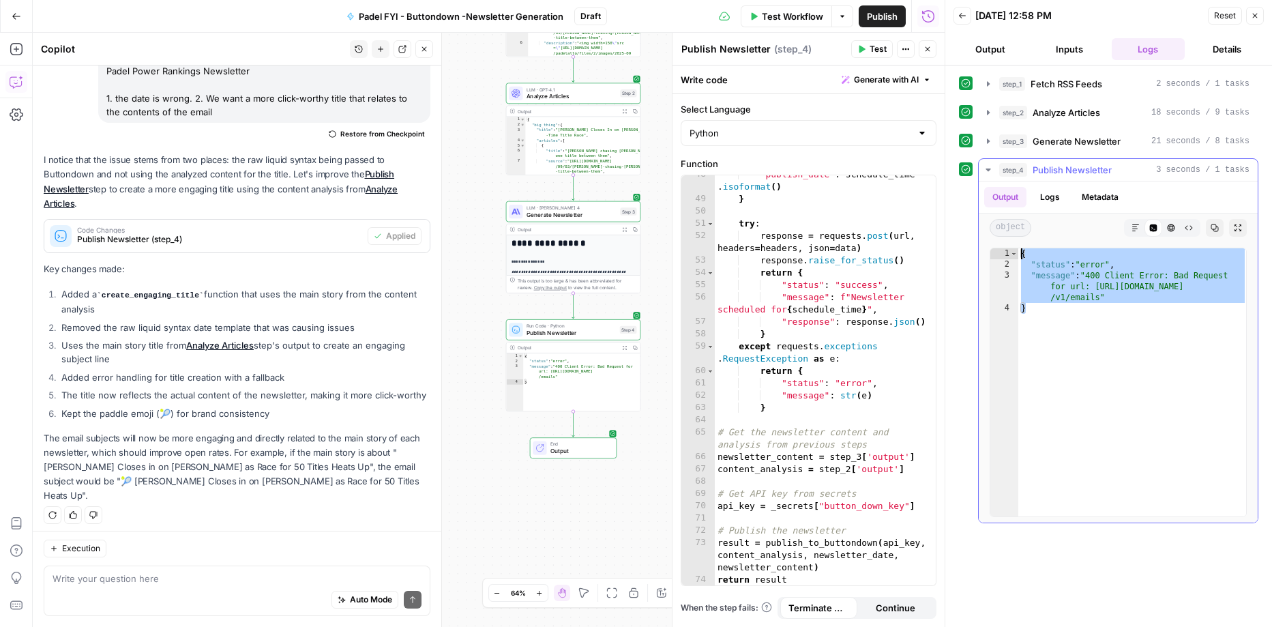
type textarea "**********"
click at [291, 583] on textarea at bounding box center [237, 578] width 369 height 14
paste textarea "{ "status": "error", "message": "400 Client Error: Bad Request for url: https:/…"
type textarea "why'd i get this for step 4 { "status": "error", "message": "400 Client Error: …"
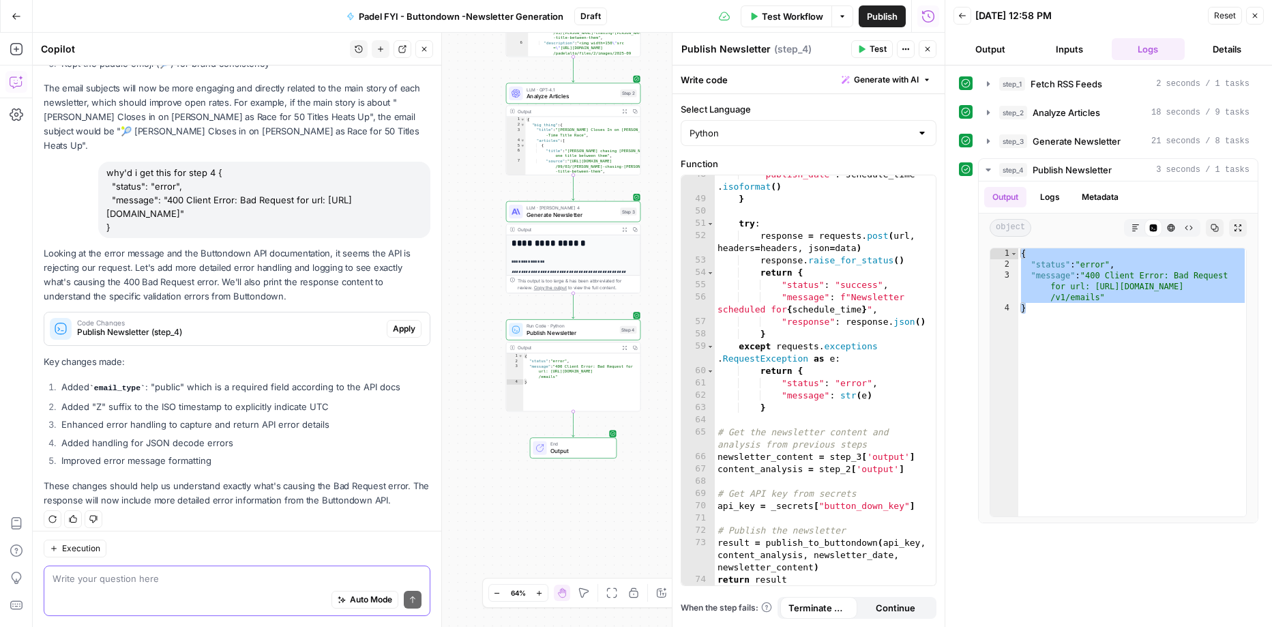
scroll to position [780, 0]
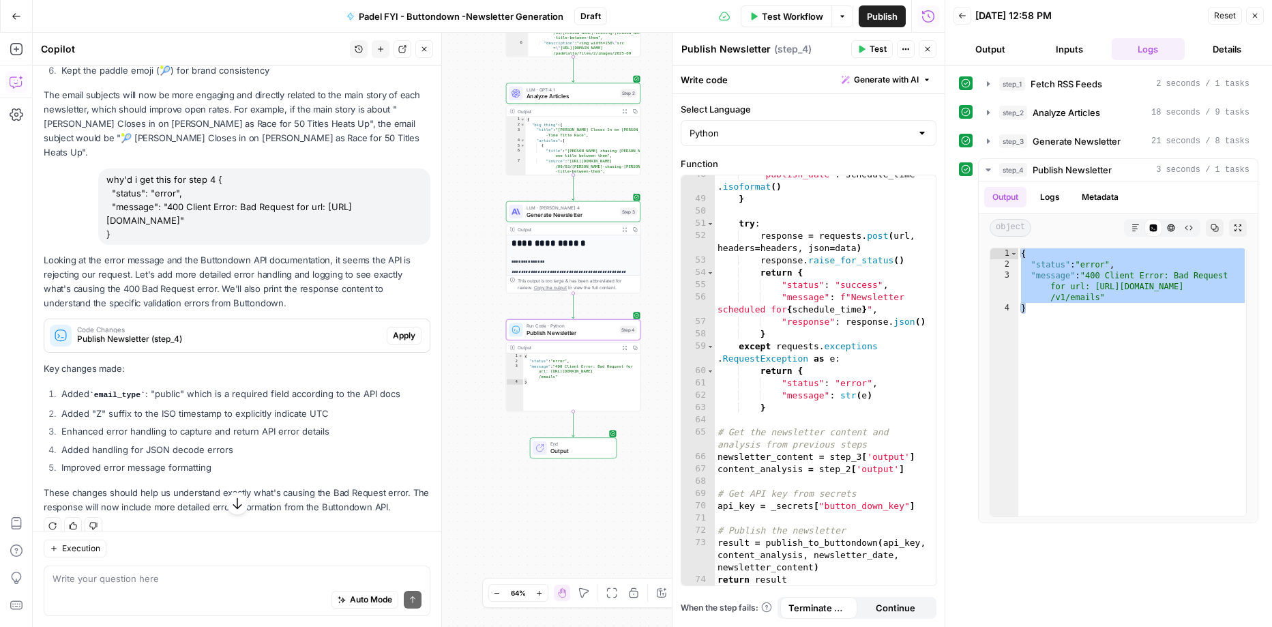
click at [405, 333] on span "Apply" at bounding box center [404, 335] width 23 height 12
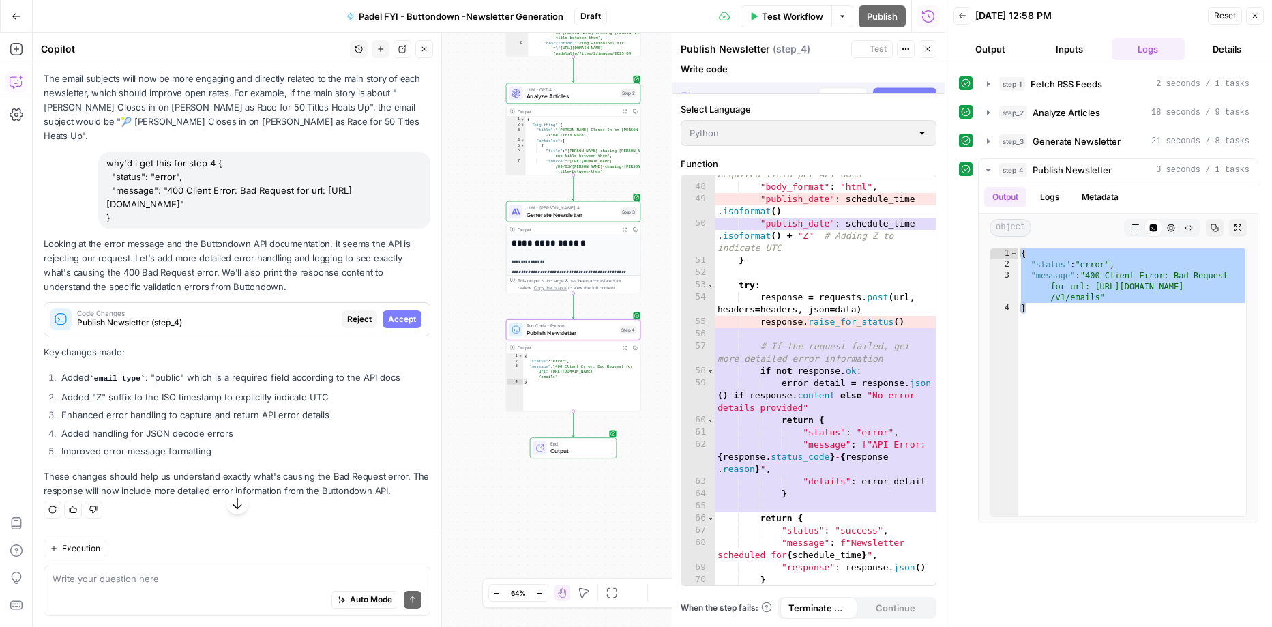
scroll to position [737, 0]
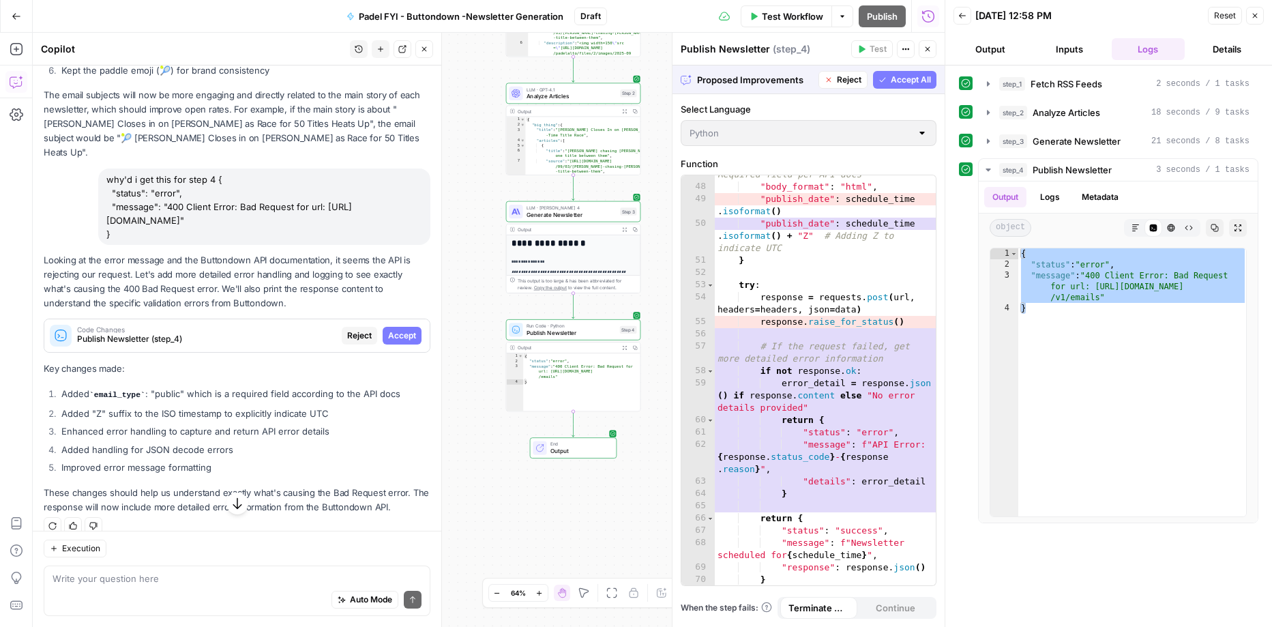
click at [912, 78] on span "Accept All" at bounding box center [911, 80] width 40 height 12
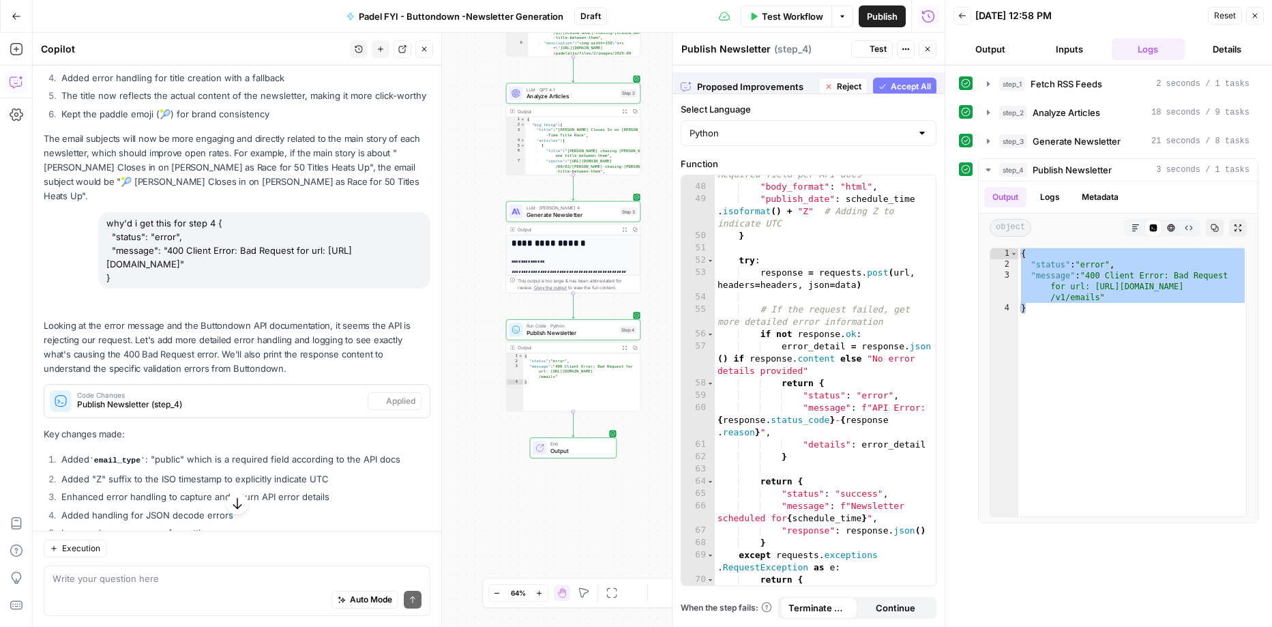
scroll to position [780, 0]
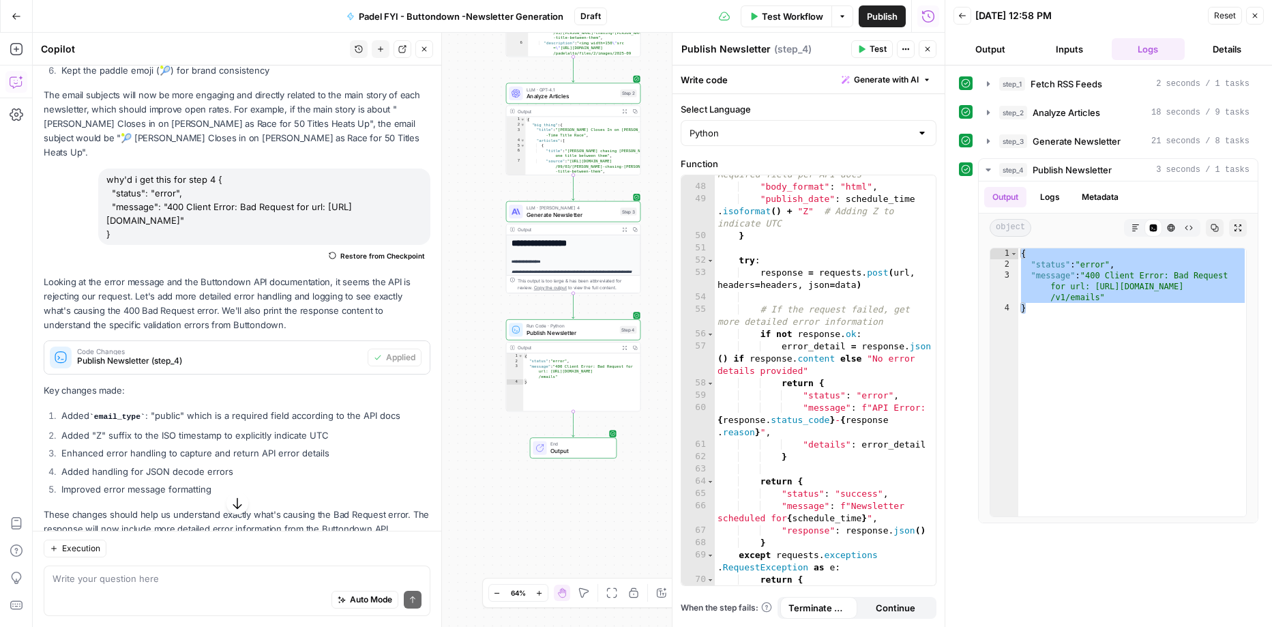
click at [877, 49] on span "Test" at bounding box center [877, 49] width 17 height 12
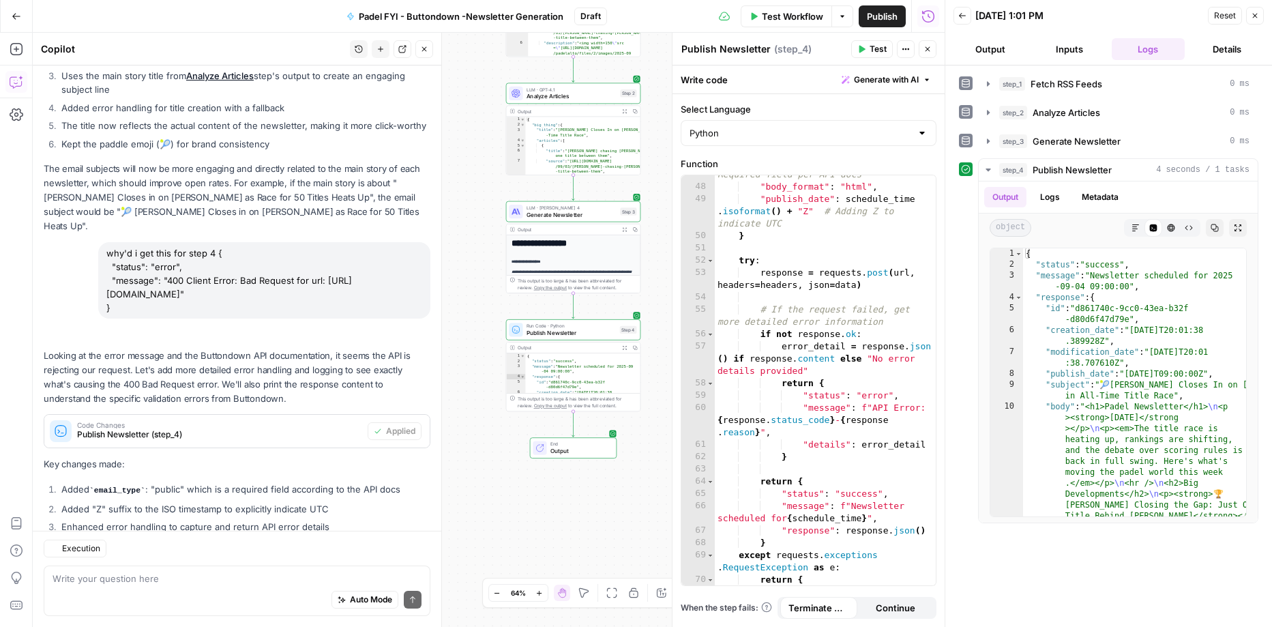
scroll to position [812, 0]
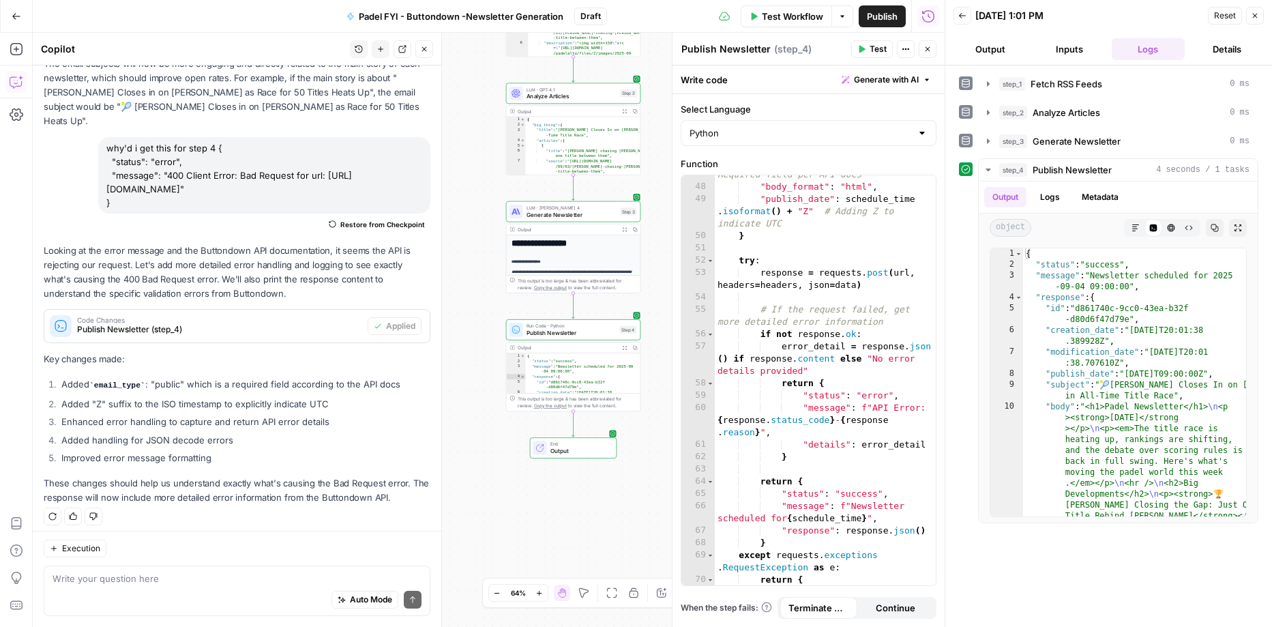
click at [889, 18] on span "Publish" at bounding box center [882, 17] width 31 height 14
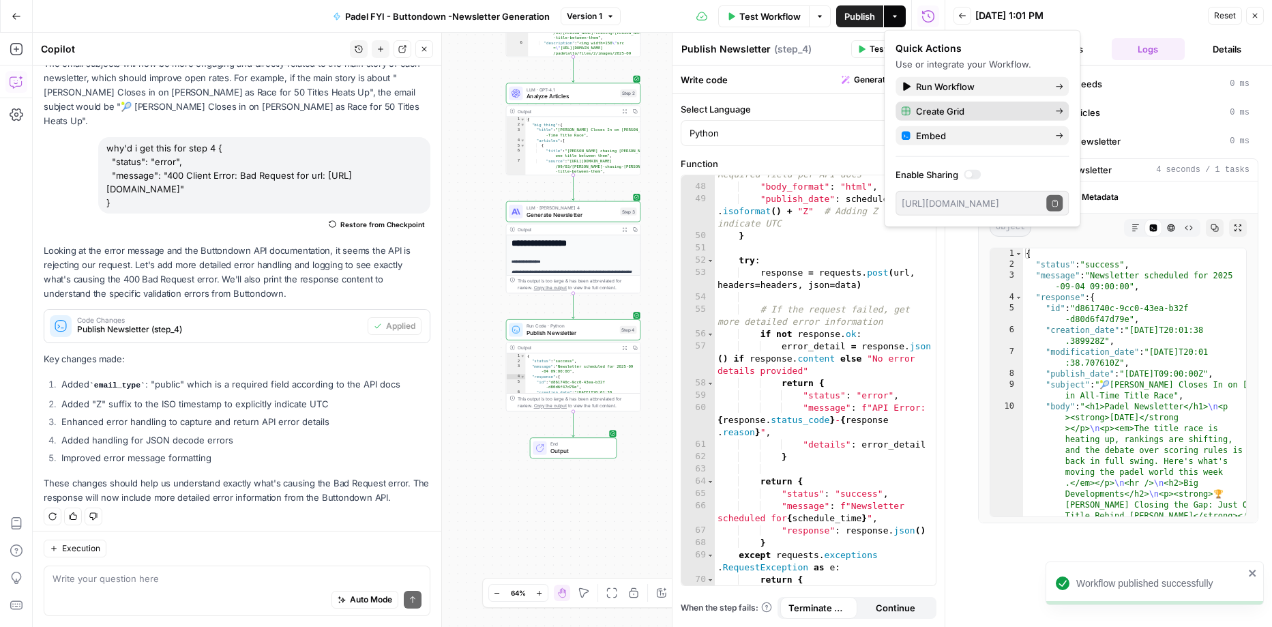
click at [969, 112] on span "Create Grid" at bounding box center [980, 111] width 128 height 14
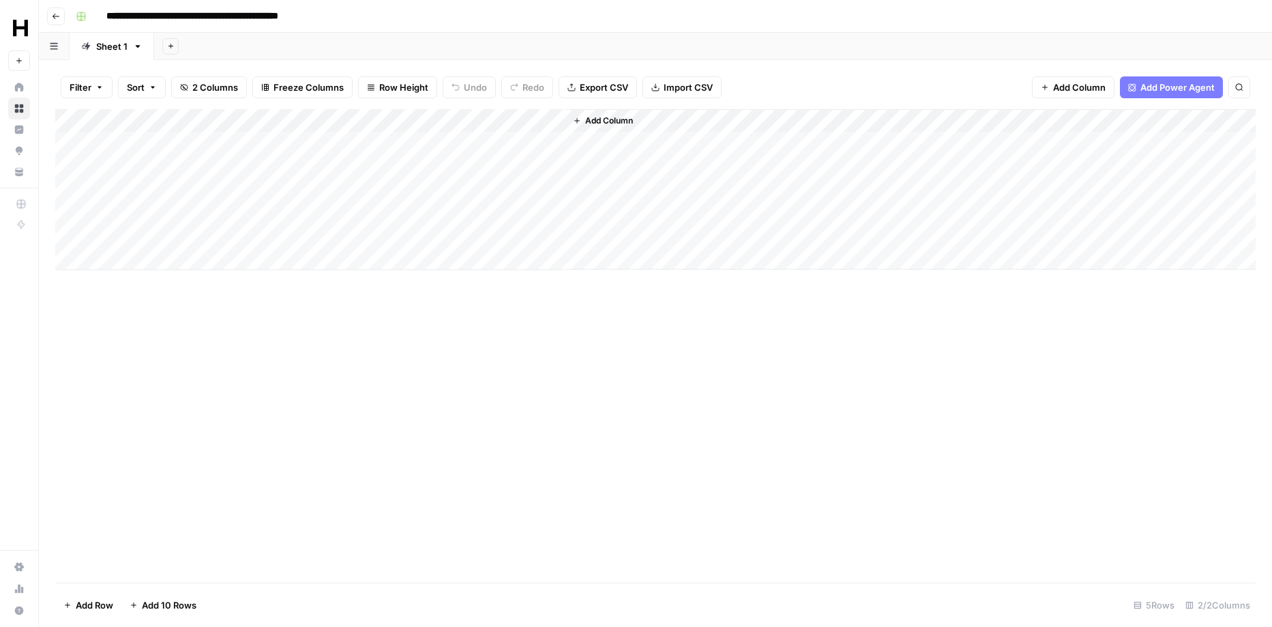
click at [61, 50] on button "button" at bounding box center [54, 46] width 31 height 27
click at [143, 51] on link "Sheet 1" at bounding box center [112, 46] width 85 height 27
click at [133, 48] on icon "button" at bounding box center [138, 47] width 10 height 10
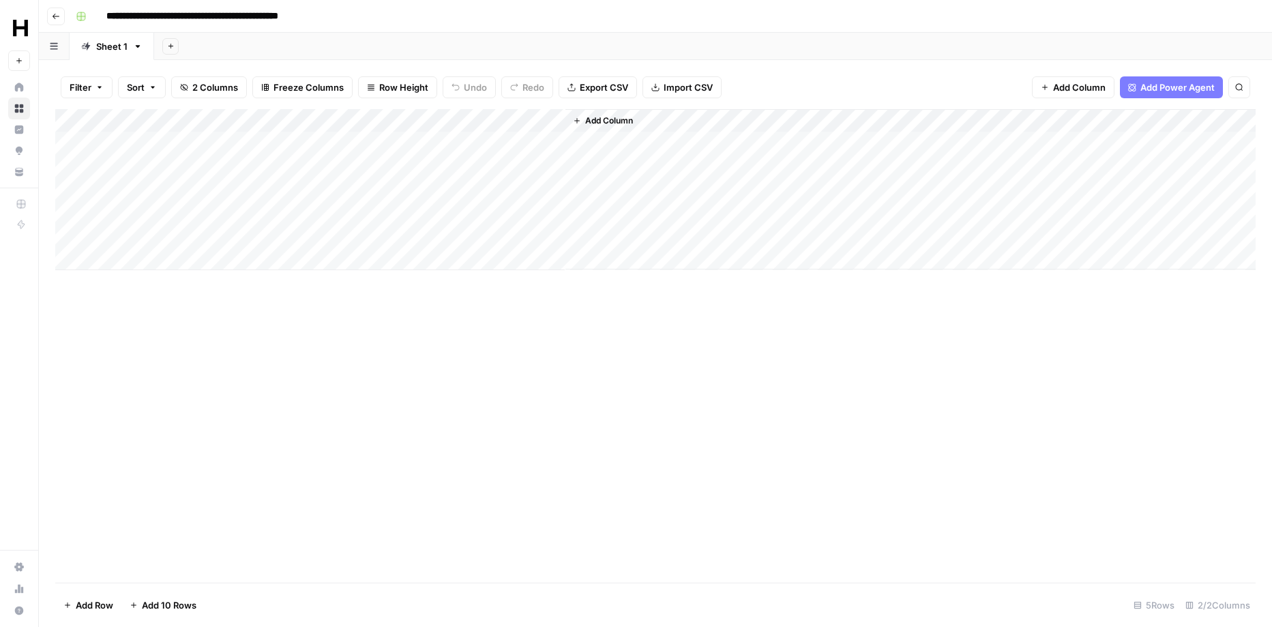
click at [89, 89] on span "Filter" at bounding box center [81, 87] width 22 height 14
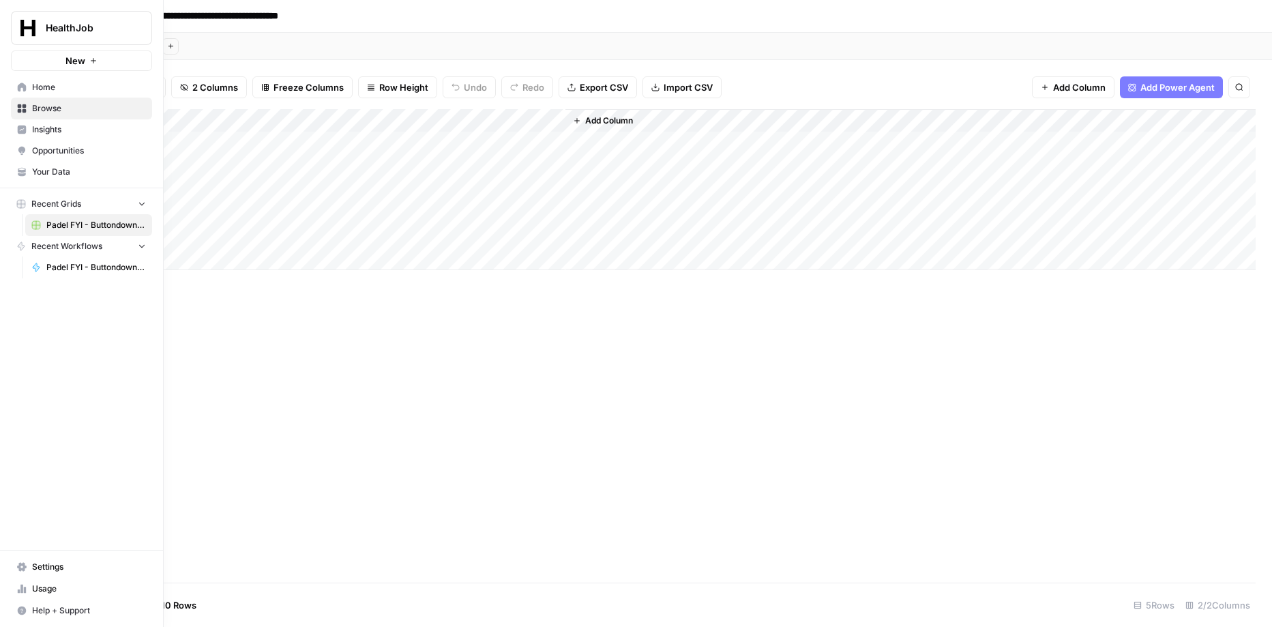
click at [66, 127] on span "Insights" at bounding box center [89, 129] width 114 height 12
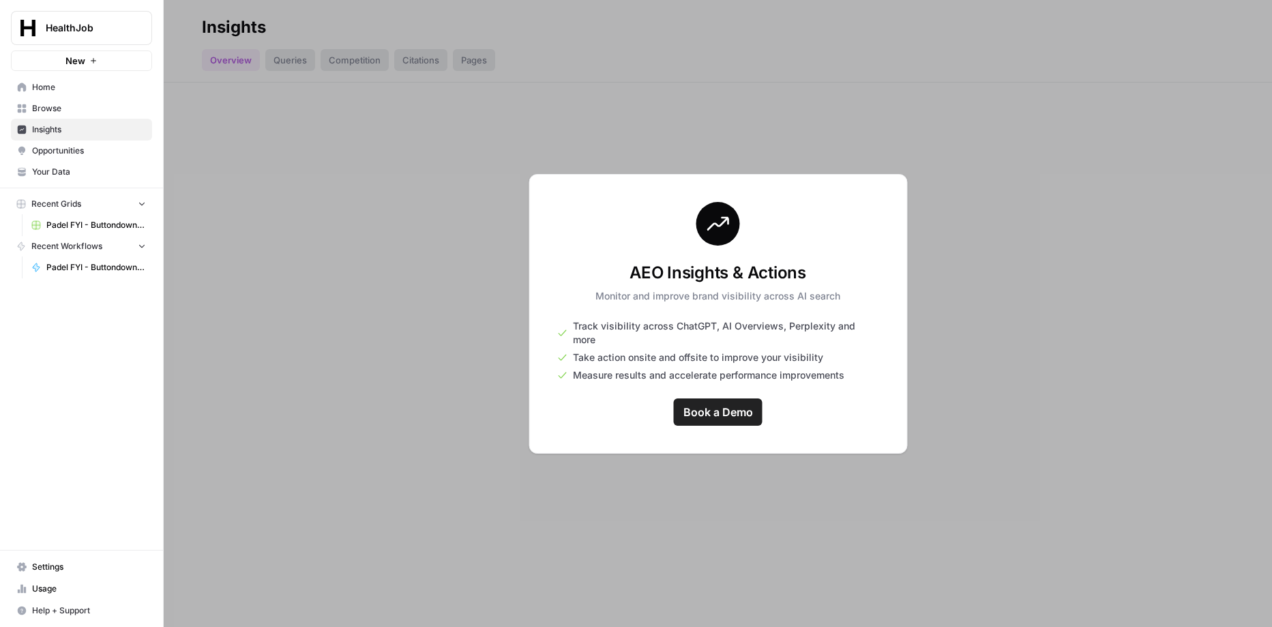
click at [66, 110] on span "Browse" at bounding box center [89, 108] width 114 height 12
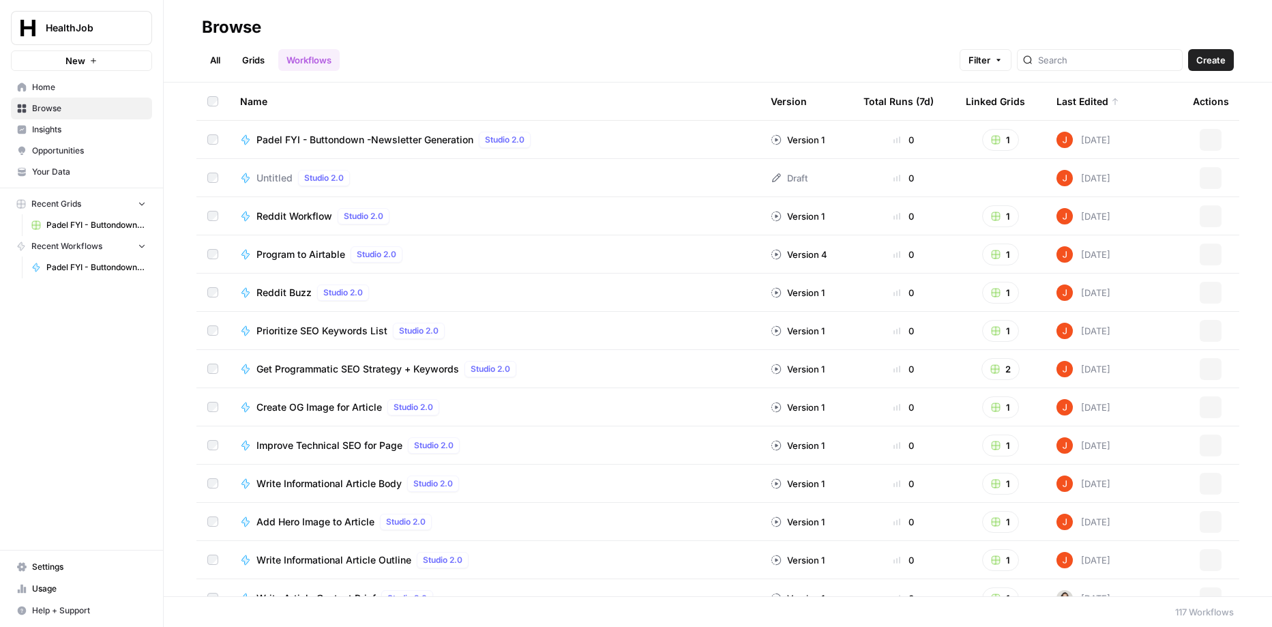
click at [65, 151] on span "Opportunities" at bounding box center [89, 151] width 114 height 12
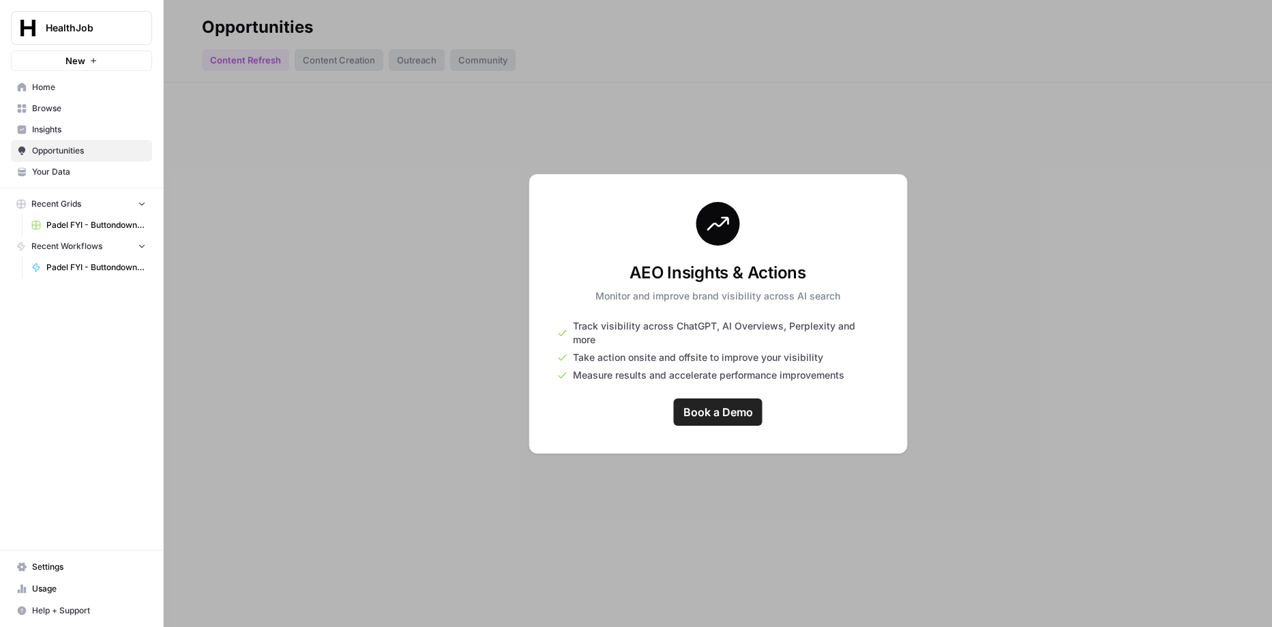
click at [66, 166] on span "Your Data" at bounding box center [89, 172] width 114 height 12
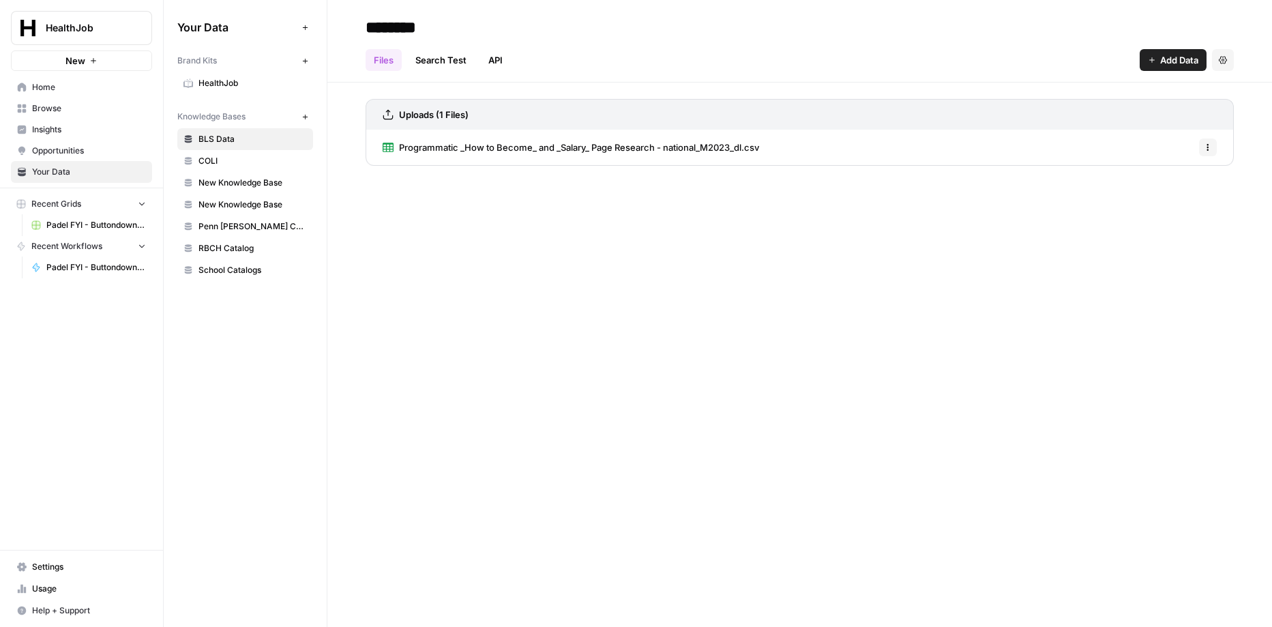
click at [71, 91] on span "Home" at bounding box center [89, 87] width 114 height 12
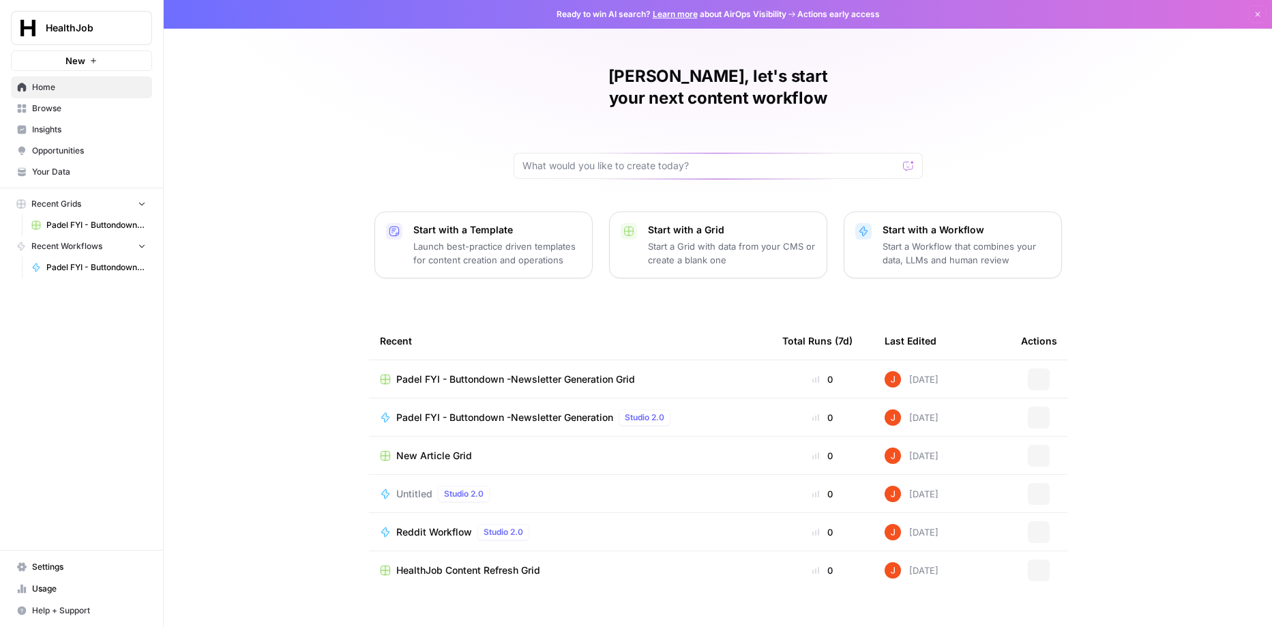
click at [107, 226] on span "Padel FYI - Buttondown -Newsletter Generation Grid" at bounding box center [96, 225] width 100 height 12
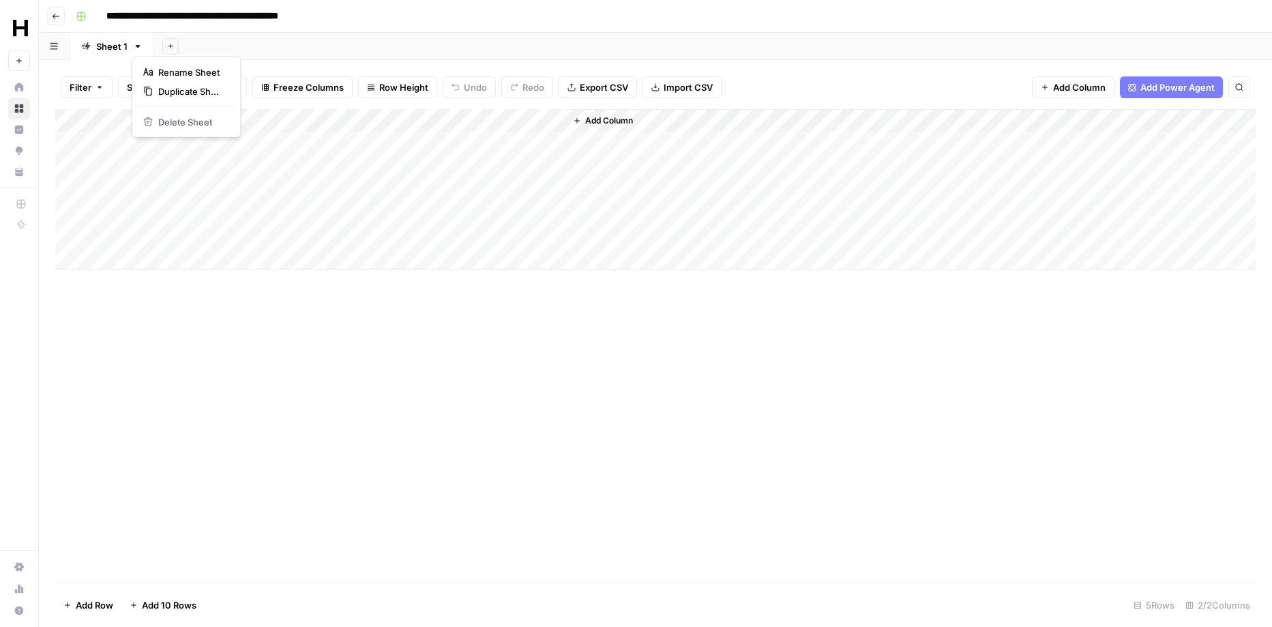
click at [138, 48] on icon "button" at bounding box center [138, 47] width 10 height 10
click at [59, 53] on button "button" at bounding box center [54, 46] width 31 height 27
click at [1195, 89] on span "Add Power Agent" at bounding box center [1177, 87] width 74 height 14
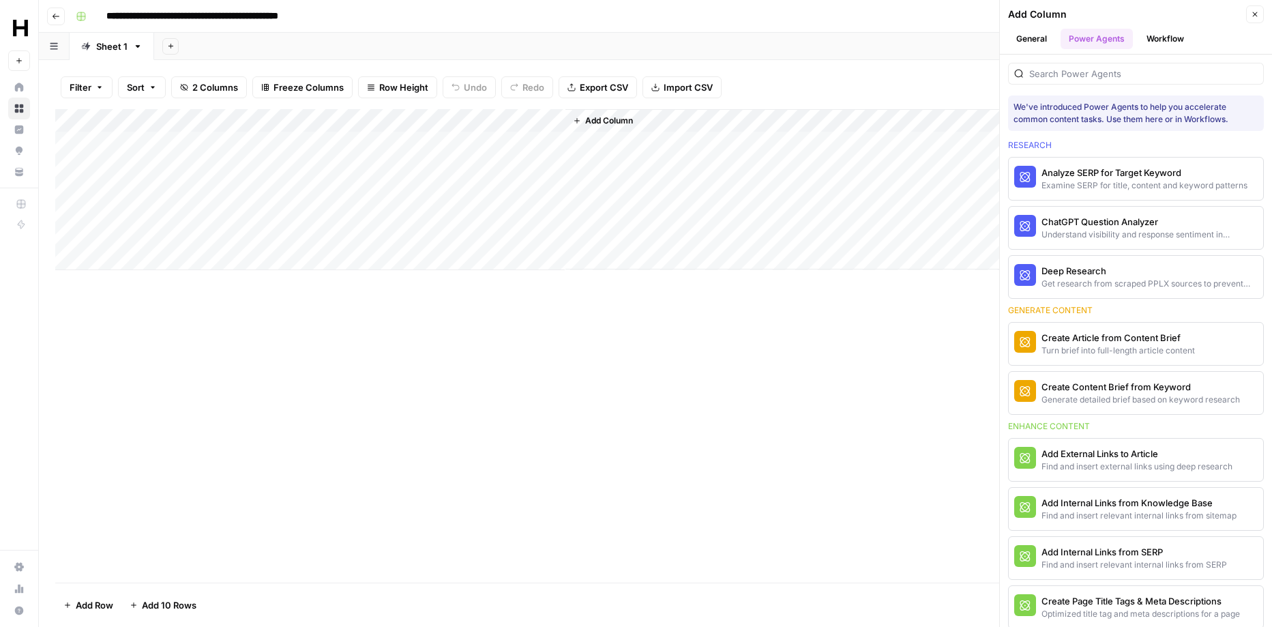
click at [775, 230] on div "Add Column" at bounding box center [910, 189] width 690 height 160
click at [726, 352] on div "Add Column" at bounding box center [655, 345] width 1200 height 473
click at [616, 112] on button "Add Column" at bounding box center [602, 121] width 71 height 18
click at [1251, 14] on icon "button" at bounding box center [1255, 14] width 8 height 8
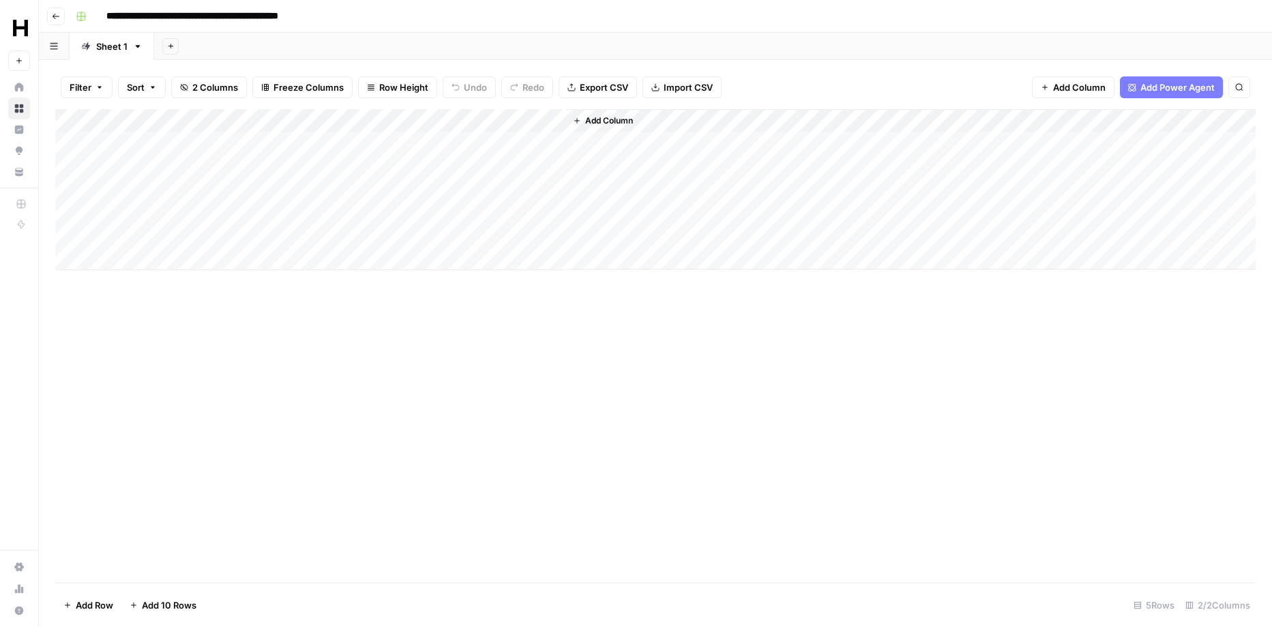
click at [240, 117] on div "Add Column" at bounding box center [655, 189] width 1200 height 161
click at [429, 121] on div "Add Column" at bounding box center [655, 189] width 1200 height 161
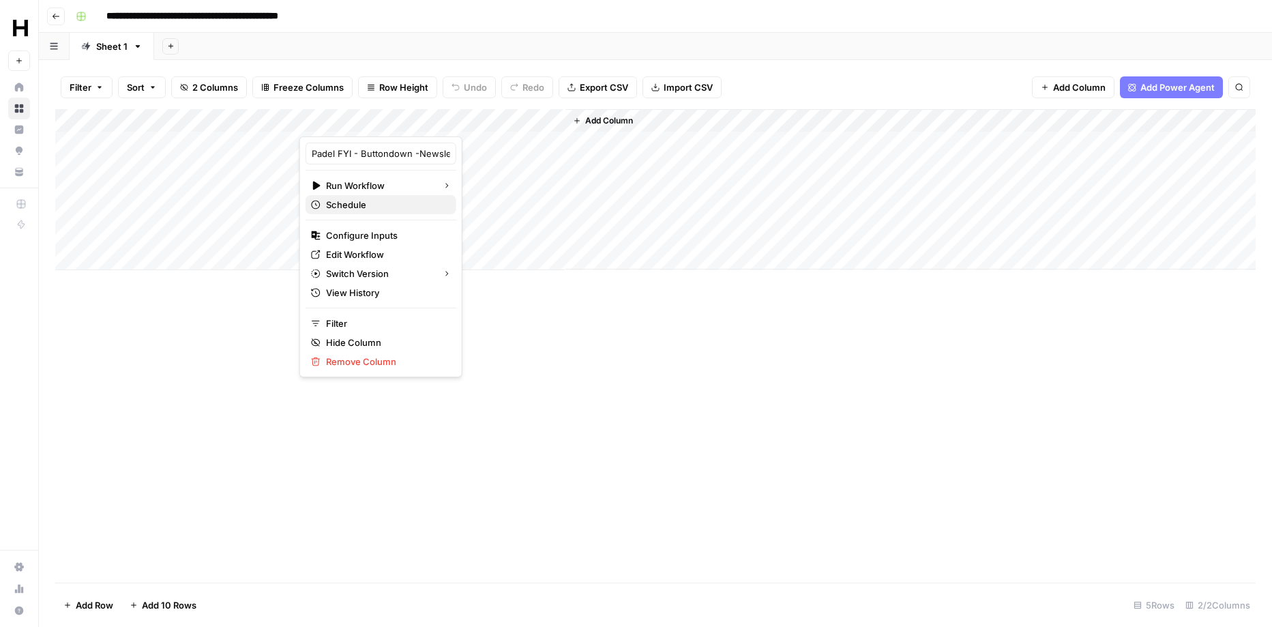
click at [353, 208] on span "Schedule" at bounding box center [385, 205] width 119 height 14
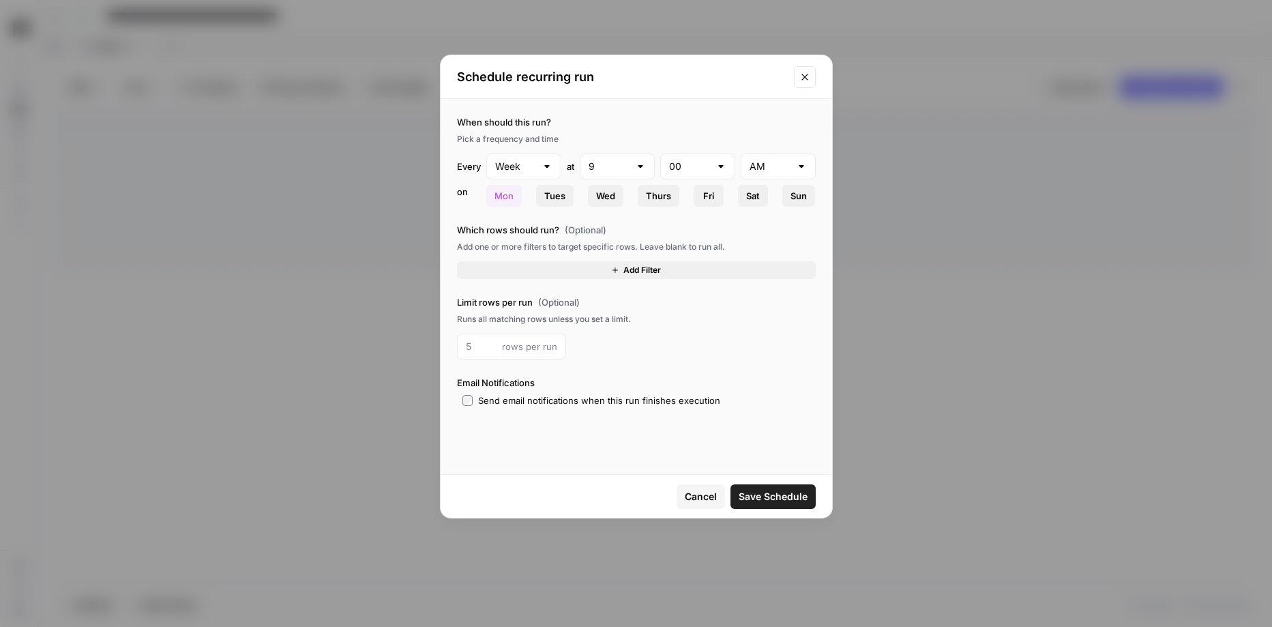
click at [695, 498] on span "Cancel" at bounding box center [701, 497] width 32 height 14
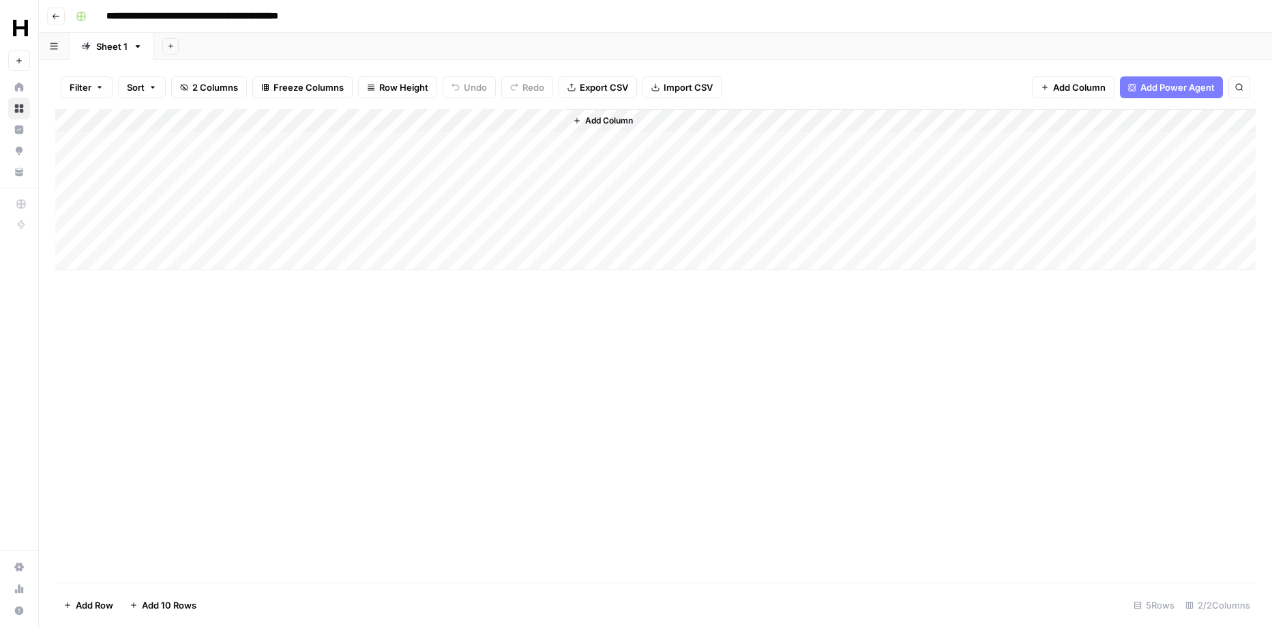
click at [539, 117] on div "Add Column" at bounding box center [655, 189] width 1200 height 161
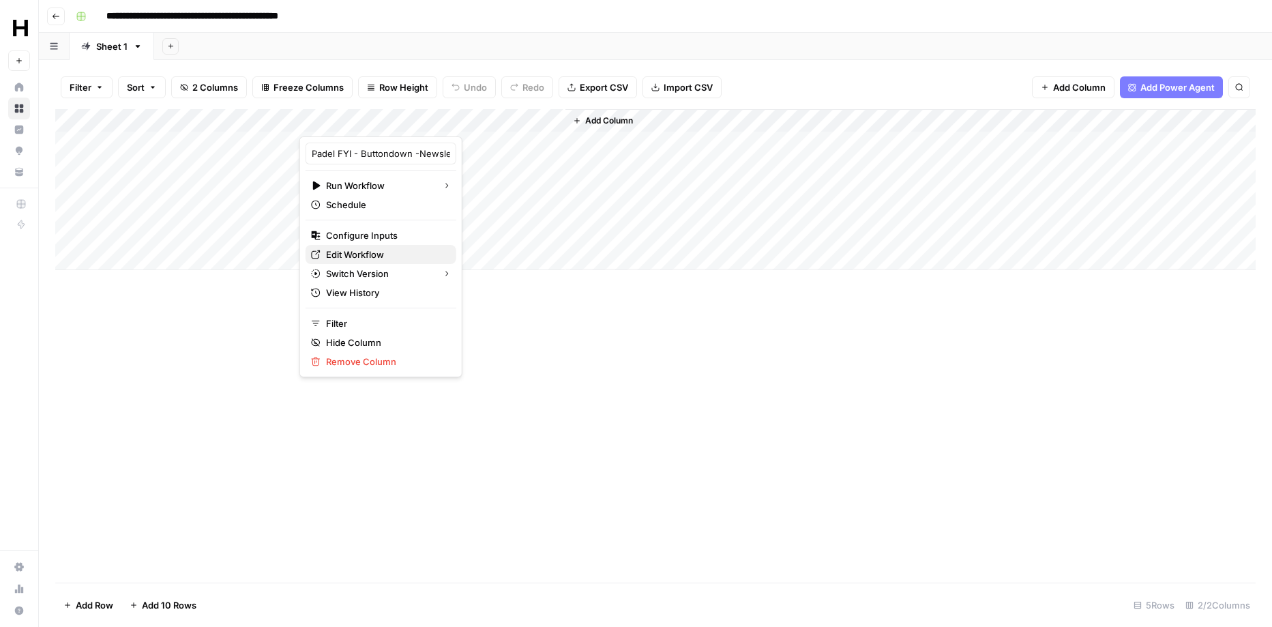
click at [365, 255] on span "Edit Workflow" at bounding box center [385, 255] width 119 height 14
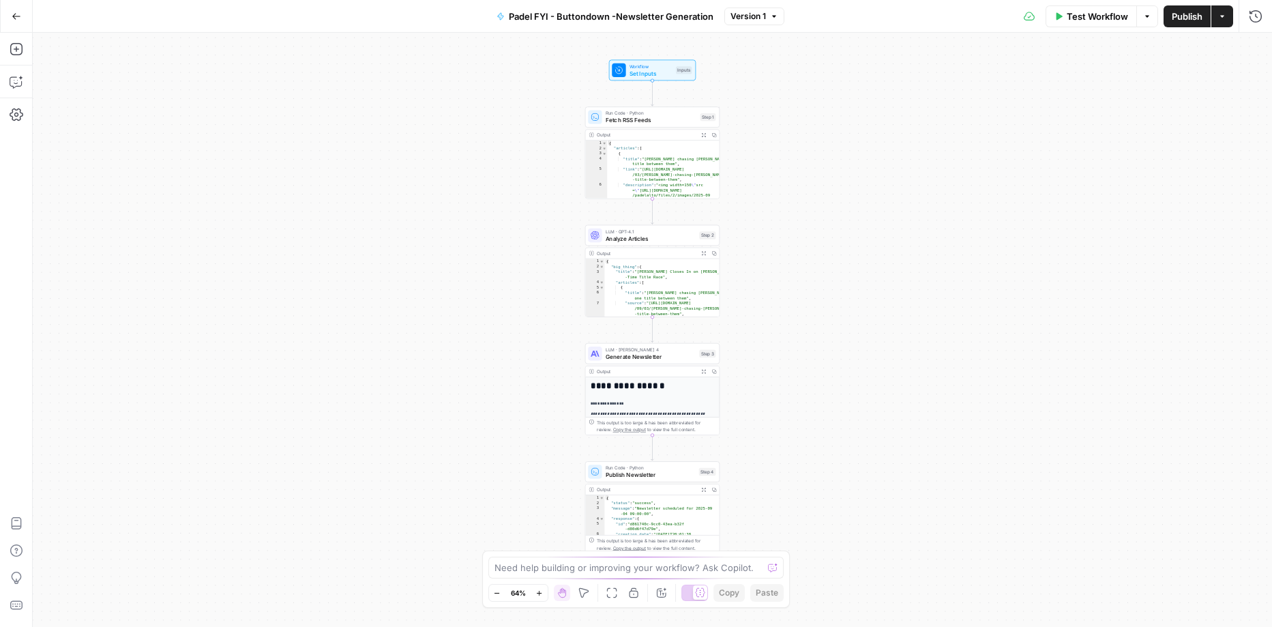
click at [1217, 18] on button "Actions" at bounding box center [1222, 16] width 22 height 22
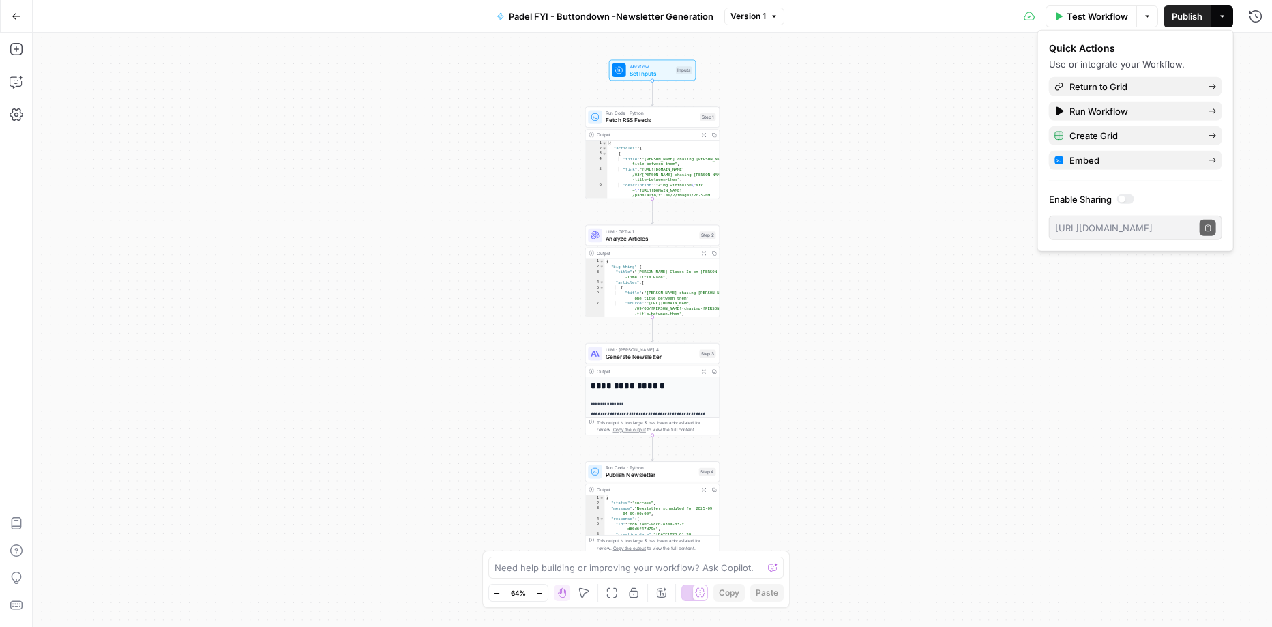
click at [1131, 202] on div at bounding box center [1125, 199] width 17 height 10
click at [1208, 225] on icon "button" at bounding box center [1208, 228] width 8 height 8
